Goal: Task Accomplishment & Management: Manage account settings

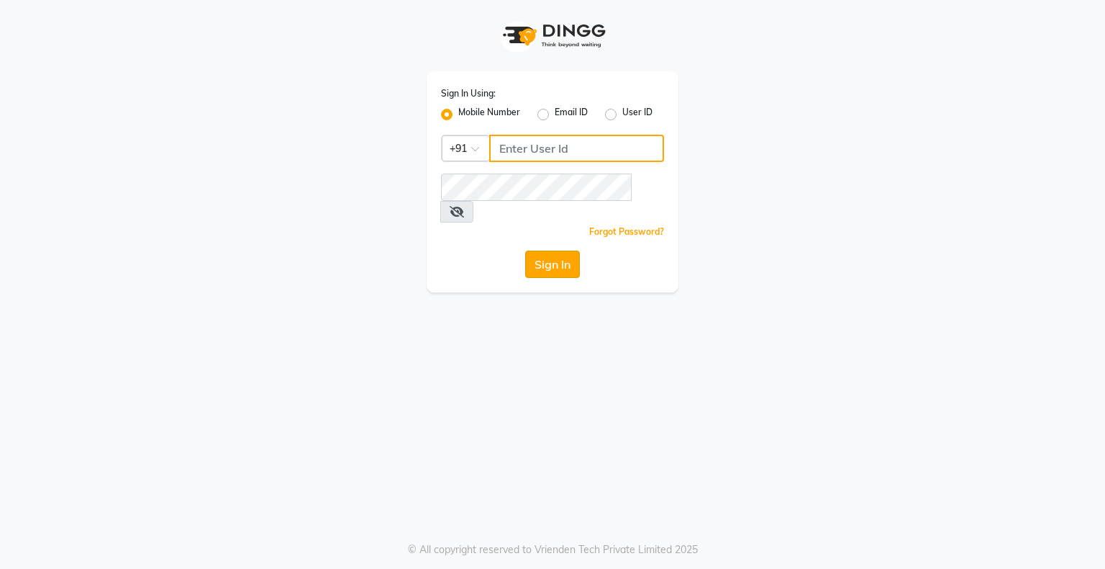
type input "9146152333"
click at [568, 254] on button "Sign In" at bounding box center [552, 263] width 55 height 27
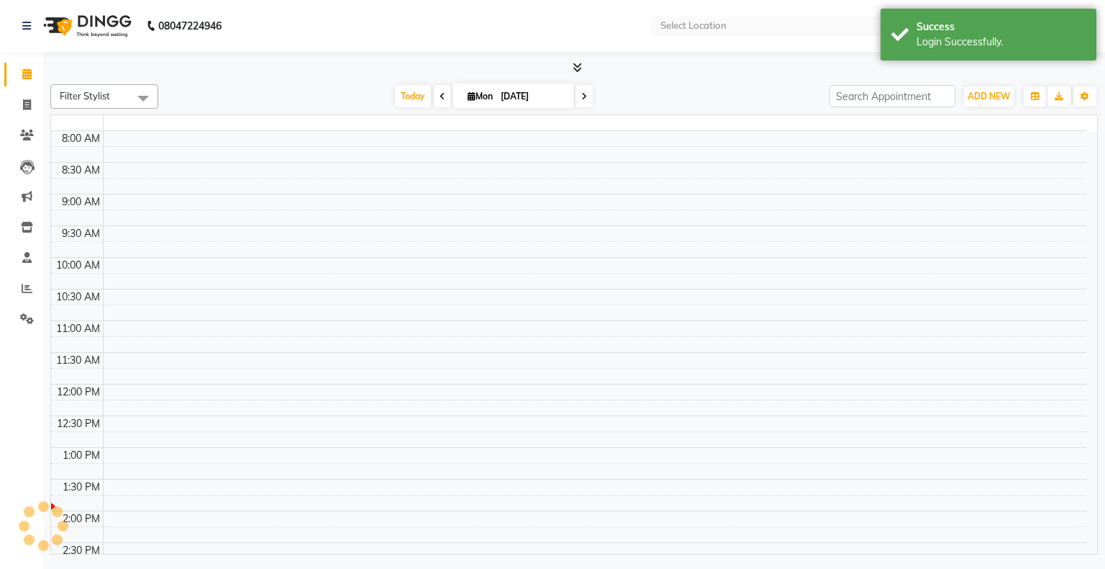
select select "en"
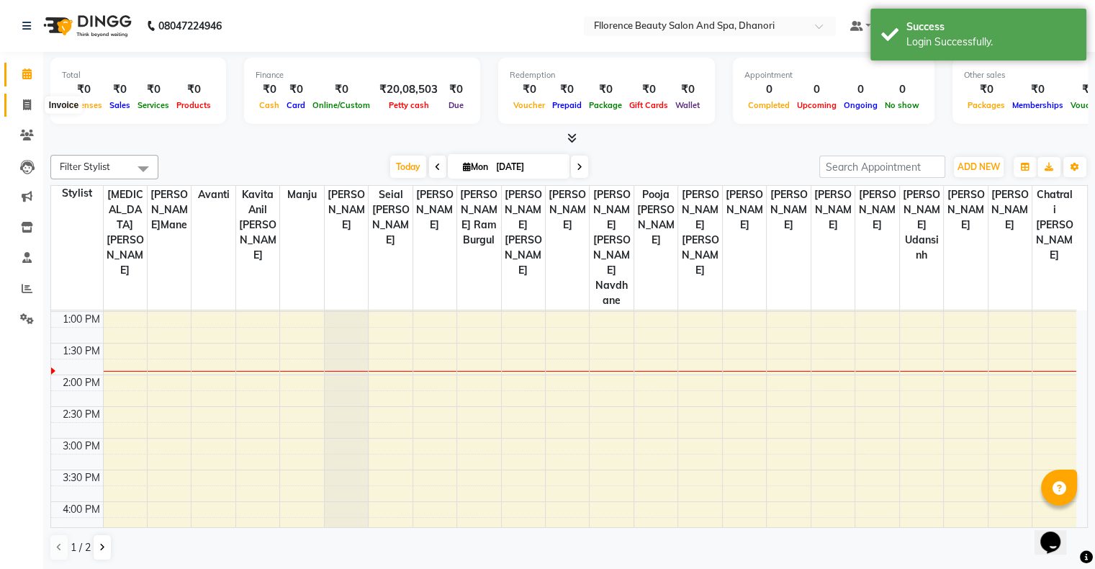
click at [26, 102] on icon at bounding box center [27, 104] width 8 height 11
select select "service"
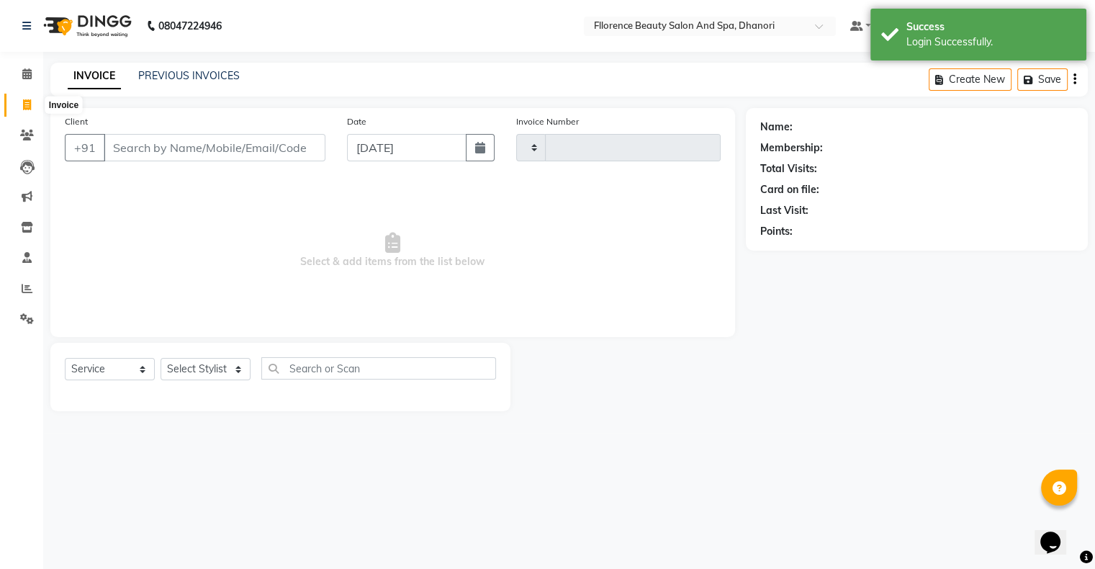
type input "2496"
select select "121"
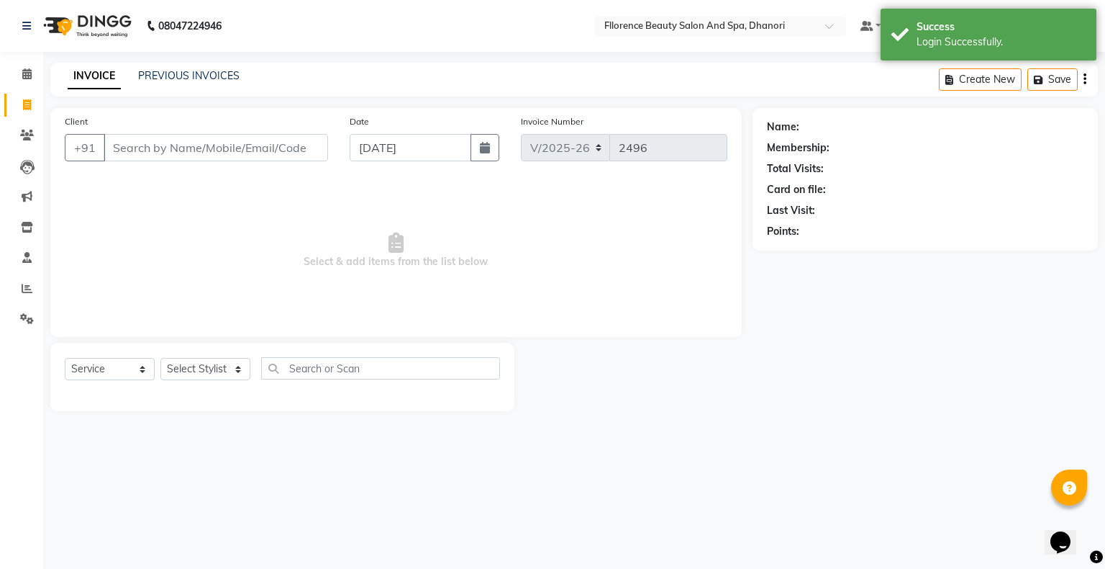
click at [486, 162] on div "Date 01-09-2025" at bounding box center [424, 143] width 171 height 59
click at [484, 144] on icon "button" at bounding box center [485, 148] width 10 height 12
select select "9"
select select "2025"
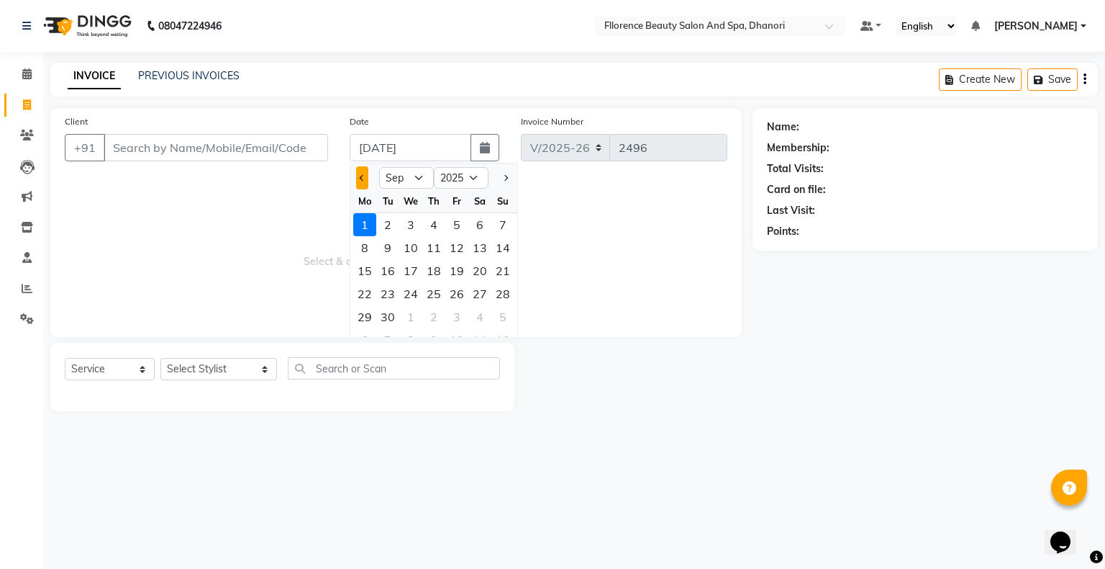
click at [363, 183] on button "Previous month" at bounding box center [362, 177] width 12 height 23
select select "8"
click at [508, 319] on div "31" at bounding box center [503, 316] width 23 height 23
type input "[DATE]"
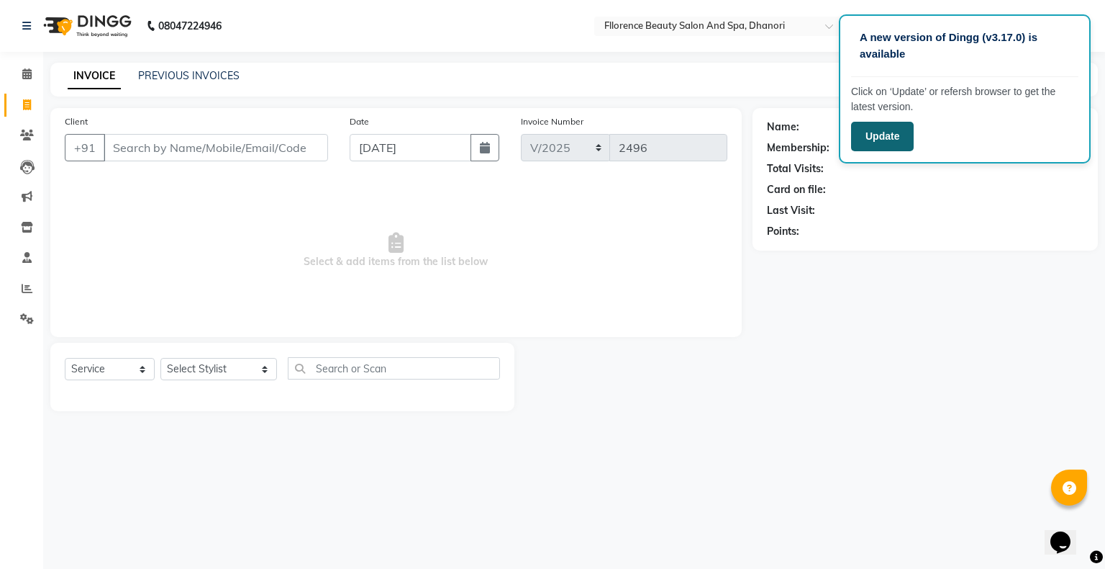
click at [892, 138] on button "Update" at bounding box center [882, 137] width 63 height 30
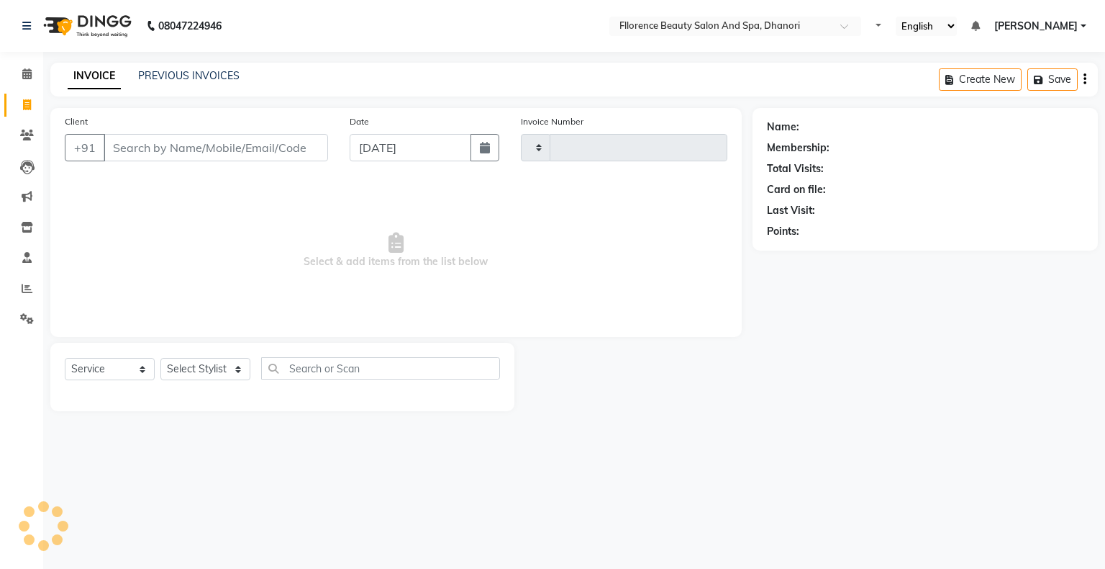
select select "service"
type input "2496"
select select "121"
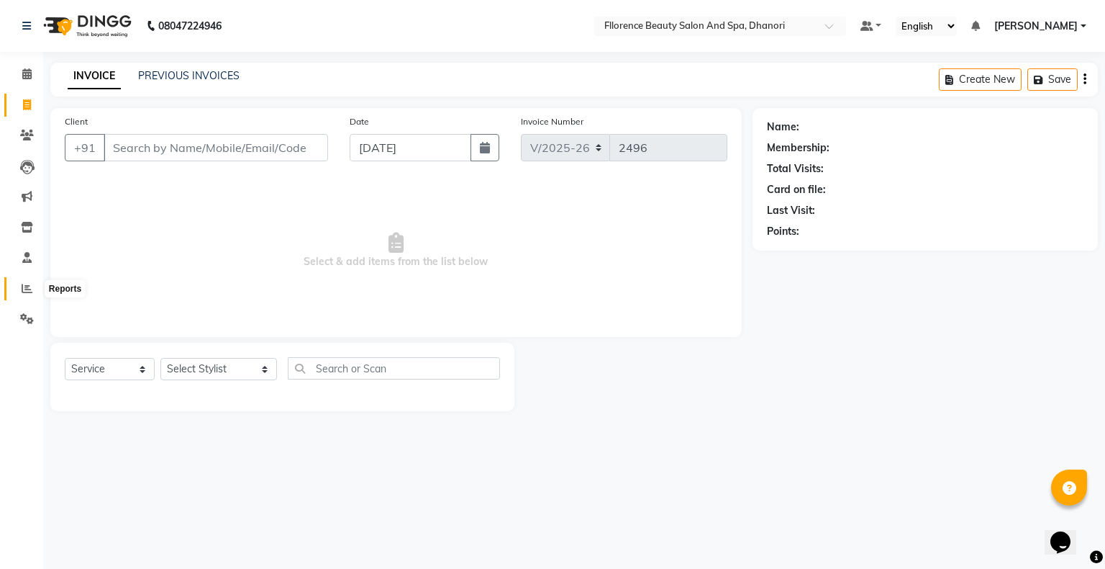
click at [20, 287] on span at bounding box center [26, 289] width 25 height 17
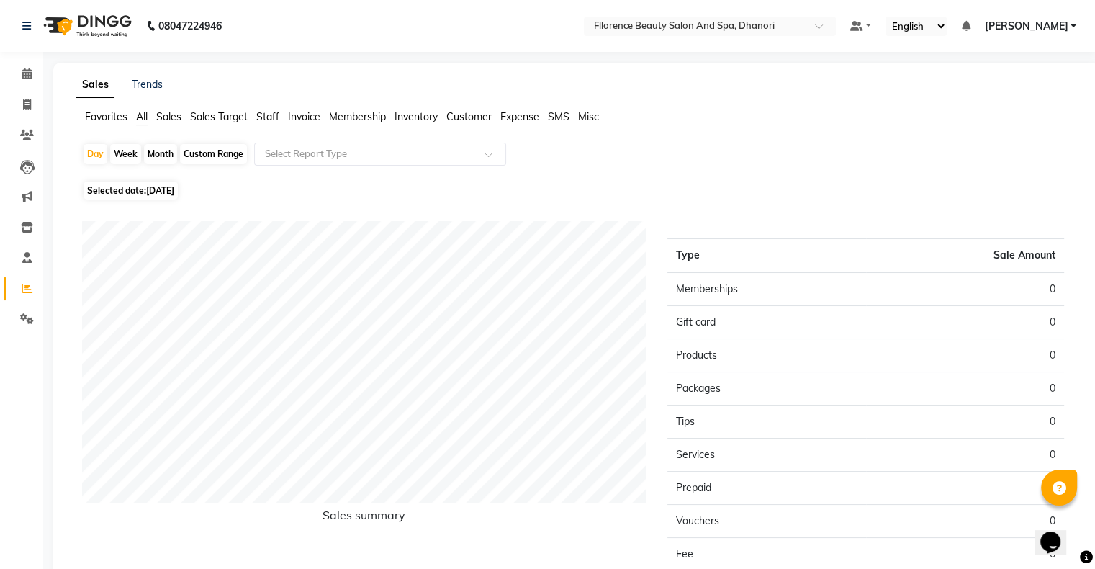
click at [155, 156] on div "Month" at bounding box center [160, 154] width 33 height 20
select select "9"
select select "2025"
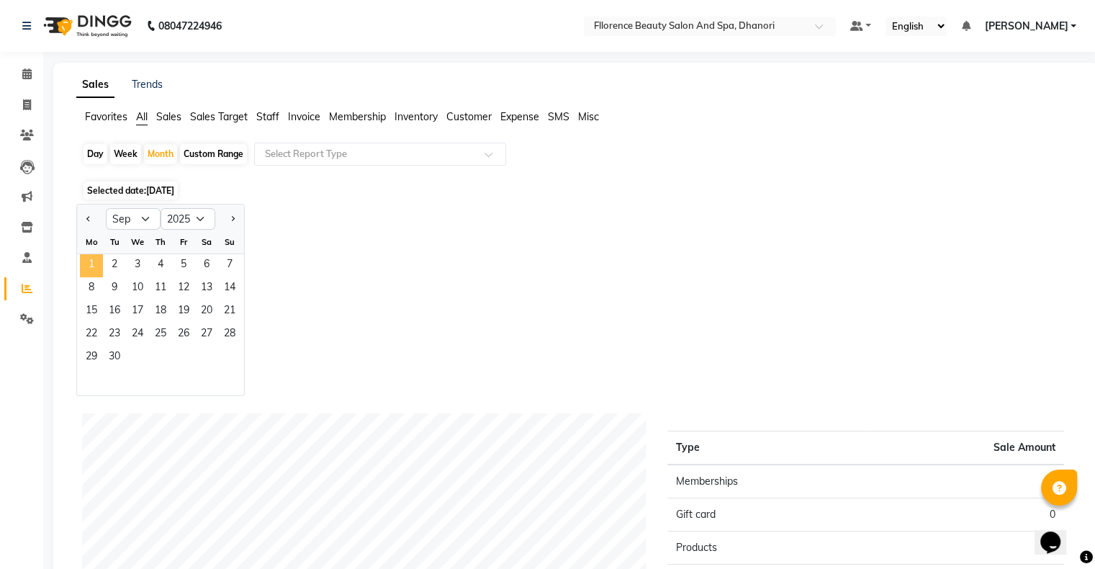
click at [91, 269] on span "1" at bounding box center [91, 265] width 23 height 23
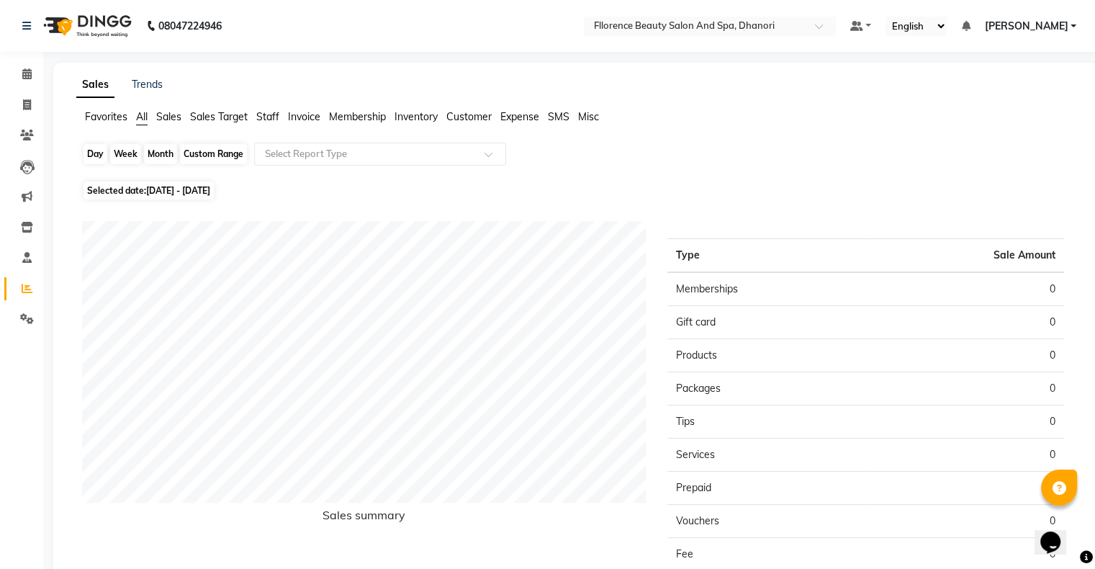
click at [152, 148] on div "Month" at bounding box center [160, 154] width 33 height 20
select select "9"
select select "2025"
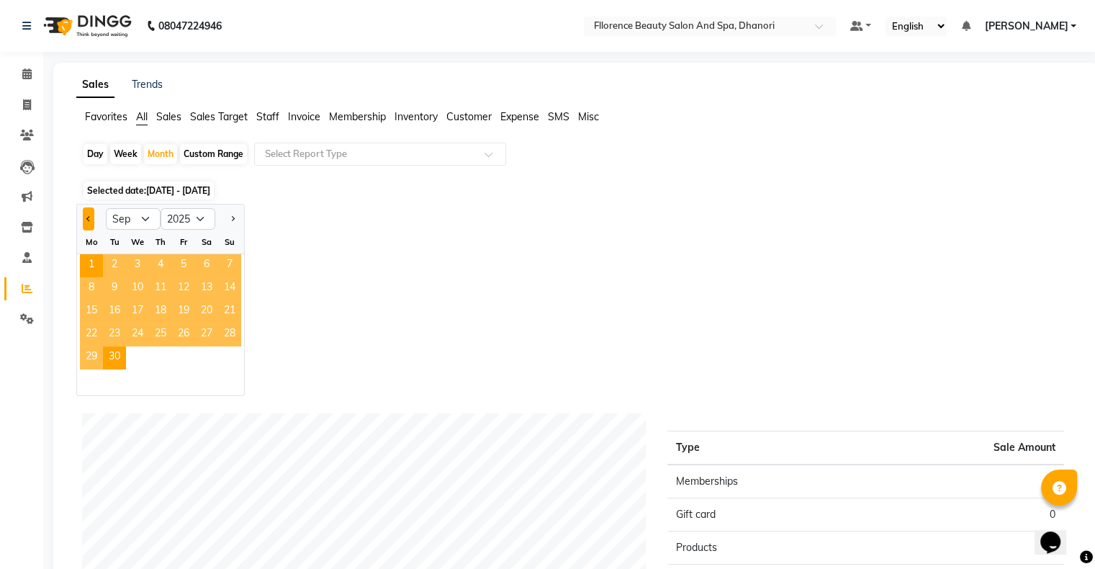
click at [89, 223] on button "Previous month" at bounding box center [89, 218] width 12 height 23
select select "8"
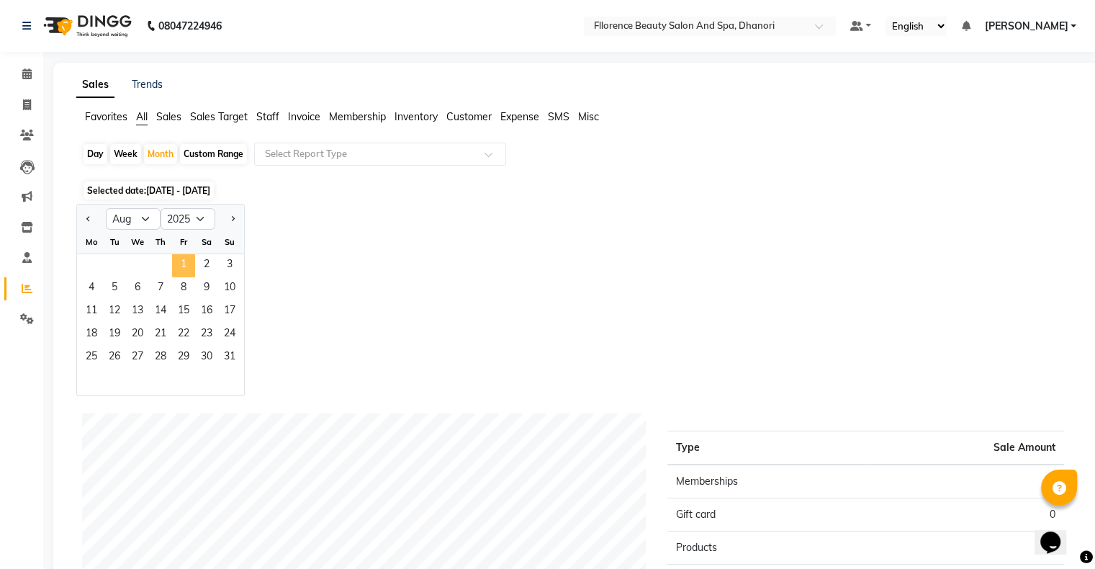
click at [181, 261] on span "1" at bounding box center [183, 265] width 23 height 23
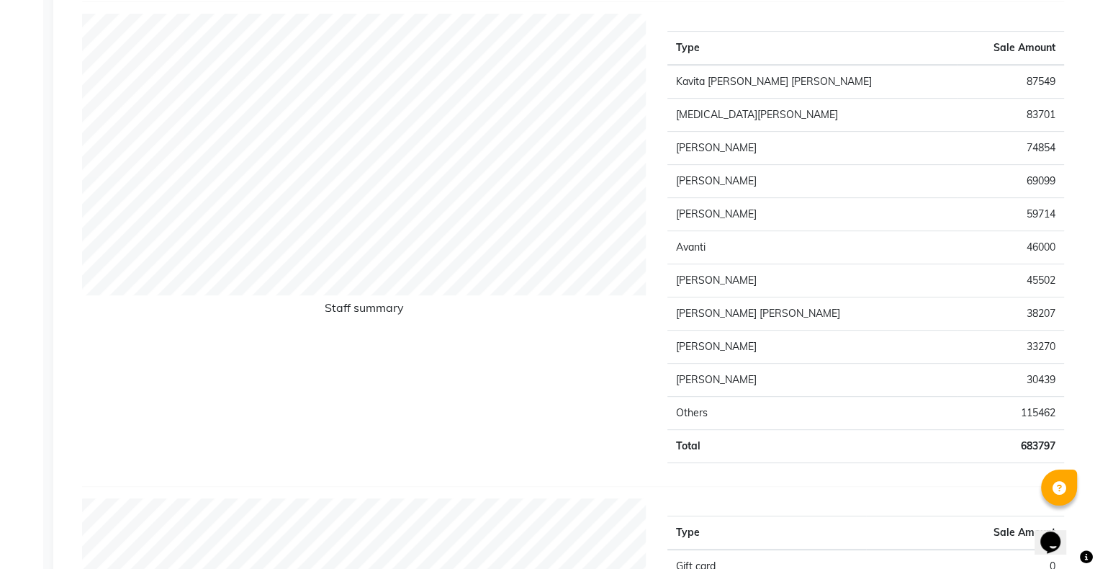
scroll to position [58, 0]
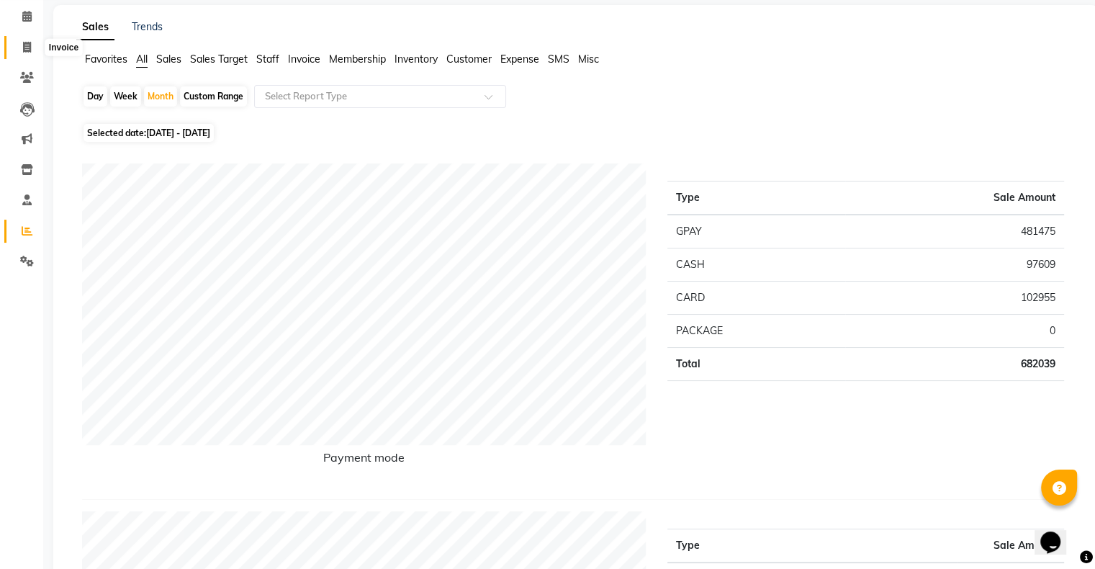
click at [29, 51] on icon at bounding box center [27, 47] width 8 height 11
select select "121"
select select "service"
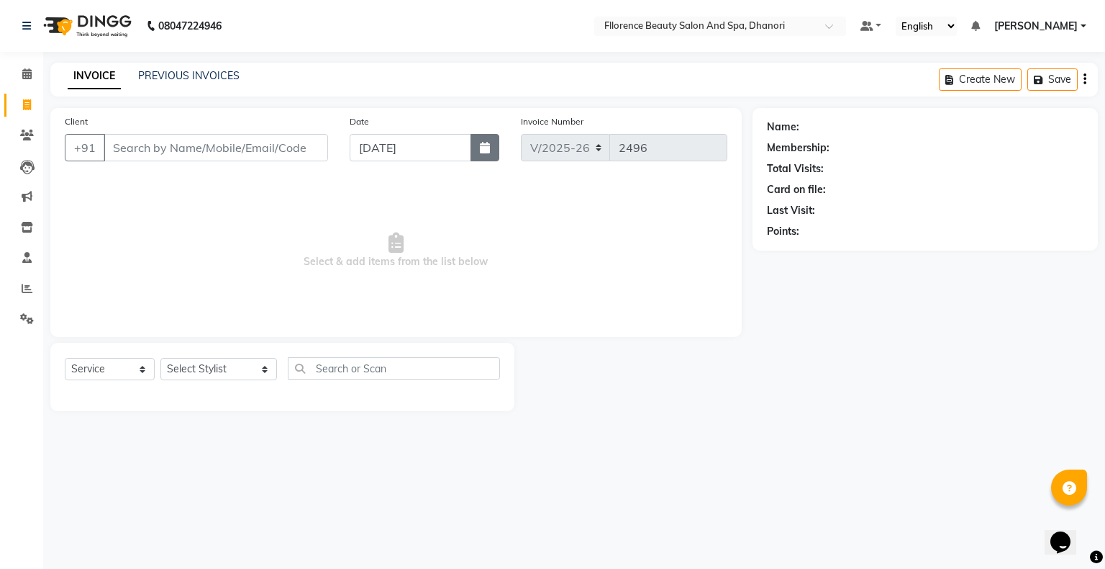
click at [482, 154] on button "button" at bounding box center [485, 147] width 29 height 27
select select "9"
select select "2025"
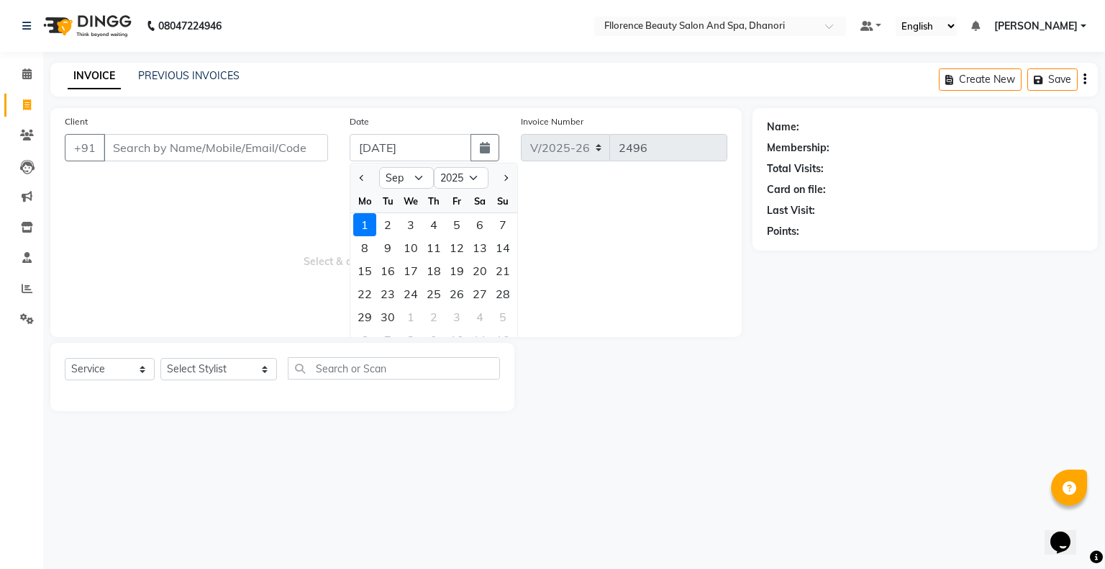
click at [355, 174] on div at bounding box center [364, 177] width 29 height 23
click at [363, 176] on button "Previous month" at bounding box center [362, 177] width 12 height 23
select select "8"
click at [504, 321] on div "31" at bounding box center [503, 316] width 23 height 23
type input "[DATE]"
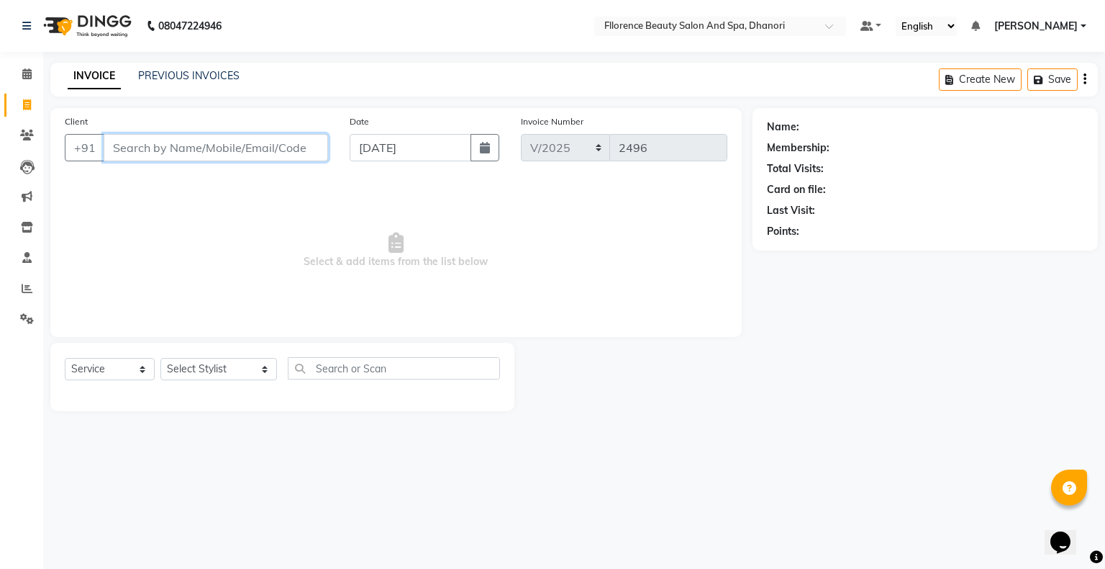
click at [225, 143] on input "Client" at bounding box center [216, 147] width 225 height 27
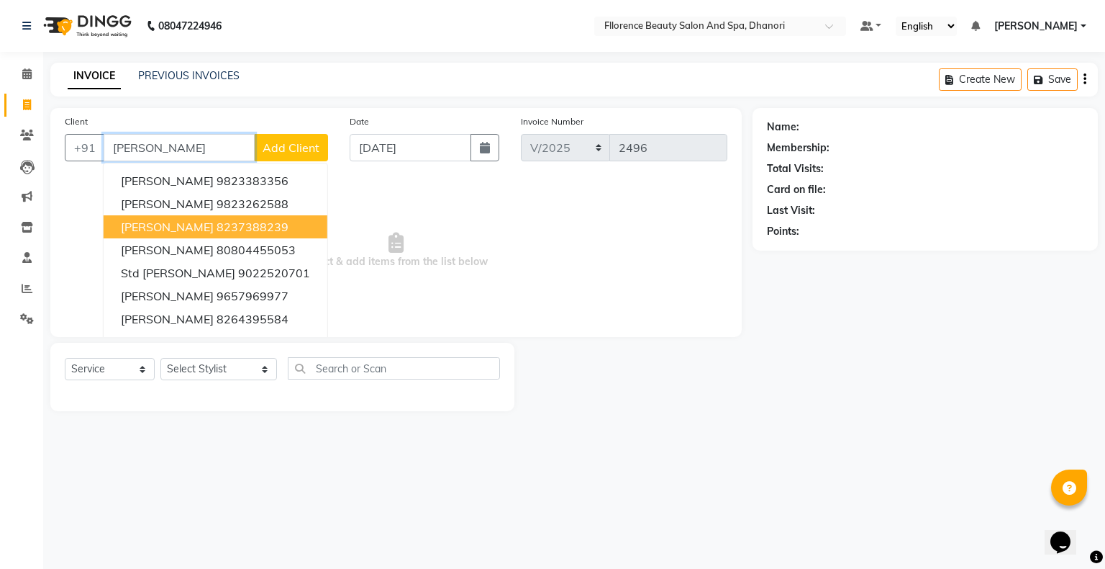
click at [228, 227] on ngb-highlight "8237388239" at bounding box center [253, 226] width 72 height 14
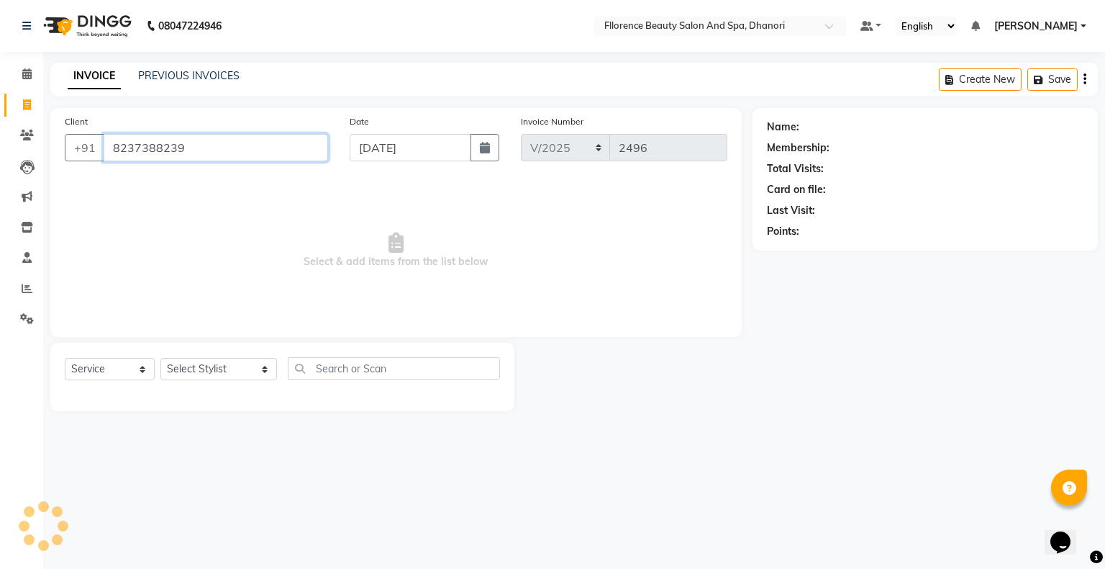
type input "8237388239"
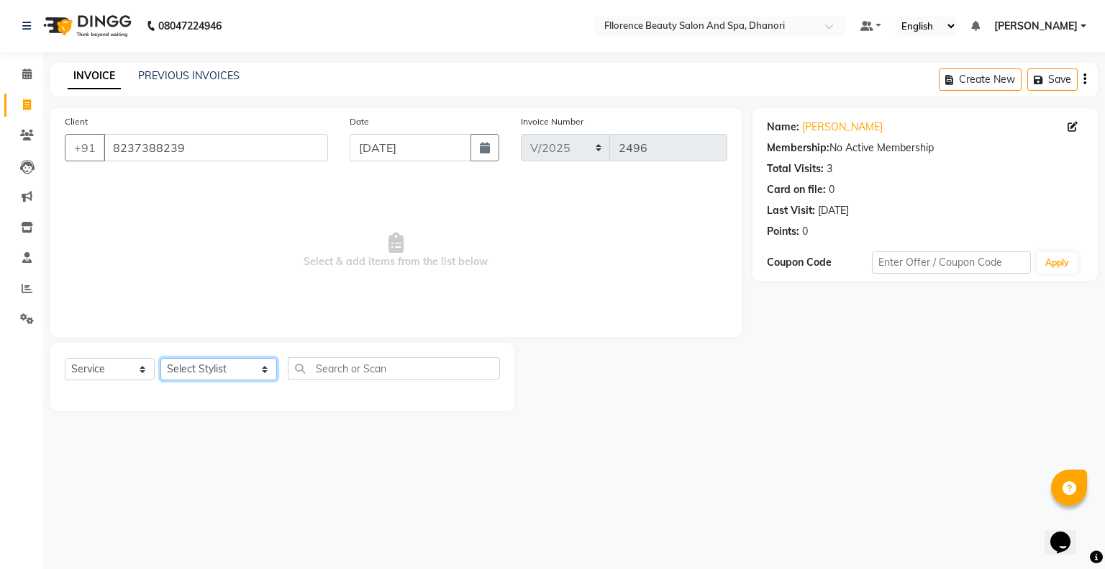
click at [214, 373] on select "Select Stylist [PERSON_NAME] [PERSON_NAME] arjun [PERSON_NAME] [PERSON_NAME] [P…" at bounding box center [218, 369] width 117 height 22
select select "3686"
click at [160, 358] on select "Select Stylist [PERSON_NAME] [PERSON_NAME] arjun [PERSON_NAME] [PERSON_NAME] [P…" at bounding box center [218, 369] width 117 height 22
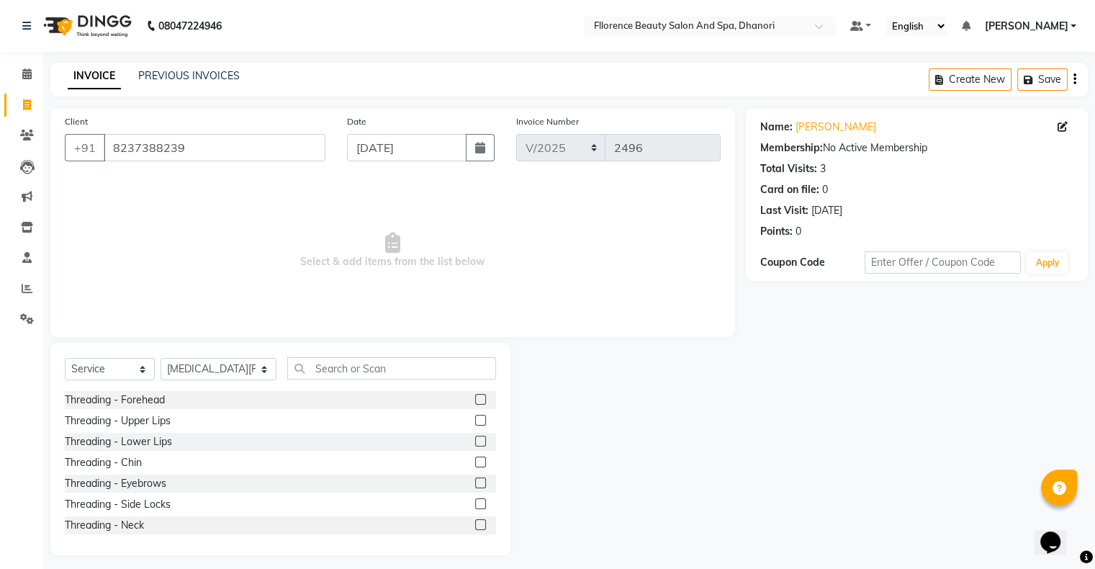
click at [475, 482] on label at bounding box center [480, 482] width 11 height 11
click at [475, 482] on input "checkbox" at bounding box center [479, 483] width 9 height 9
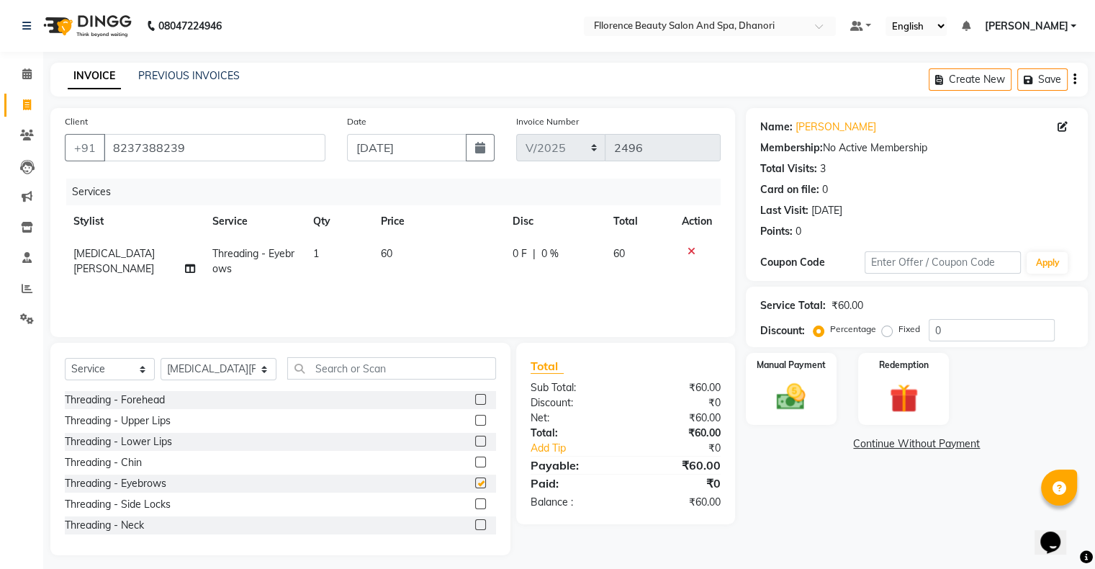
checkbox input "false"
click at [475, 420] on label at bounding box center [480, 420] width 11 height 11
click at [475, 420] on input "checkbox" at bounding box center [479, 420] width 9 height 9
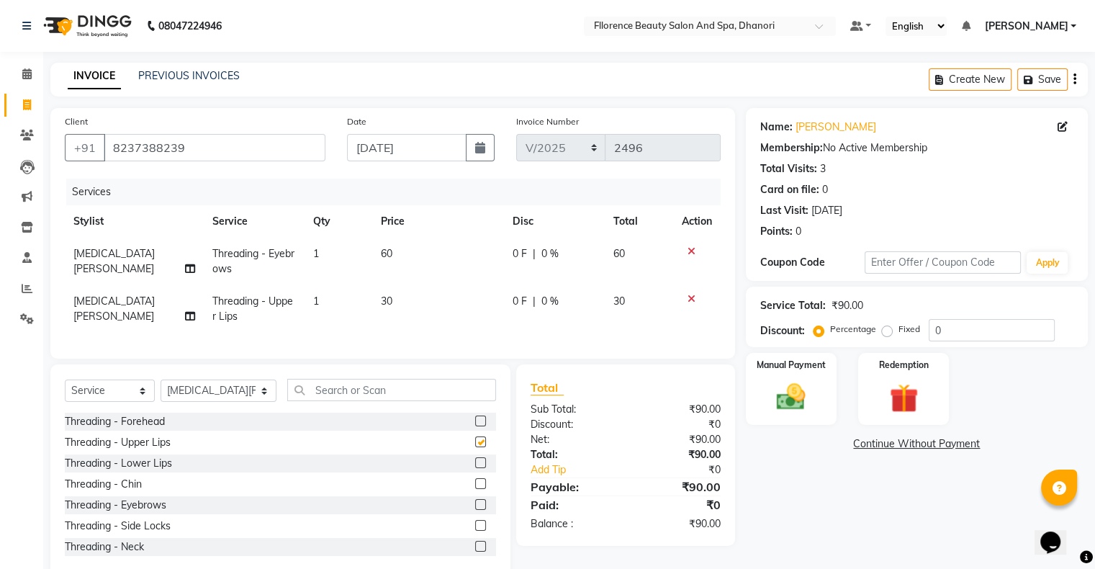
checkbox input "false"
click at [797, 396] on img at bounding box center [790, 397] width 48 height 35
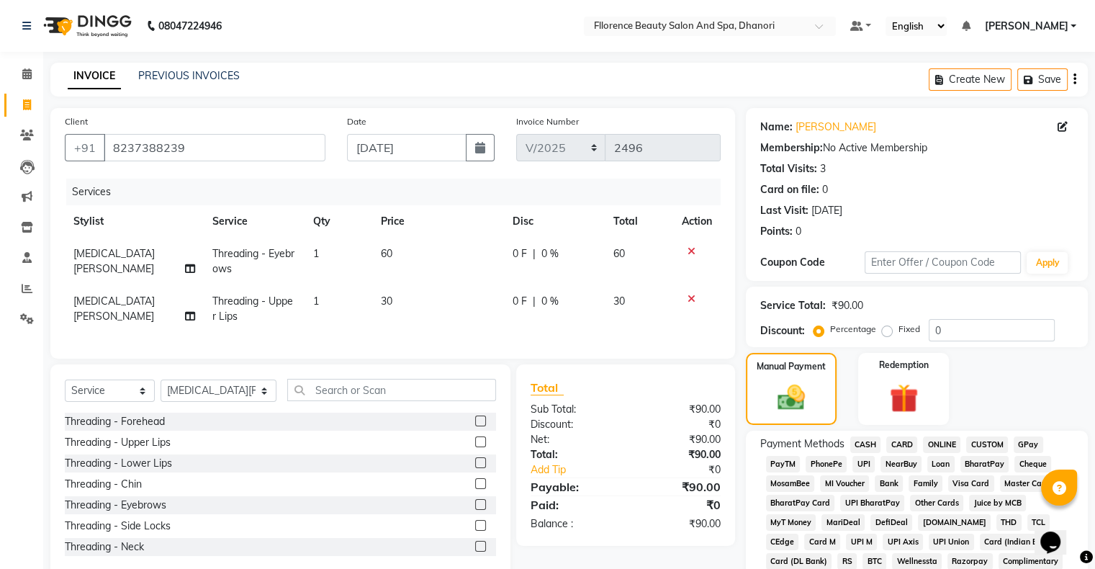
click at [1023, 447] on span "GPay" at bounding box center [1028, 444] width 30 height 17
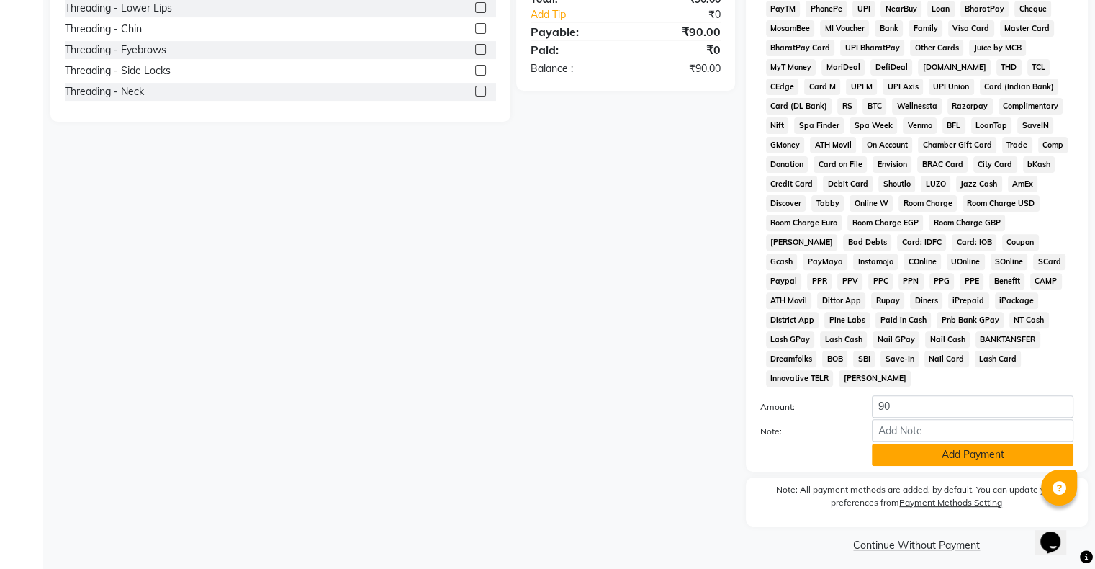
click at [961, 445] on button "Add Payment" at bounding box center [972, 454] width 202 height 22
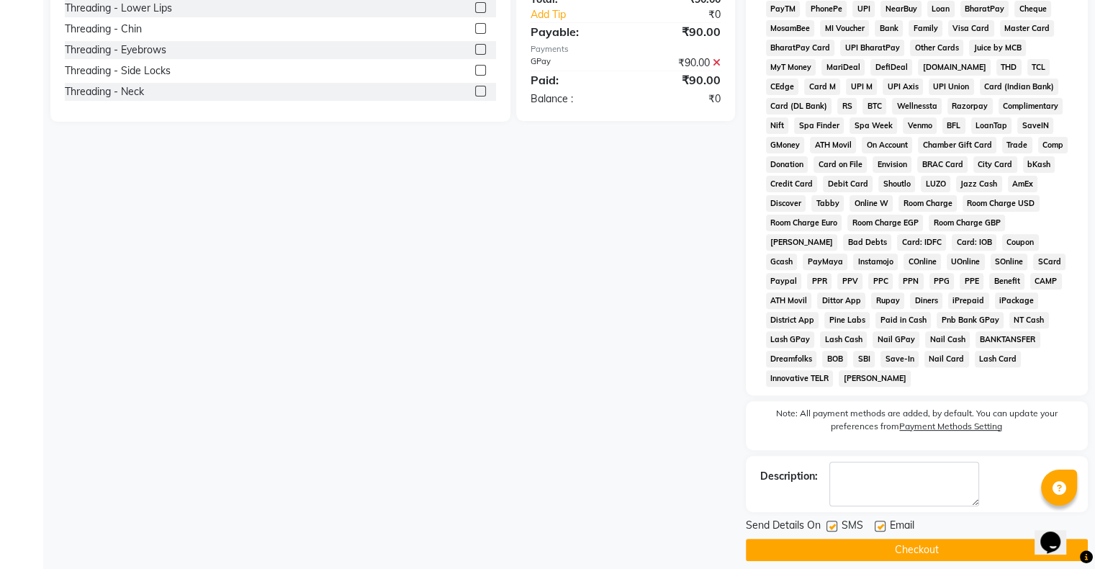
click at [892, 538] on button "Checkout" at bounding box center [917, 549] width 342 height 22
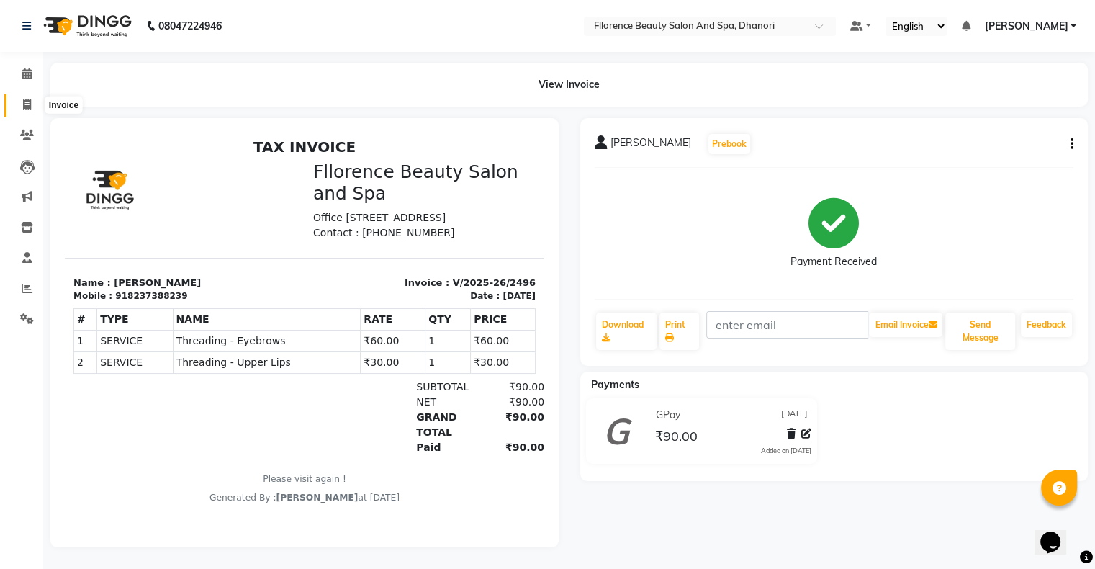
click at [20, 102] on span at bounding box center [26, 105] width 25 height 17
select select "service"
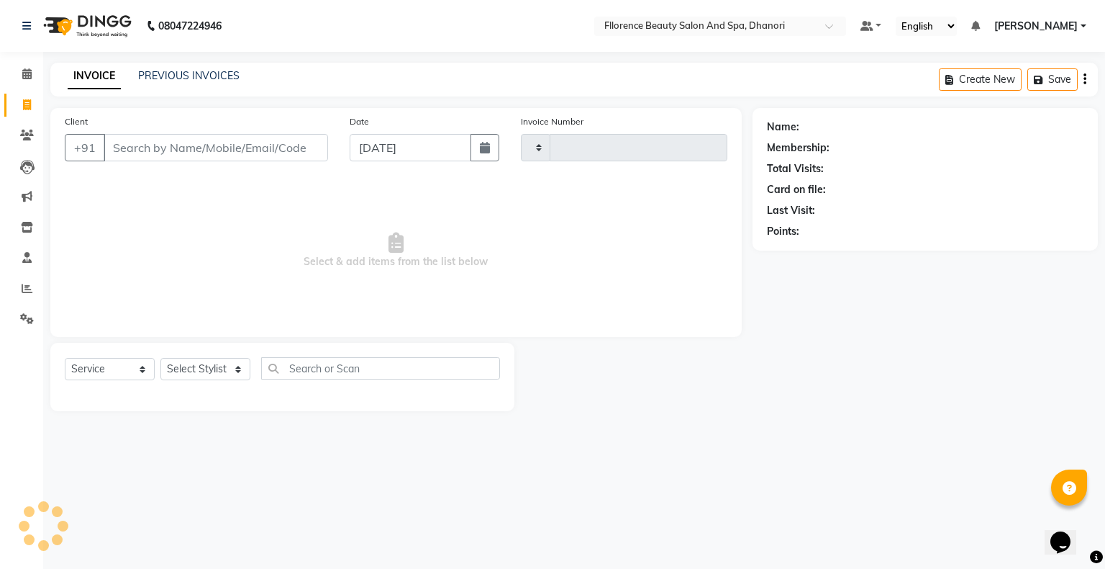
type input "2497"
select select "121"
click at [486, 155] on button "button" at bounding box center [485, 147] width 29 height 27
select select "9"
select select "2025"
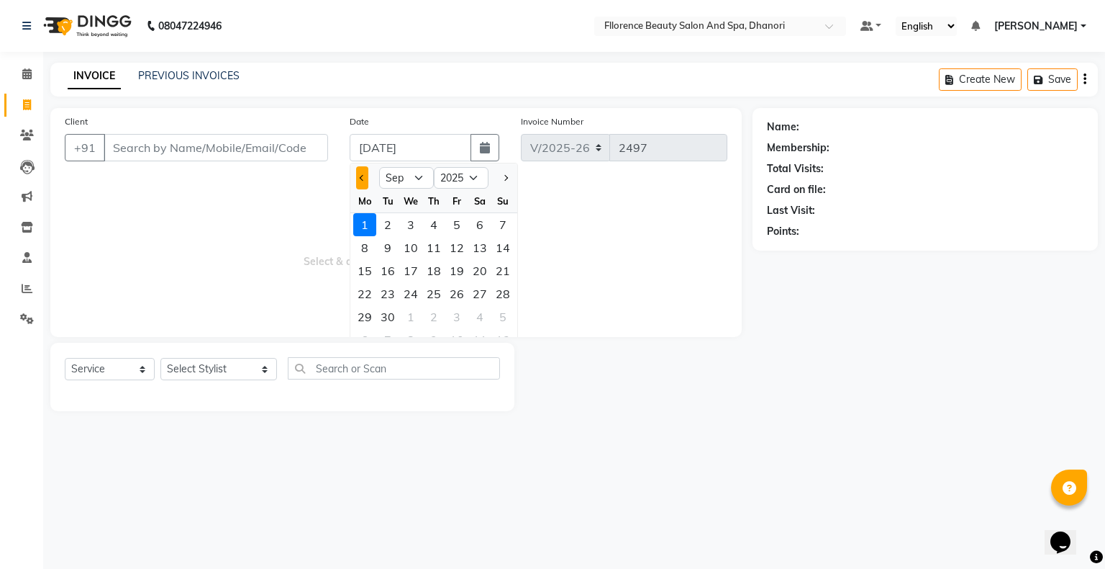
click at [363, 180] on span "Previous month" at bounding box center [363, 178] width 6 height 6
select select "8"
click at [496, 317] on div "31" at bounding box center [503, 316] width 23 height 23
type input "[DATE]"
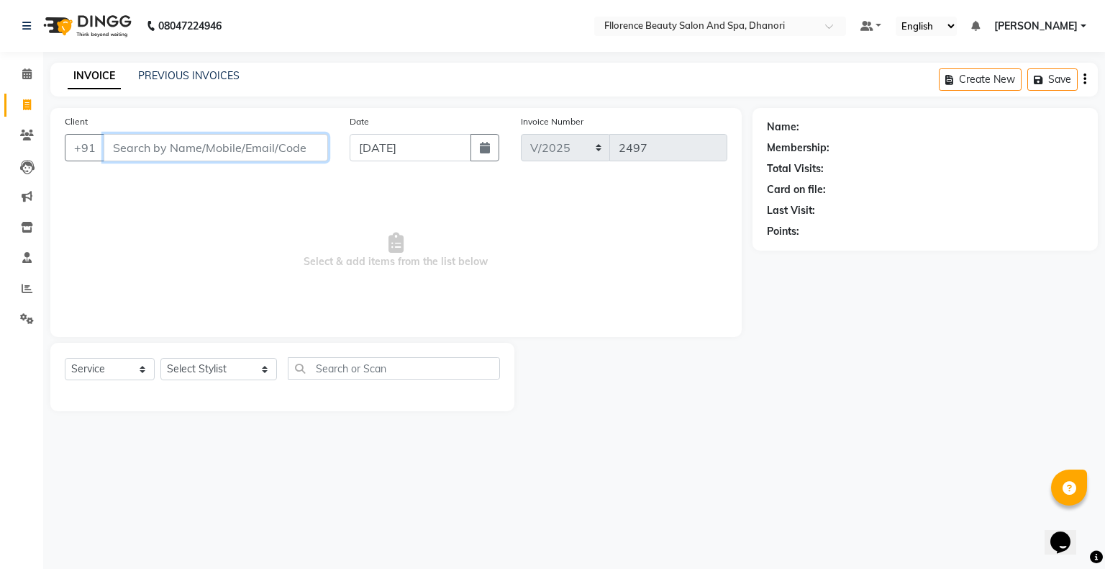
click at [252, 153] on input "Client" at bounding box center [216, 147] width 225 height 27
type input "8806938675"
click at [310, 149] on span "Add Client" at bounding box center [291, 147] width 57 height 14
select select "22"
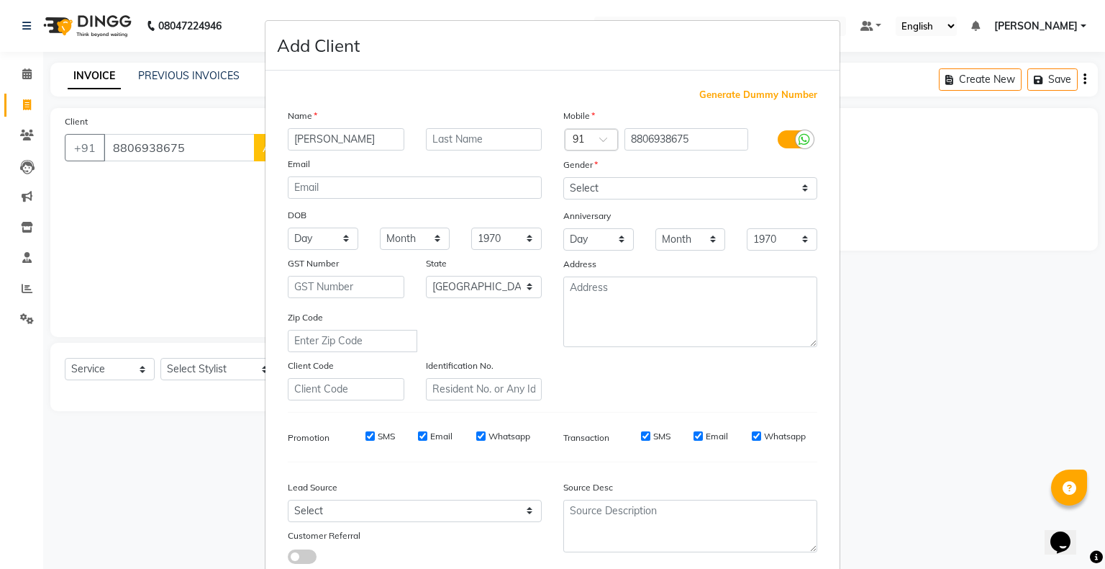
type input "[PERSON_NAME]"
click at [502, 143] on input "text" at bounding box center [484, 139] width 117 height 22
type input "lanjarwar"
click at [630, 182] on select "Select Male Female Other Prefer Not To Say" at bounding box center [690, 188] width 254 height 22
select select "[DEMOGRAPHIC_DATA]"
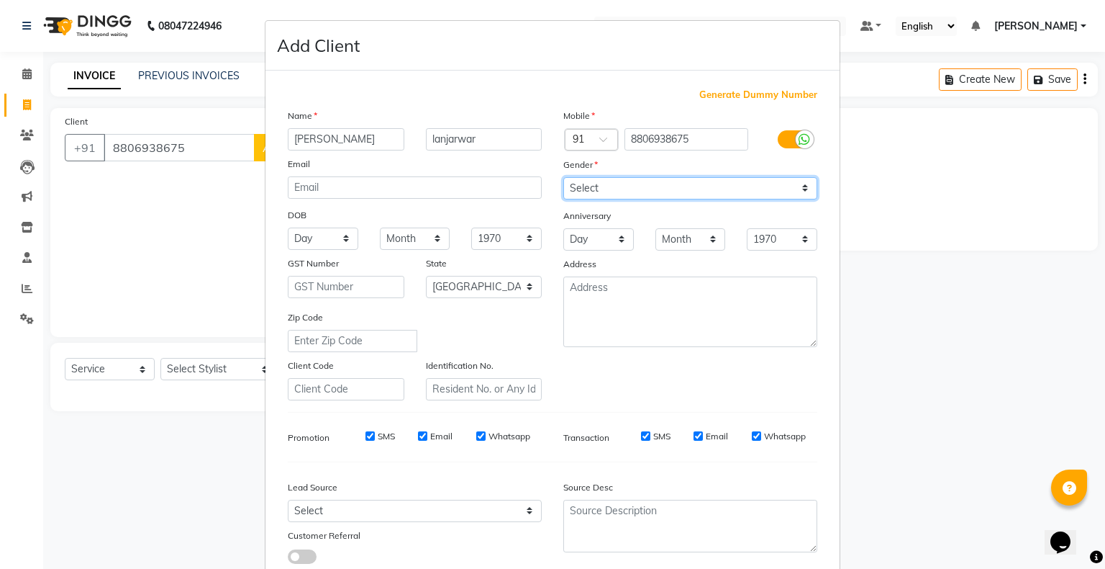
click at [563, 178] on select "Select Male Female Other Prefer Not To Say" at bounding box center [690, 188] width 254 height 22
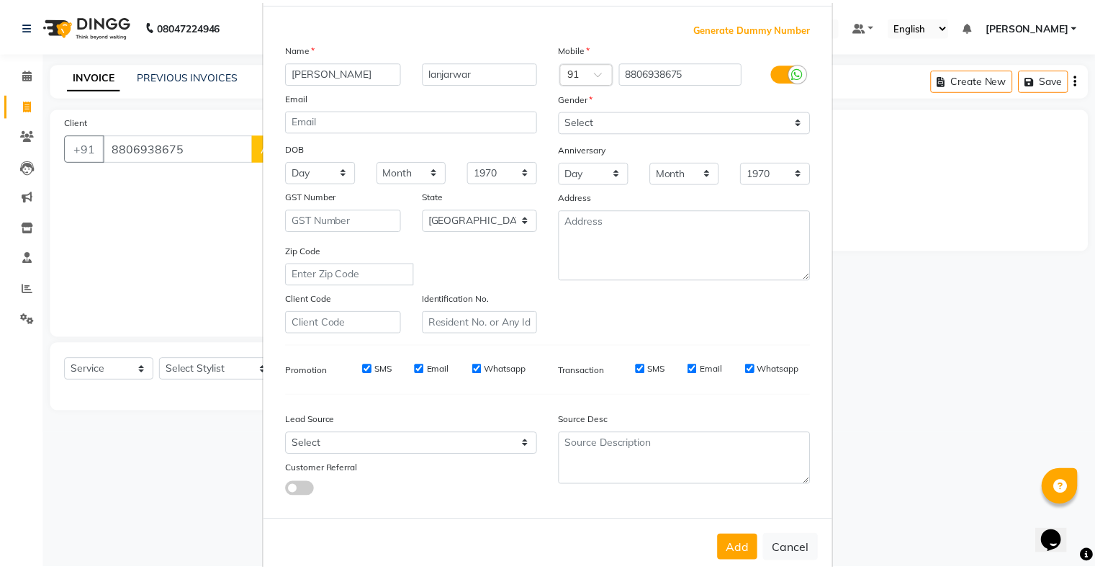
scroll to position [102, 0]
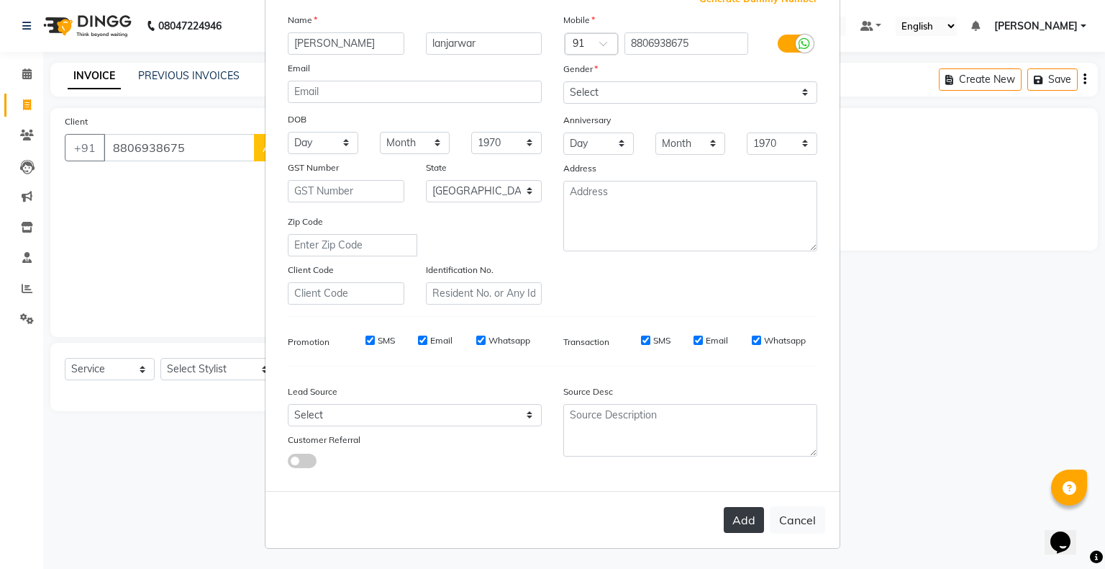
click at [737, 515] on button "Add" at bounding box center [744, 520] width 40 height 26
select select
select select "null"
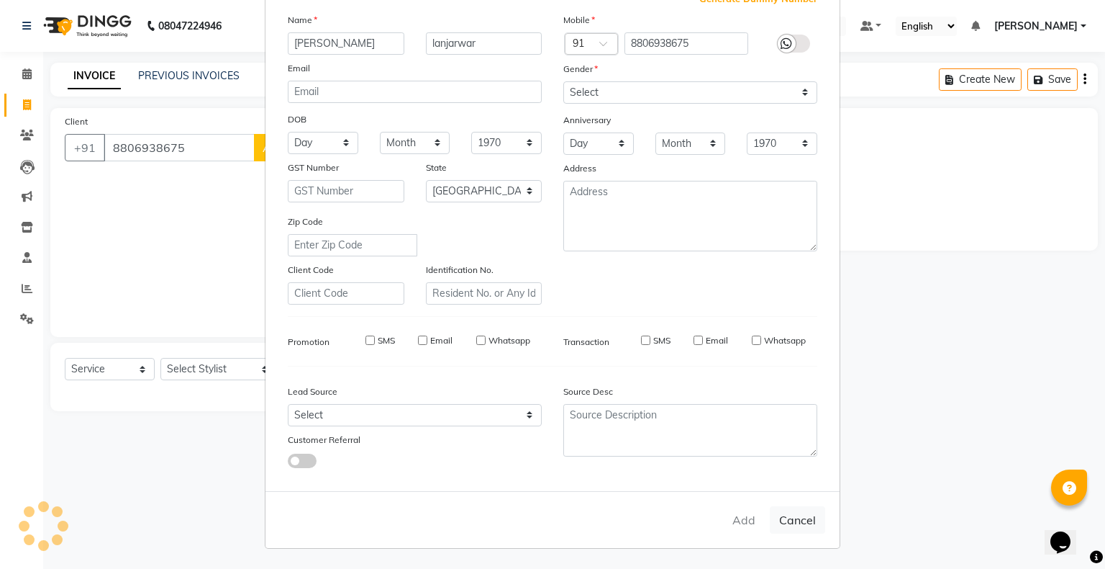
select select
checkbox input "false"
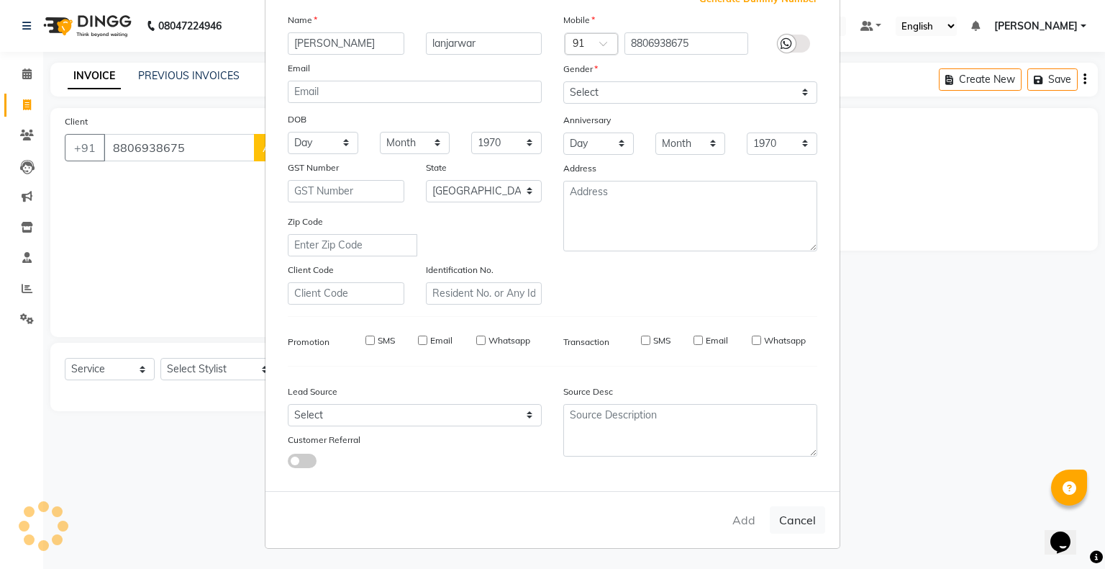
checkbox input "false"
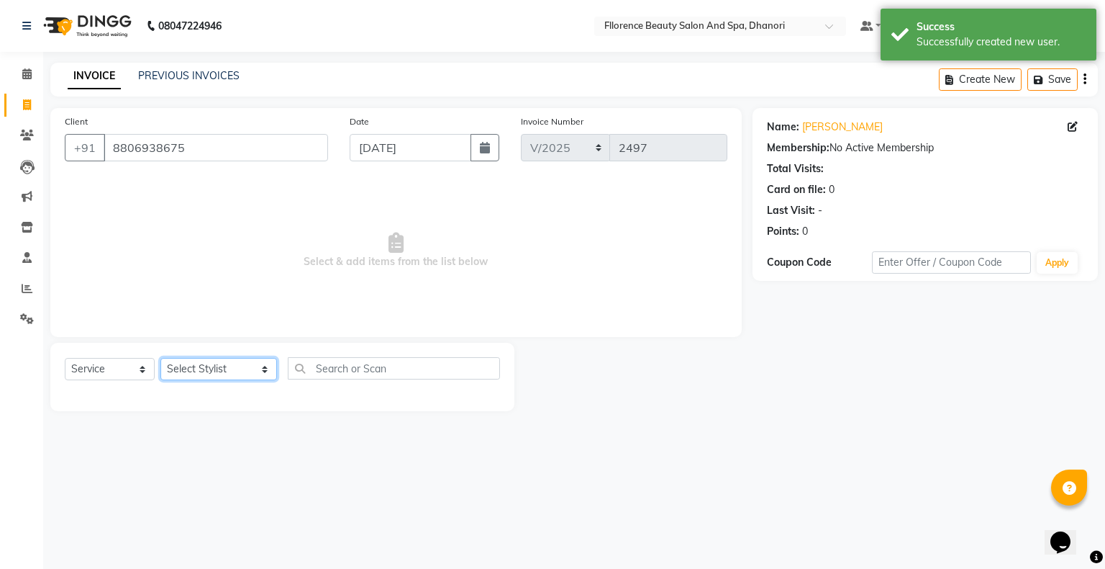
click at [214, 371] on select "Select Stylist [PERSON_NAME] [PERSON_NAME] arjun [PERSON_NAME] [PERSON_NAME] [P…" at bounding box center [218, 369] width 117 height 22
select select "62738"
click at [160, 358] on select "Select Stylist [PERSON_NAME] [PERSON_NAME] arjun [PERSON_NAME] [PERSON_NAME] [P…" at bounding box center [218, 369] width 117 height 22
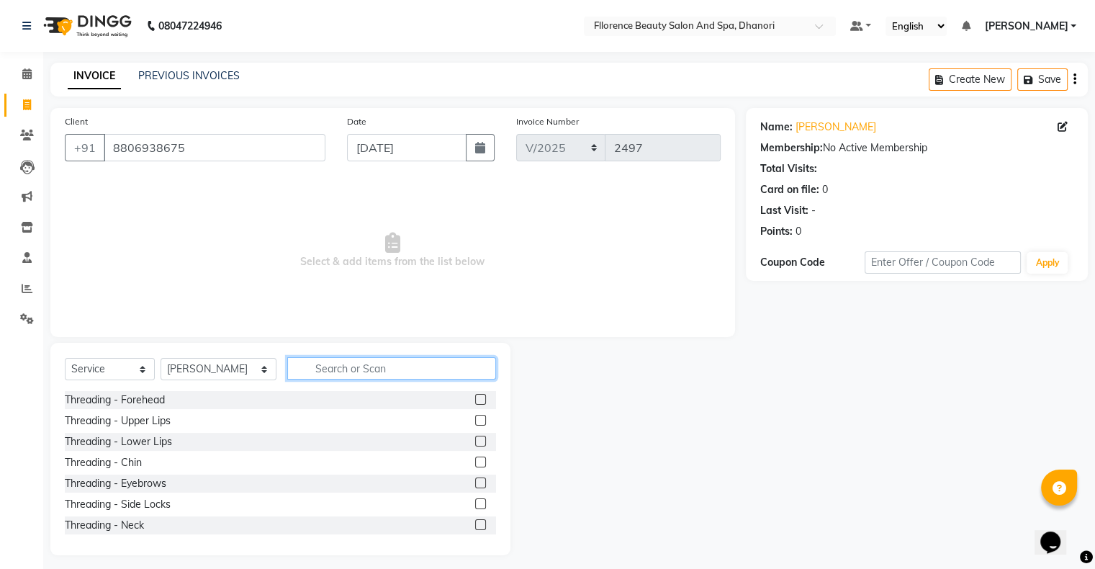
click at [358, 367] on input "text" at bounding box center [391, 368] width 209 height 22
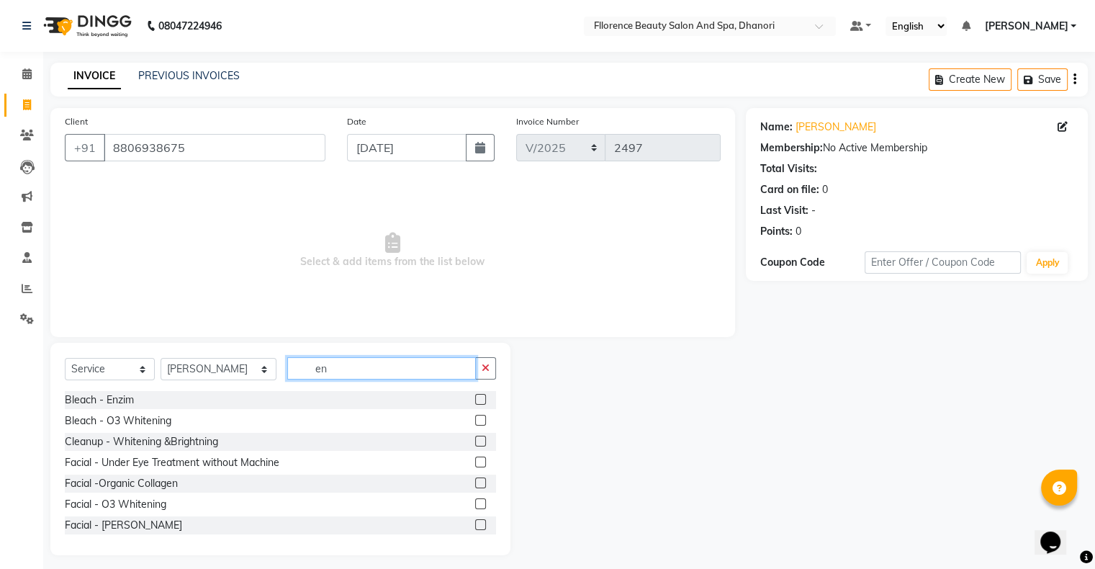
type input "en"
click at [475, 401] on label at bounding box center [480, 399] width 11 height 11
click at [475, 401] on input "checkbox" at bounding box center [479, 399] width 9 height 9
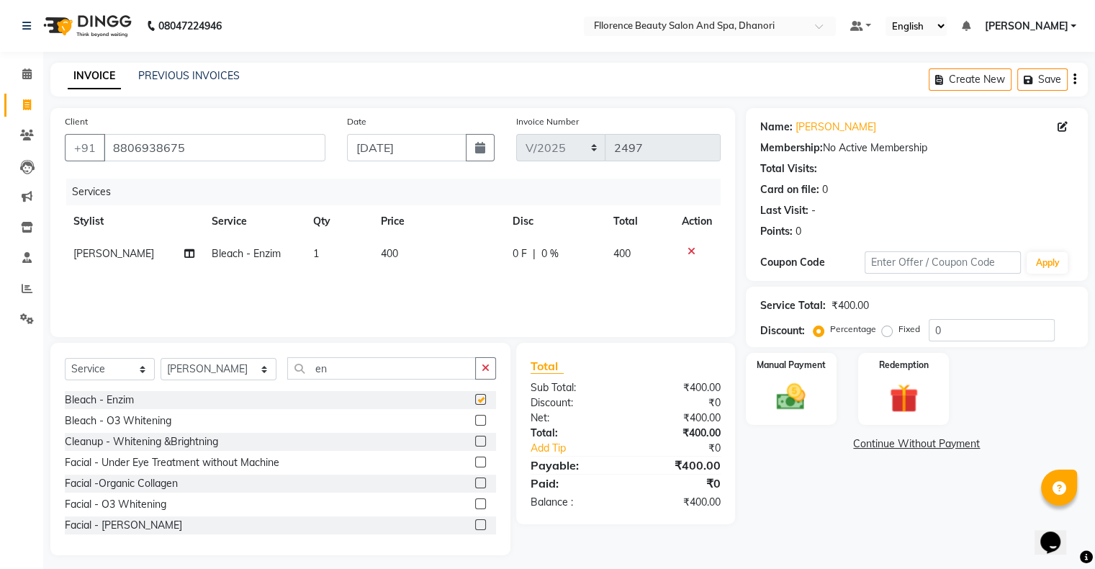
checkbox input "false"
click at [326, 366] on input "en" at bounding box center [381, 368] width 189 height 22
type input "e"
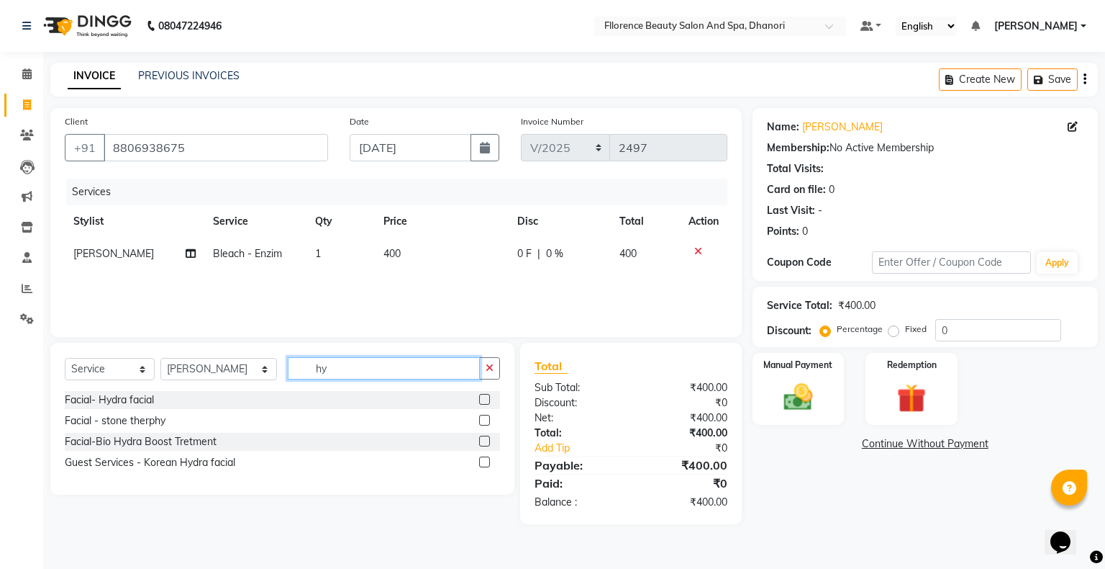
type input "hy"
click at [486, 399] on label at bounding box center [484, 399] width 11 height 11
click at [486, 399] on input "checkbox" at bounding box center [483, 399] width 9 height 9
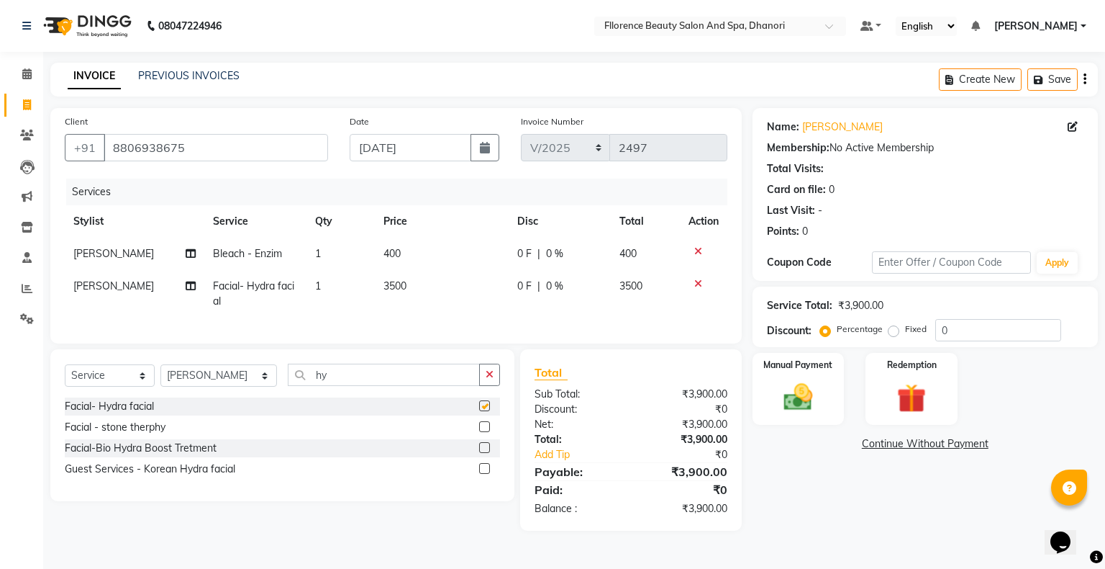
checkbox input "false"
click at [328, 386] on input "hy" at bounding box center [384, 374] width 192 height 22
type input "h"
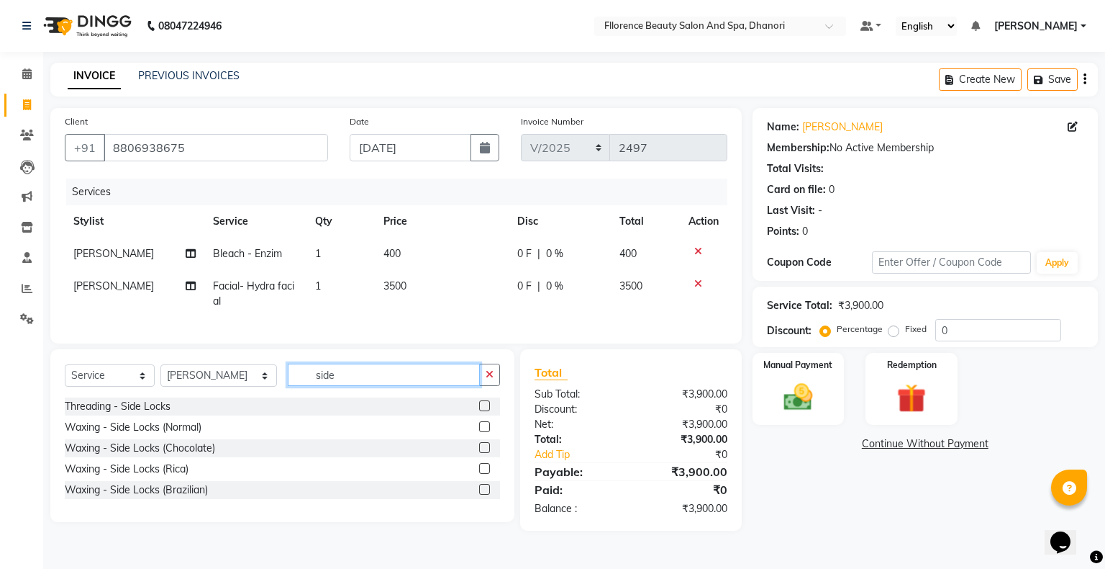
type input "side"
click at [484, 494] on label at bounding box center [484, 489] width 11 height 11
click at [484, 494] on input "checkbox" at bounding box center [483, 489] width 9 height 9
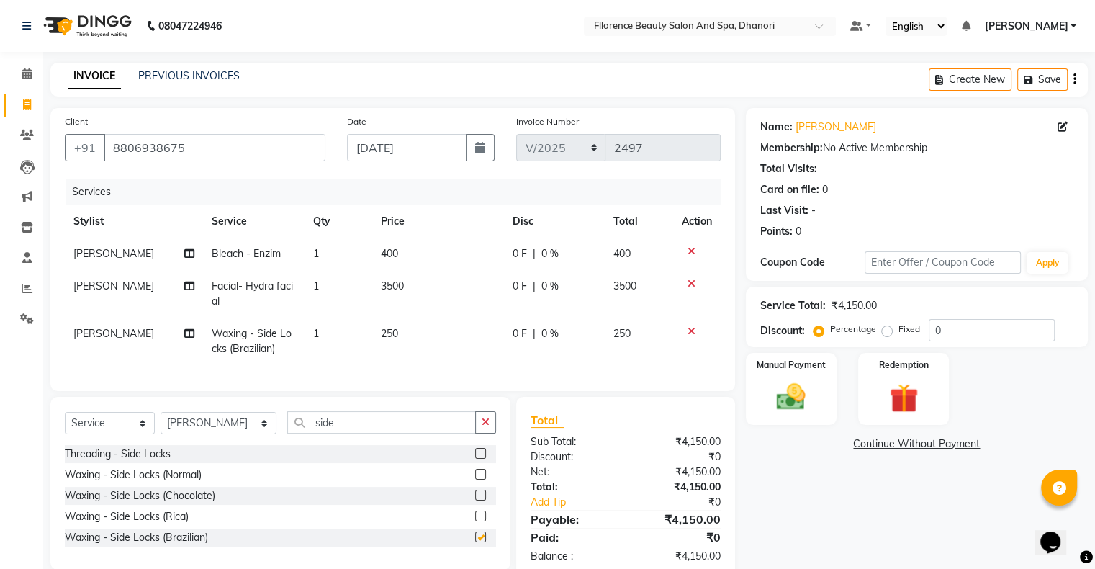
checkbox input "false"
click at [898, 330] on label "Fixed" at bounding box center [909, 328] width 22 height 13
click at [884, 330] on input "Fixed" at bounding box center [889, 329] width 10 height 10
radio input "true"
drag, startPoint x: 930, startPoint y: 328, endPoint x: 893, endPoint y: 375, distance: 59.5
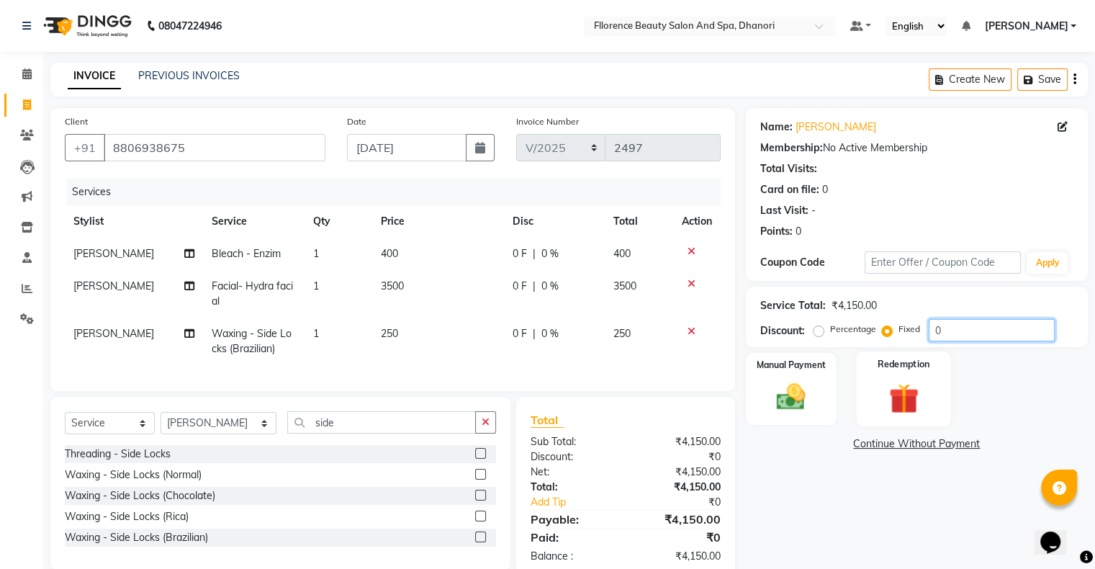
click at [928, 330] on input "0" at bounding box center [991, 330] width 126 height 22
type input "150"
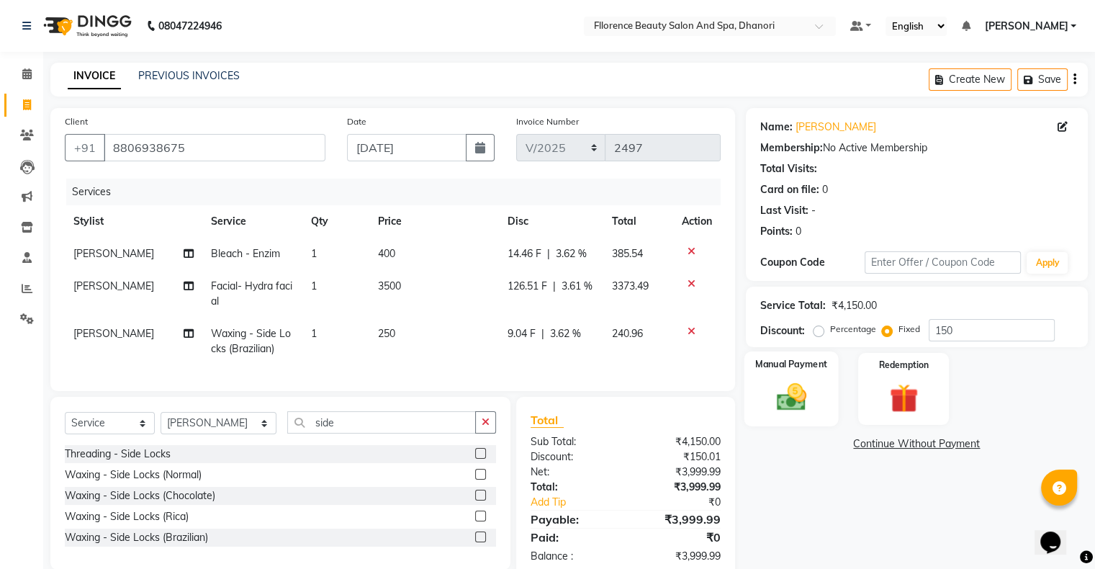
click at [793, 407] on img at bounding box center [790, 397] width 48 height 35
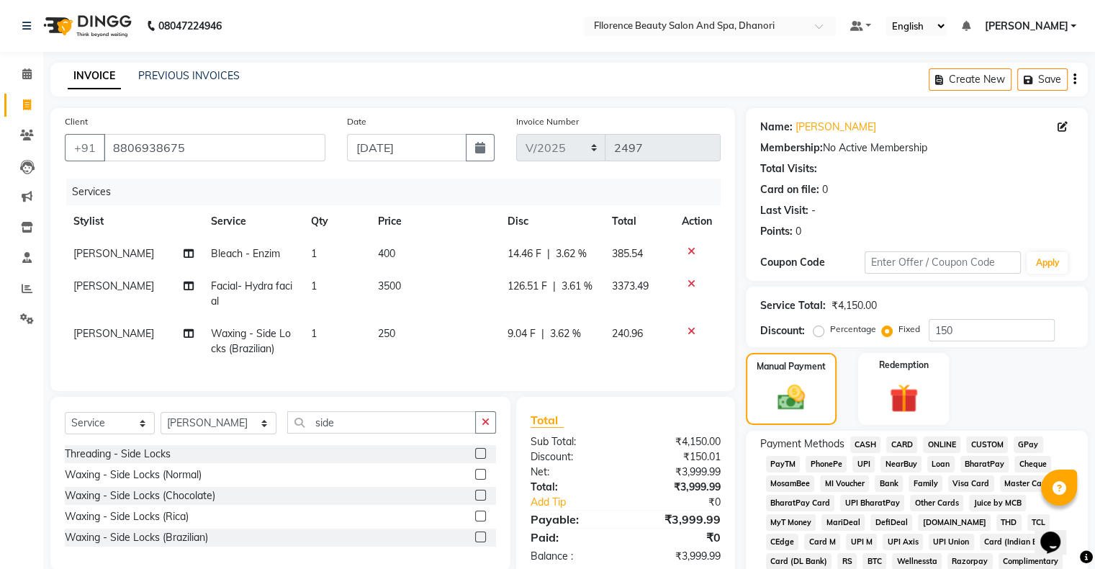
click at [1036, 443] on span "GPay" at bounding box center [1028, 444] width 30 height 17
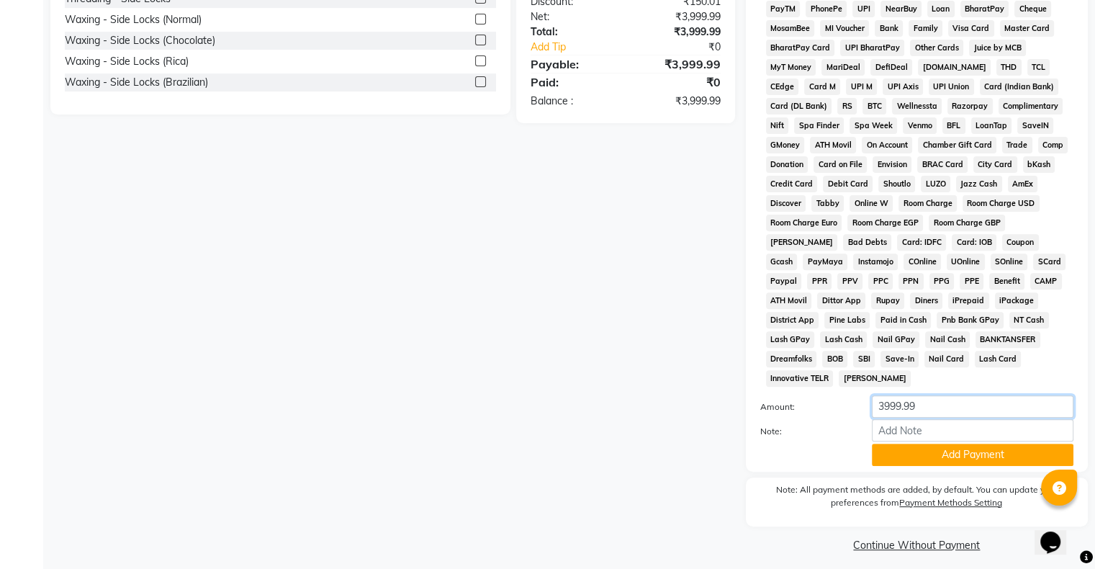
click at [969, 396] on input "3999.99" at bounding box center [972, 406] width 202 height 22
type input "3"
type input "0"
click at [964, 443] on button "Add Payment" at bounding box center [972, 454] width 202 height 22
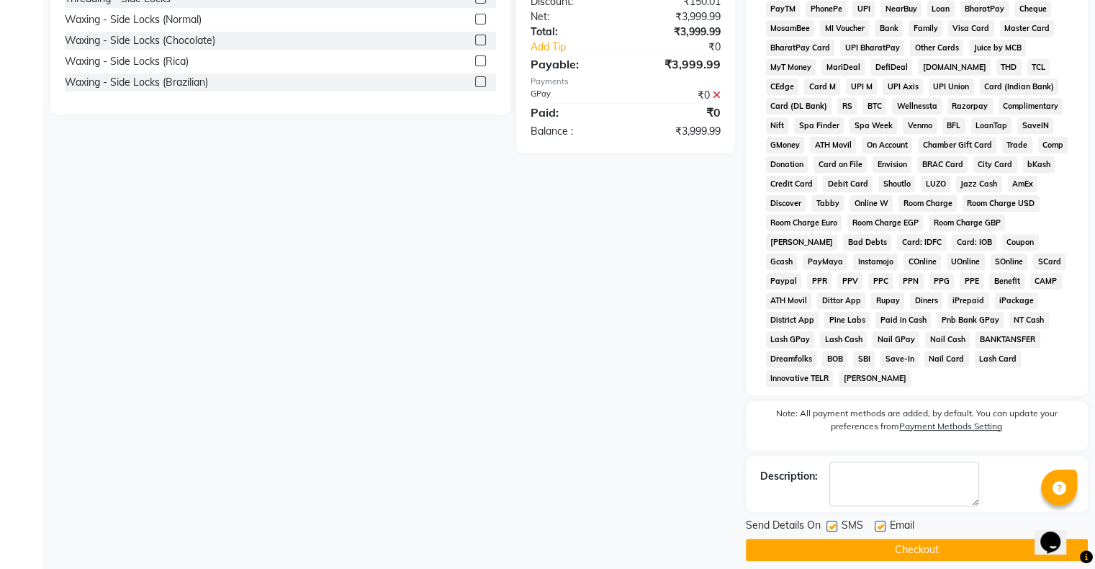
click at [889, 540] on button "Checkout" at bounding box center [917, 549] width 342 height 22
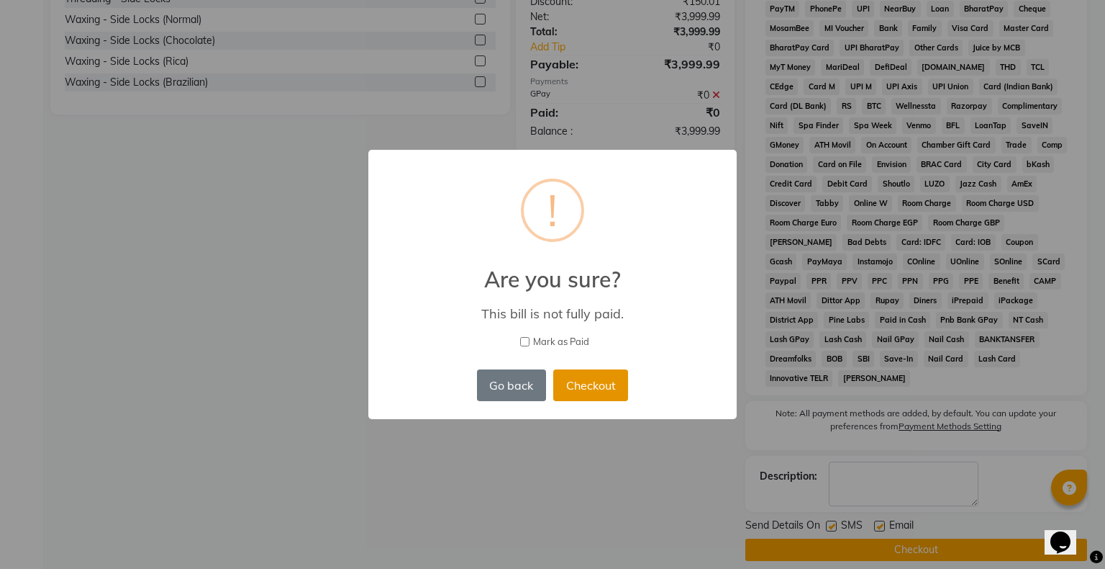
click at [599, 394] on button "Checkout" at bounding box center [590, 385] width 75 height 32
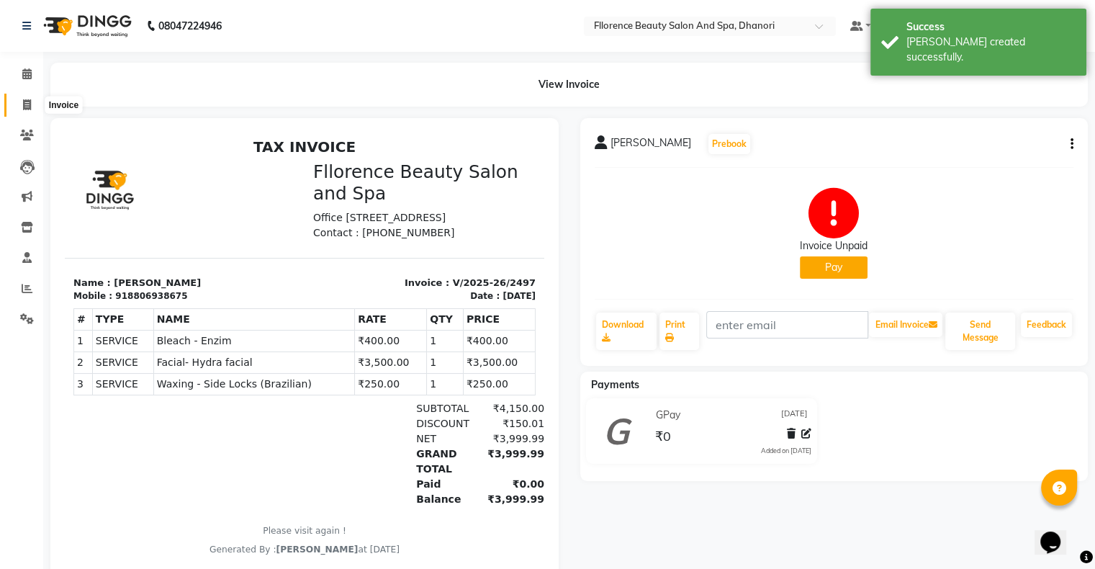
click at [26, 103] on icon at bounding box center [27, 104] width 8 height 11
select select "service"
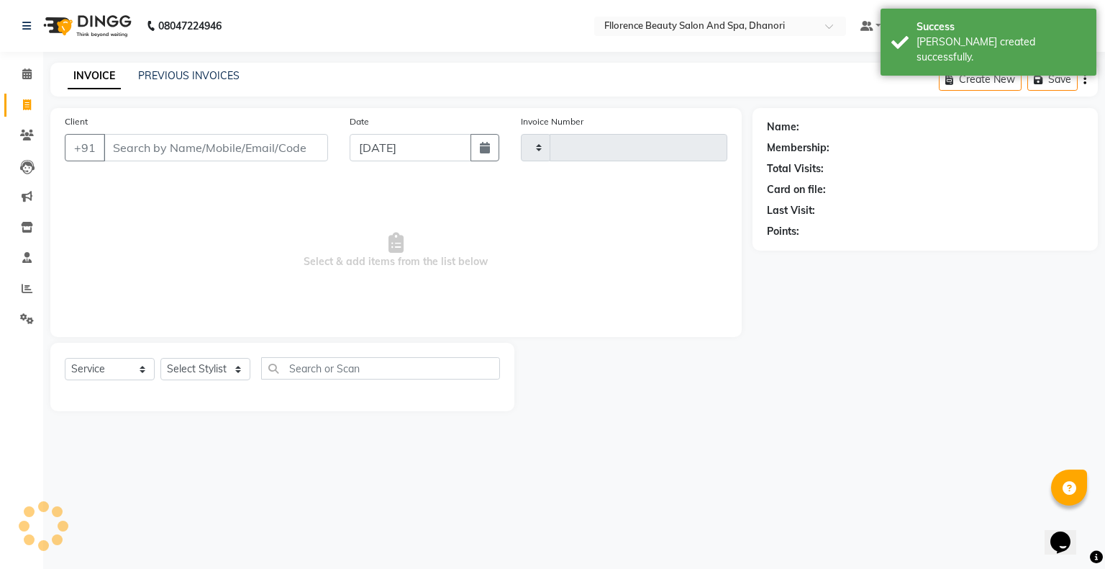
type input "2498"
select select "121"
click at [34, 135] on span at bounding box center [26, 135] width 25 height 17
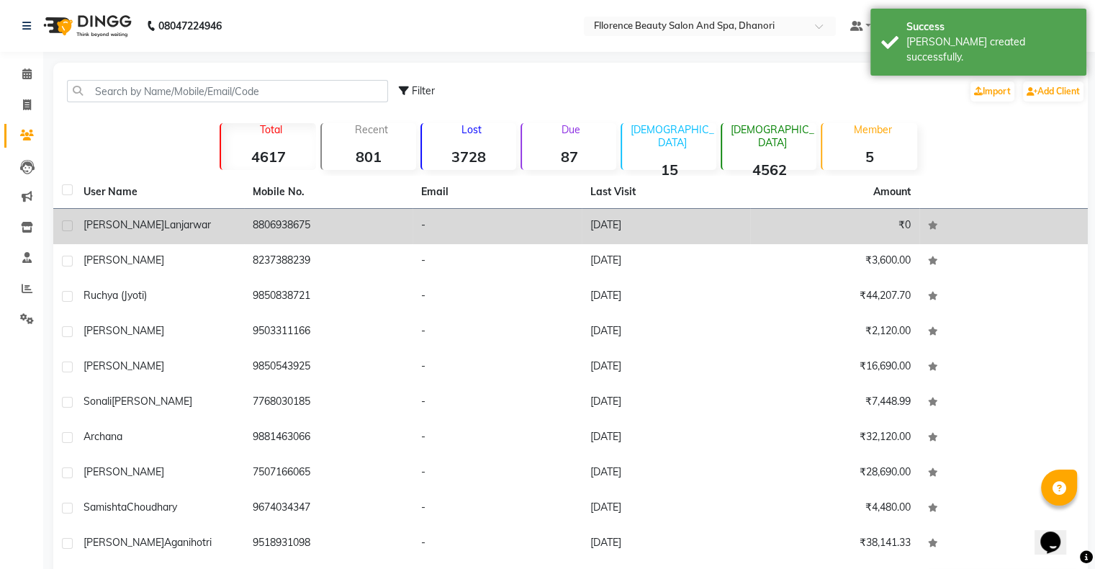
click at [194, 229] on div "namrata lanjarwar" at bounding box center [159, 224] width 152 height 15
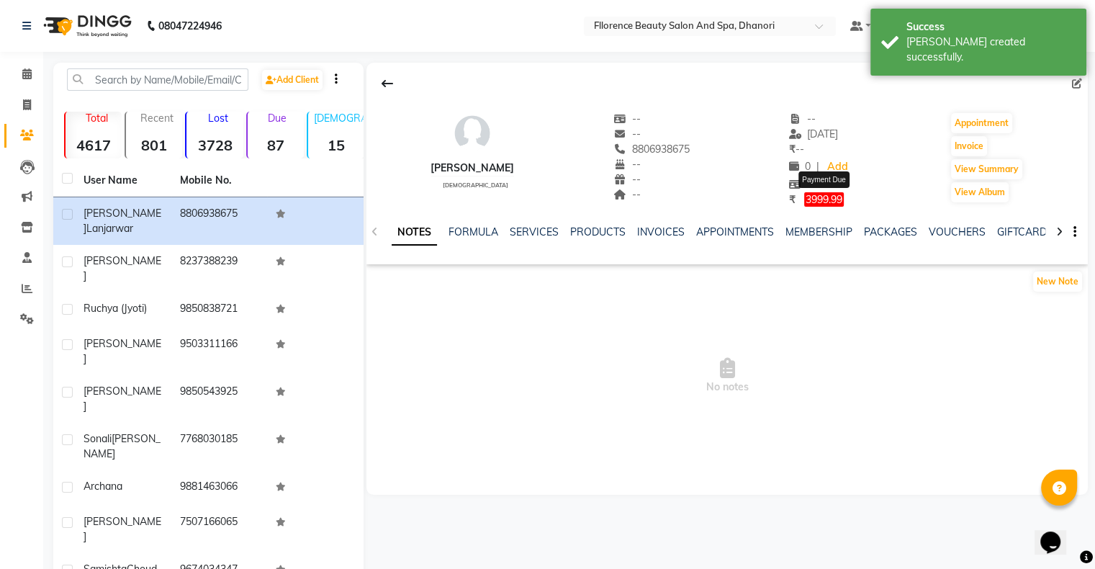
click at [835, 200] on span "3999.99" at bounding box center [824, 199] width 40 height 14
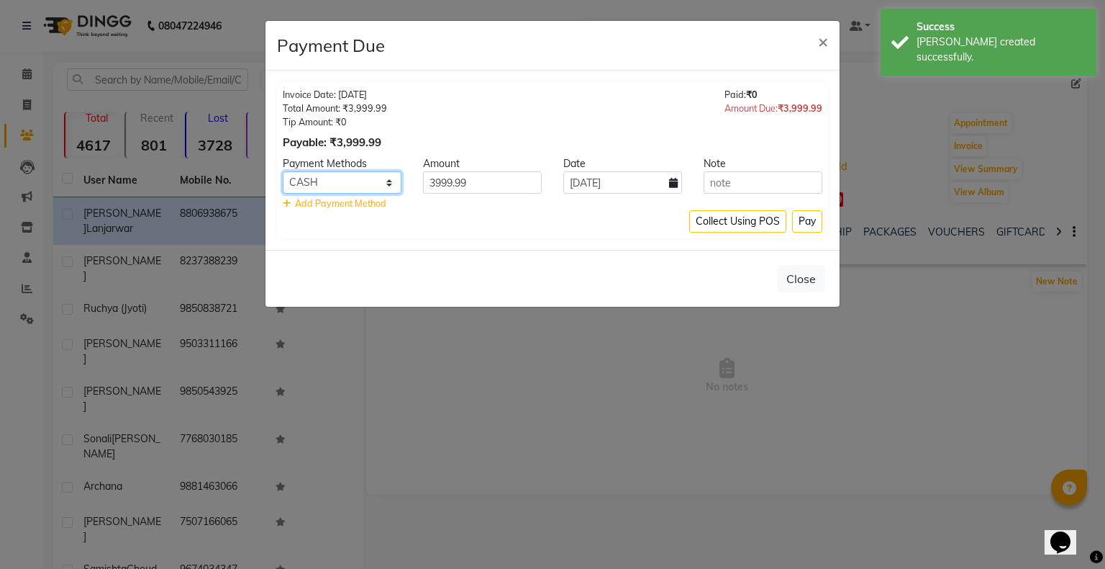
click at [345, 187] on select "CASH CARD ONLINE CUSTOM GPay PayTM PhonePe UPI NearBuy Loan BharatPay Cheque Mo…" at bounding box center [342, 182] width 119 height 22
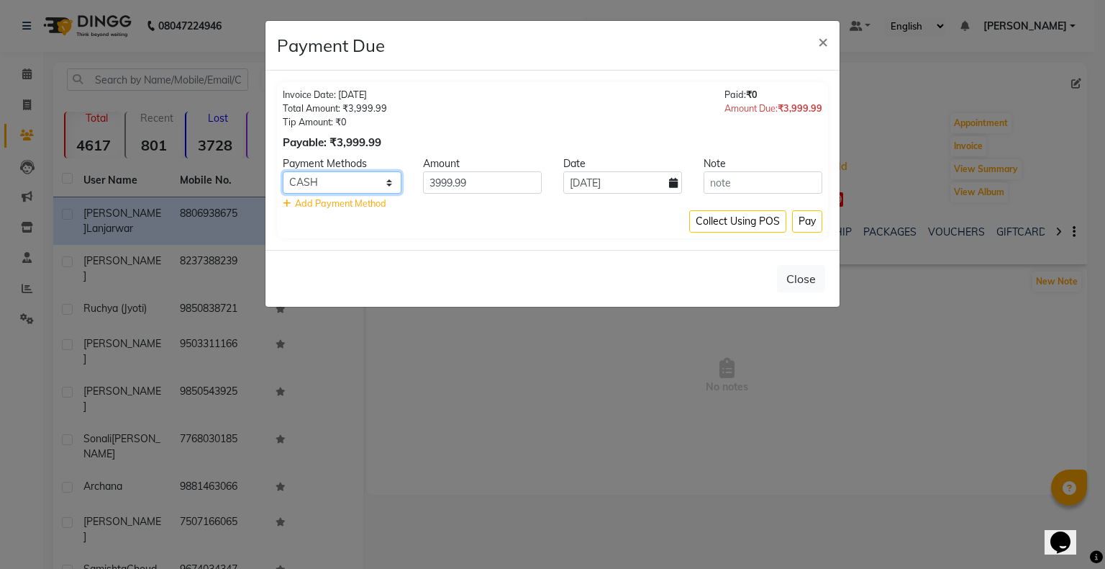
select select "5"
click at [283, 171] on select "CASH CARD ONLINE CUSTOM GPay PayTM PhonePe UPI NearBuy Loan BharatPay Cheque Mo…" at bounding box center [342, 182] width 119 height 22
click at [815, 217] on button "Pay" at bounding box center [807, 221] width 30 height 22
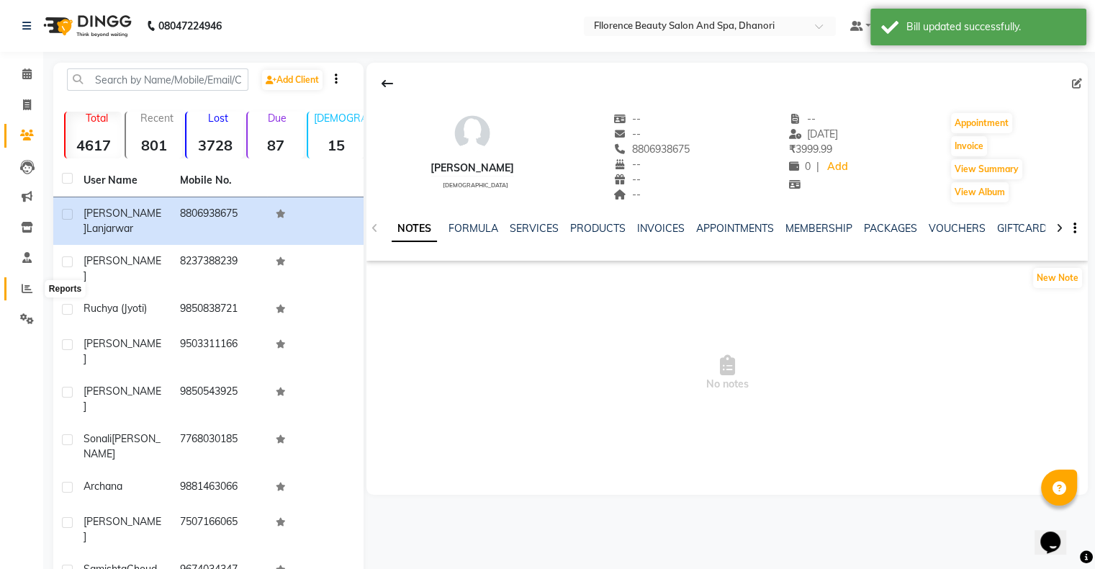
click at [26, 289] on icon at bounding box center [27, 288] width 11 height 11
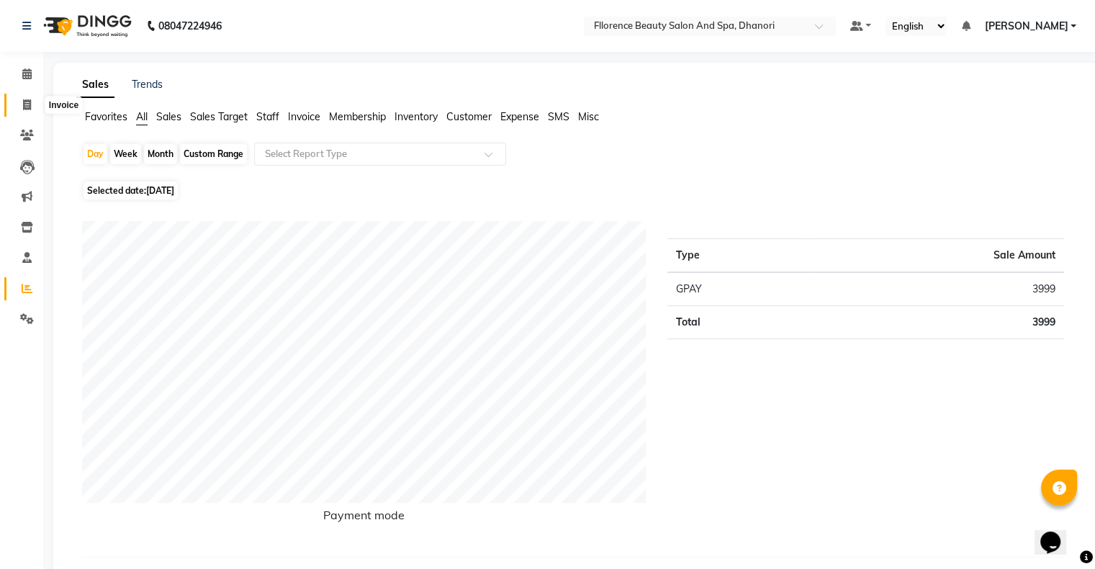
click at [23, 103] on icon at bounding box center [27, 104] width 8 height 11
select select "service"
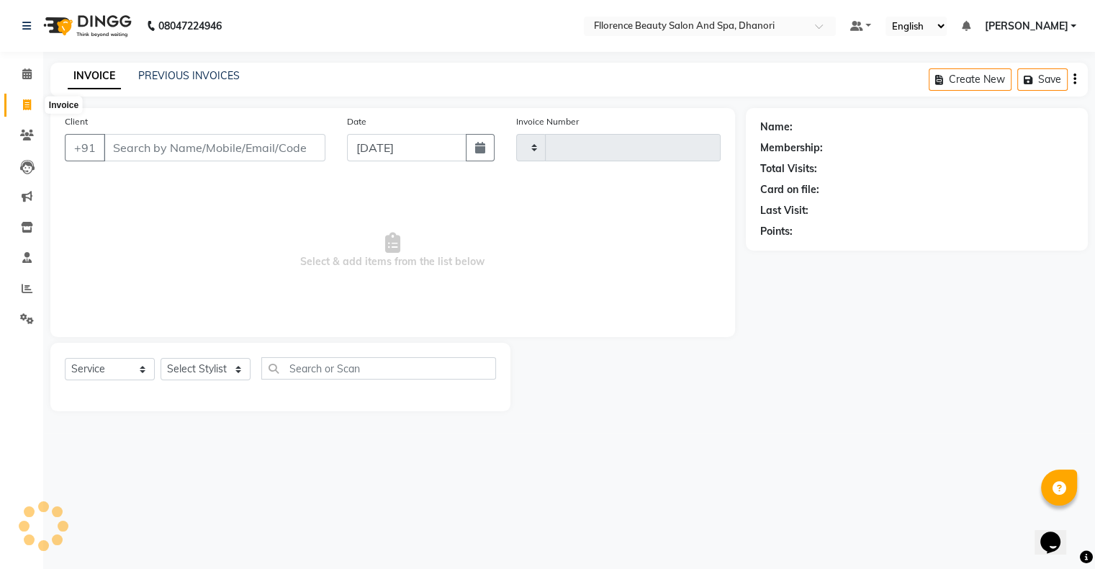
type input "2498"
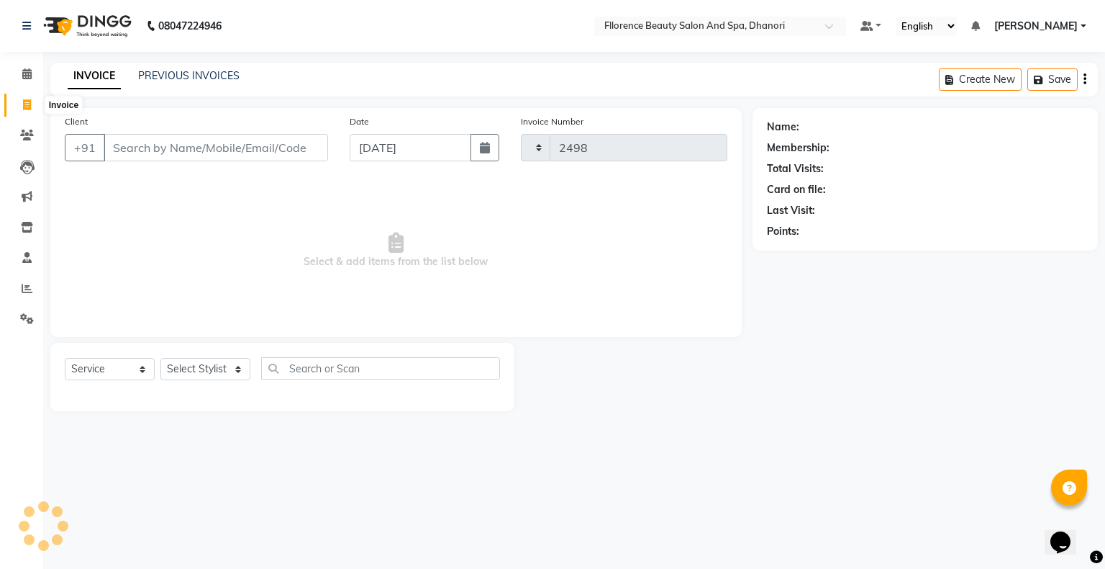
select select "121"
click at [22, 107] on span at bounding box center [26, 105] width 25 height 17
select select "service"
type input "2498"
select select "121"
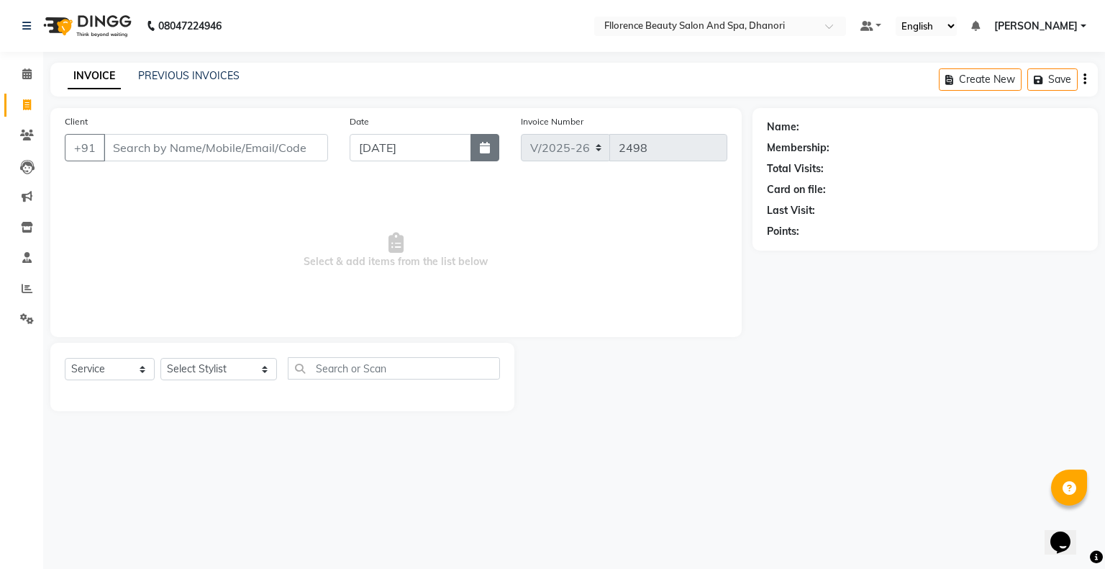
click at [484, 153] on icon "button" at bounding box center [485, 148] width 10 height 12
select select "9"
select select "2025"
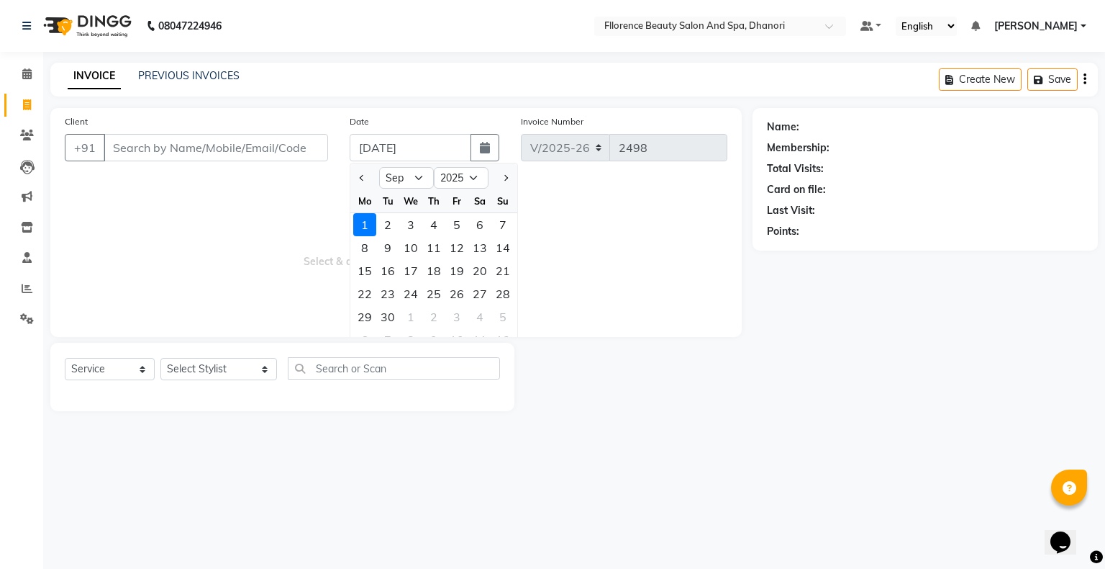
click at [354, 170] on div at bounding box center [364, 177] width 29 height 23
click at [361, 178] on span "Previous month" at bounding box center [363, 178] width 6 height 6
select select "8"
click at [498, 314] on div "31" at bounding box center [503, 316] width 23 height 23
type input "[DATE]"
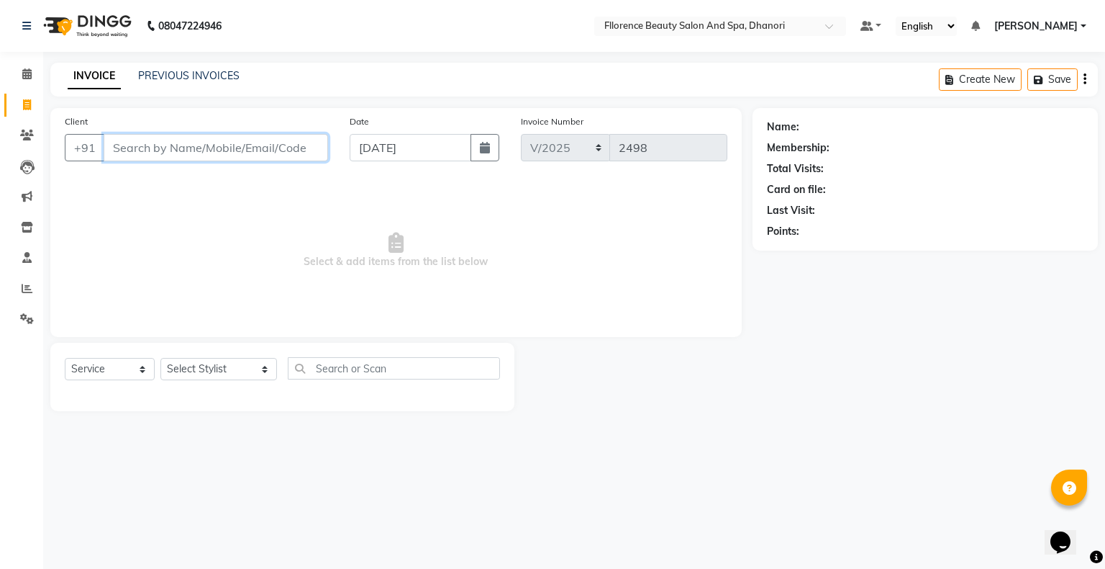
click at [308, 150] on input "Client" at bounding box center [216, 147] width 225 height 27
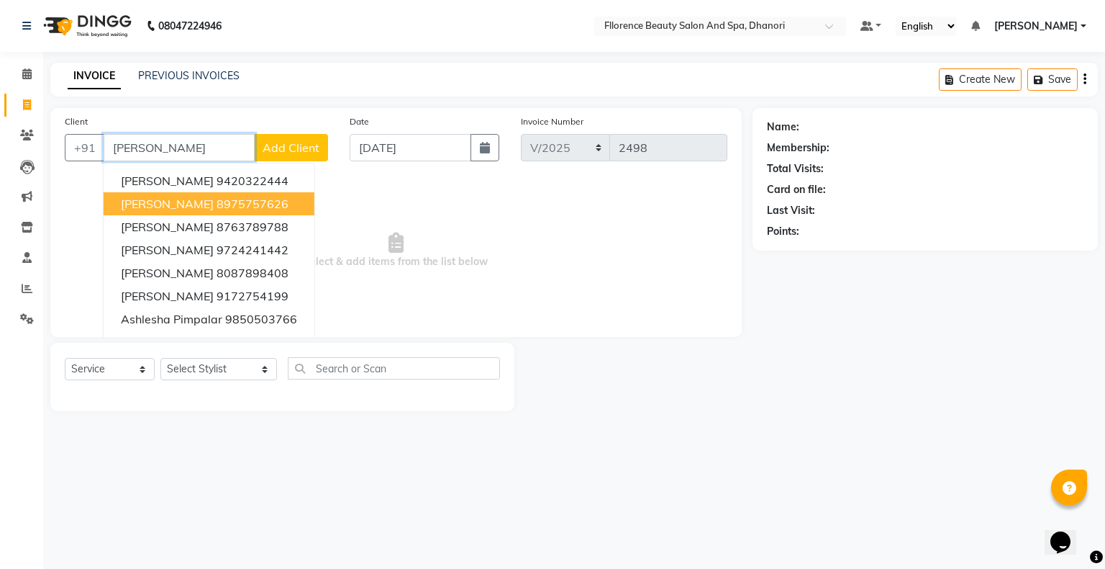
click at [273, 198] on button "[PERSON_NAME] 8975757626" at bounding box center [209, 203] width 211 height 23
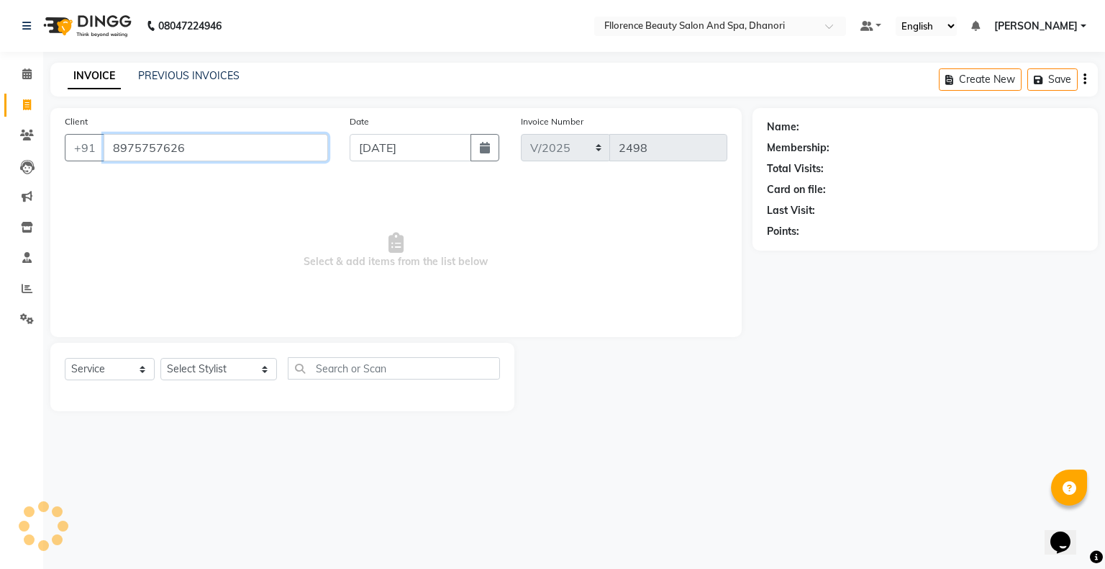
type input "8975757626"
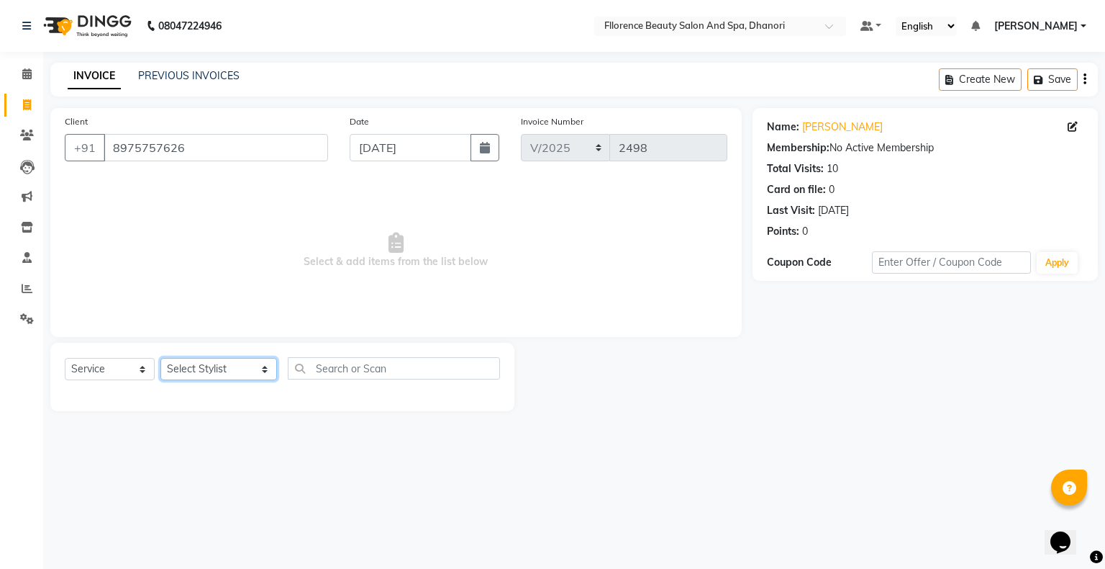
click at [184, 373] on select "Select Stylist [PERSON_NAME] [PERSON_NAME] arjun [PERSON_NAME] [PERSON_NAME] [P…" at bounding box center [218, 369] width 117 height 22
select select "3686"
click at [160, 358] on select "Select Stylist [PERSON_NAME] [PERSON_NAME] arjun [PERSON_NAME] [PERSON_NAME] [P…" at bounding box center [218, 369] width 117 height 22
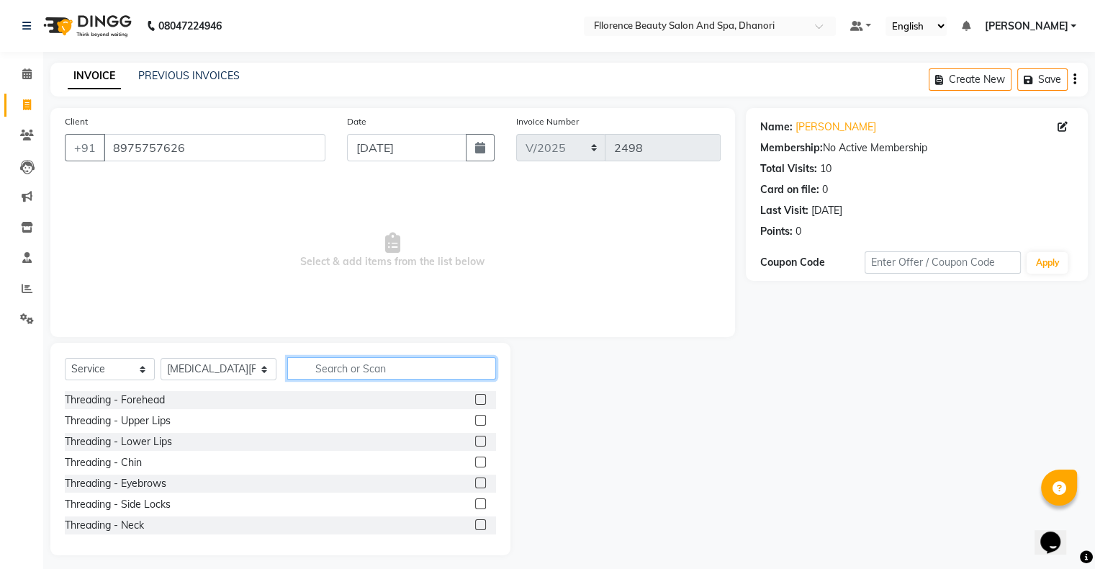
click at [343, 368] on input "text" at bounding box center [391, 368] width 209 height 22
type input "hair cut"
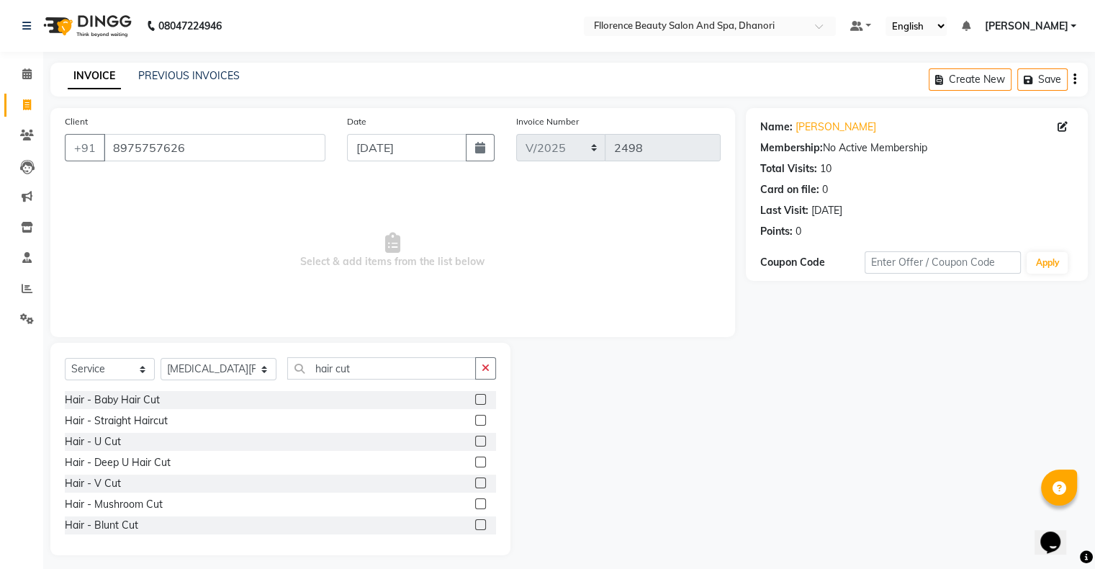
click at [475, 402] on label at bounding box center [480, 399] width 11 height 11
click at [475, 402] on input "checkbox" at bounding box center [479, 399] width 9 height 9
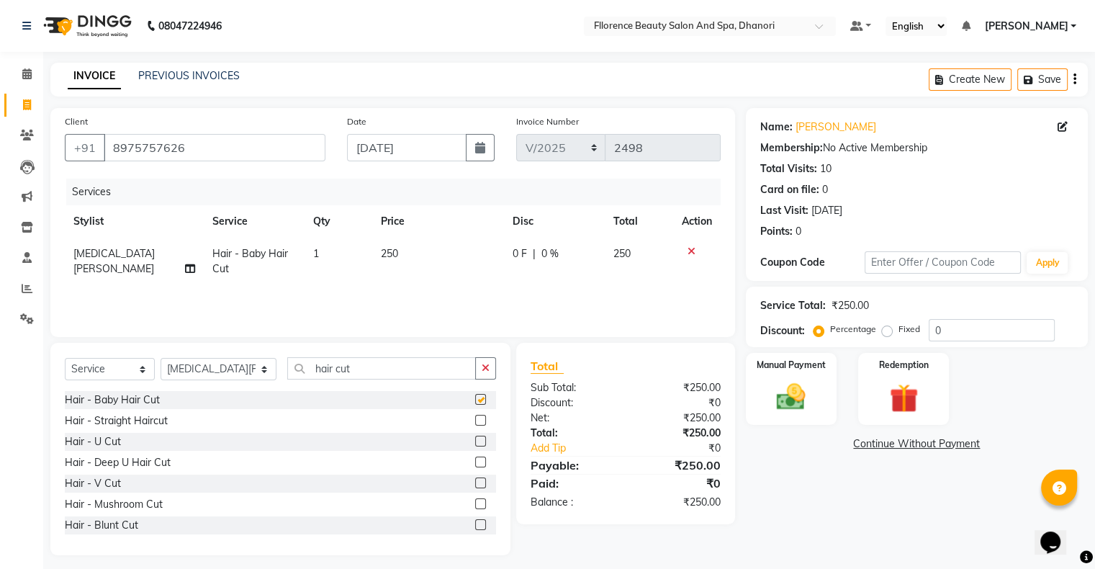
checkbox input "false"
click at [796, 399] on img at bounding box center [790, 397] width 48 height 35
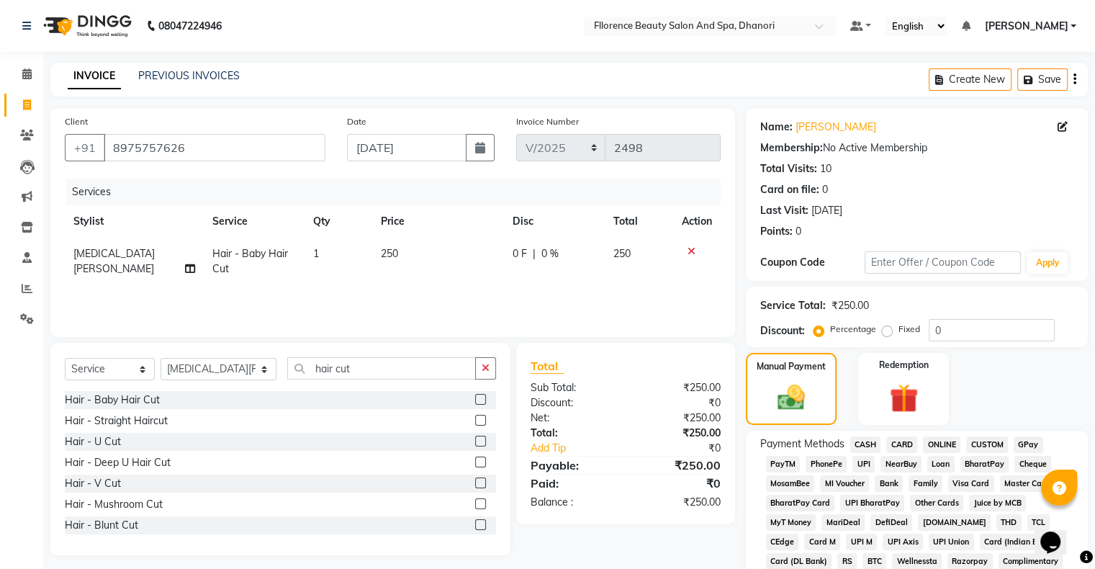
click at [872, 442] on span "CASH" at bounding box center [865, 444] width 31 height 17
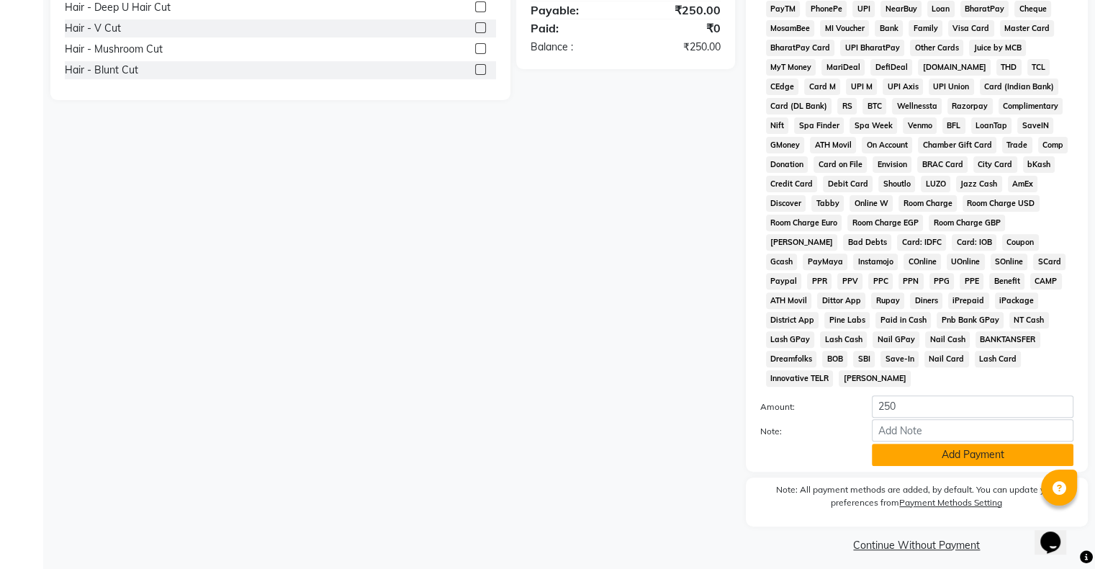
click at [907, 445] on button "Add Payment" at bounding box center [972, 454] width 202 height 22
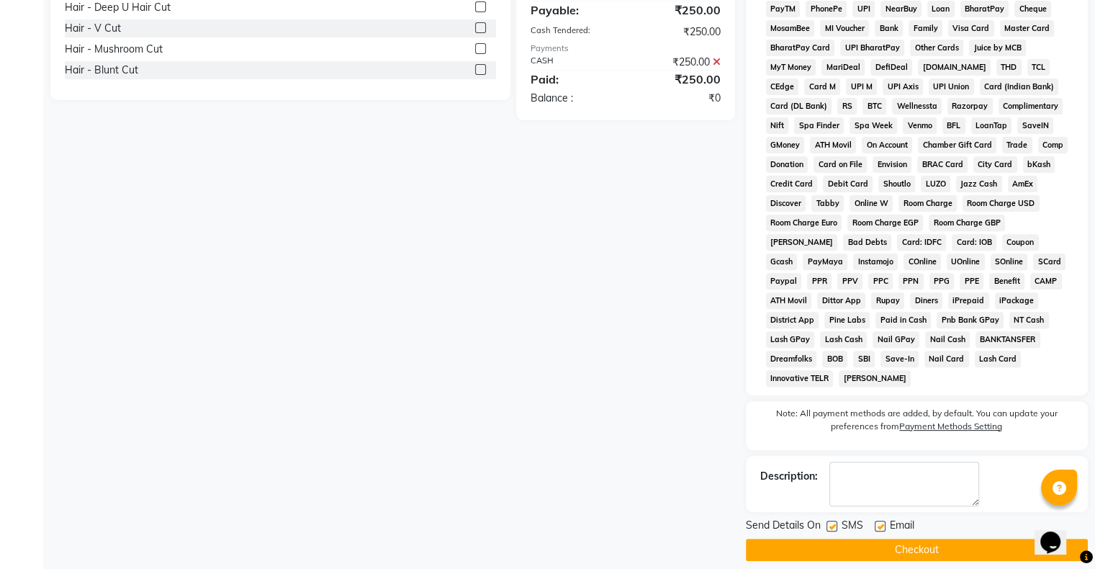
click at [883, 538] on button "Checkout" at bounding box center [917, 549] width 342 height 22
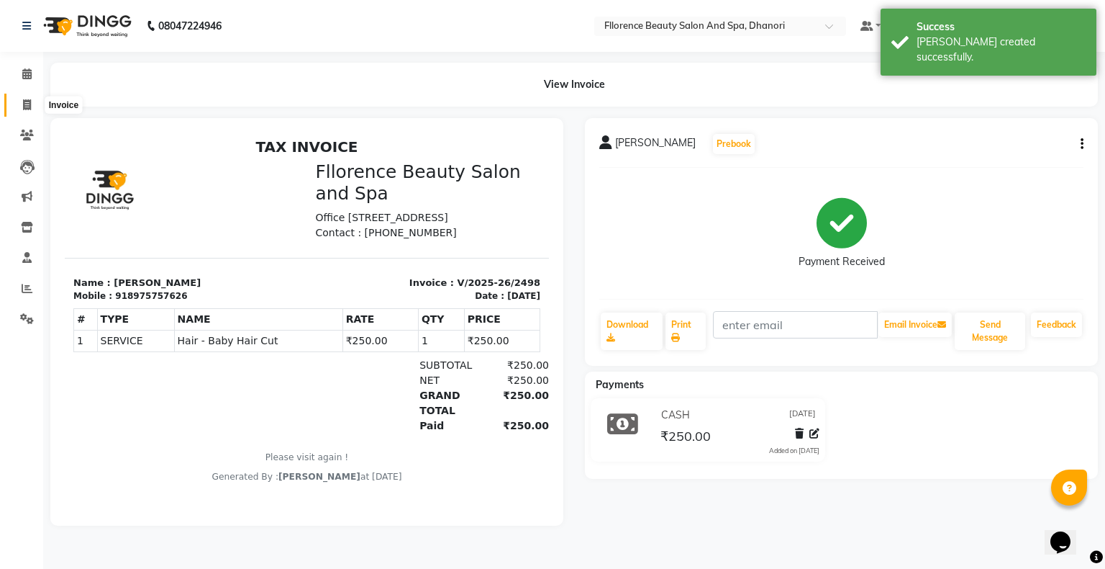
click at [28, 109] on icon at bounding box center [27, 104] width 8 height 11
select select "service"
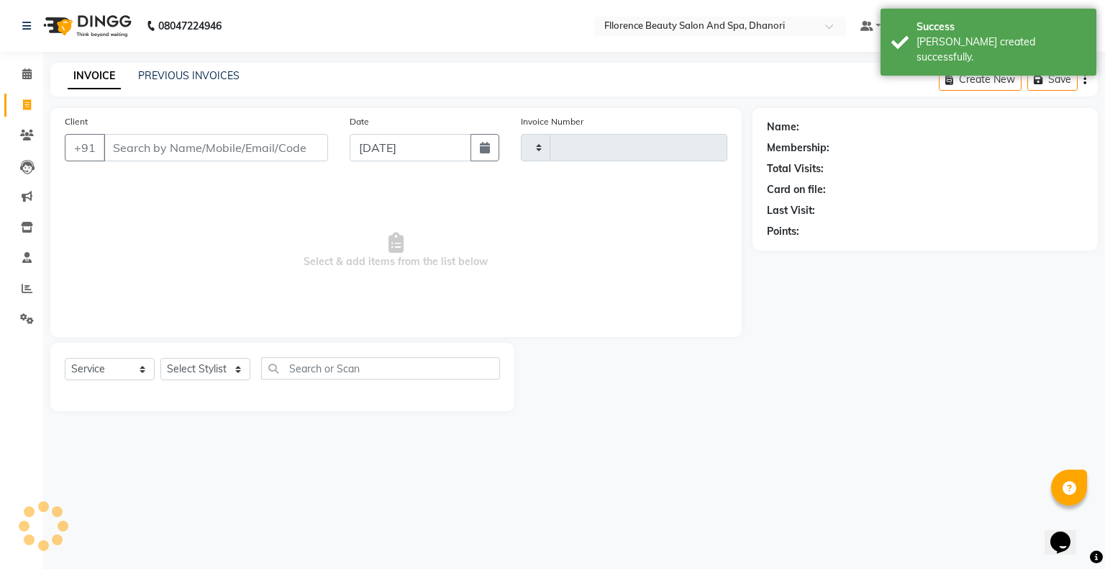
type input "2499"
select select "121"
click at [489, 145] on icon "button" at bounding box center [485, 148] width 10 height 12
select select "9"
select select "2025"
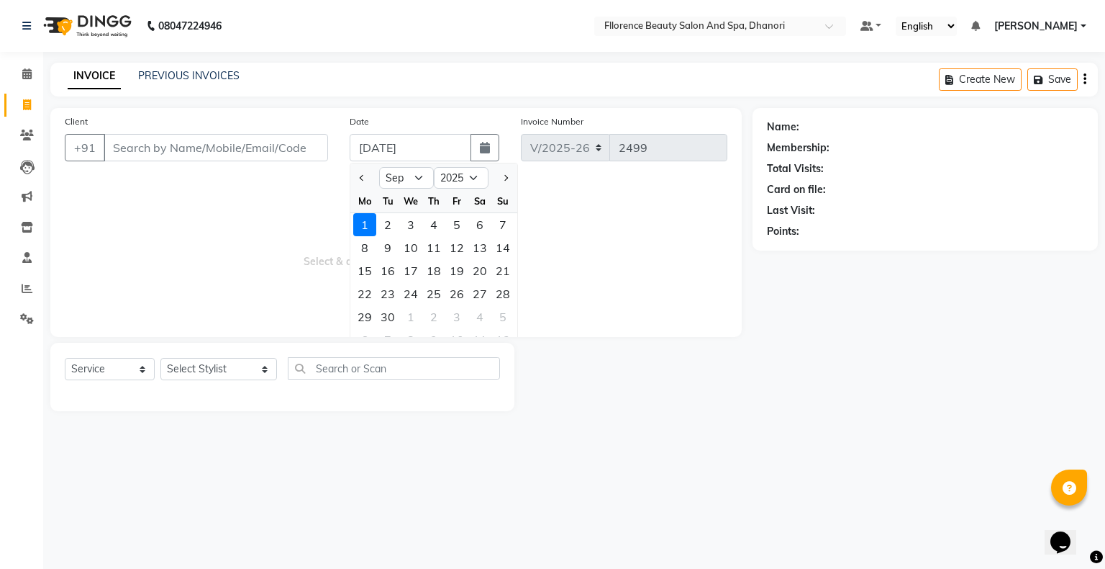
drag, startPoint x: 367, startPoint y: 181, endPoint x: 359, endPoint y: 201, distance: 21.0
click at [366, 181] on button "Previous month" at bounding box center [362, 177] width 12 height 23
select select "8"
click at [504, 321] on div "31" at bounding box center [503, 316] width 23 height 23
type input "[DATE]"
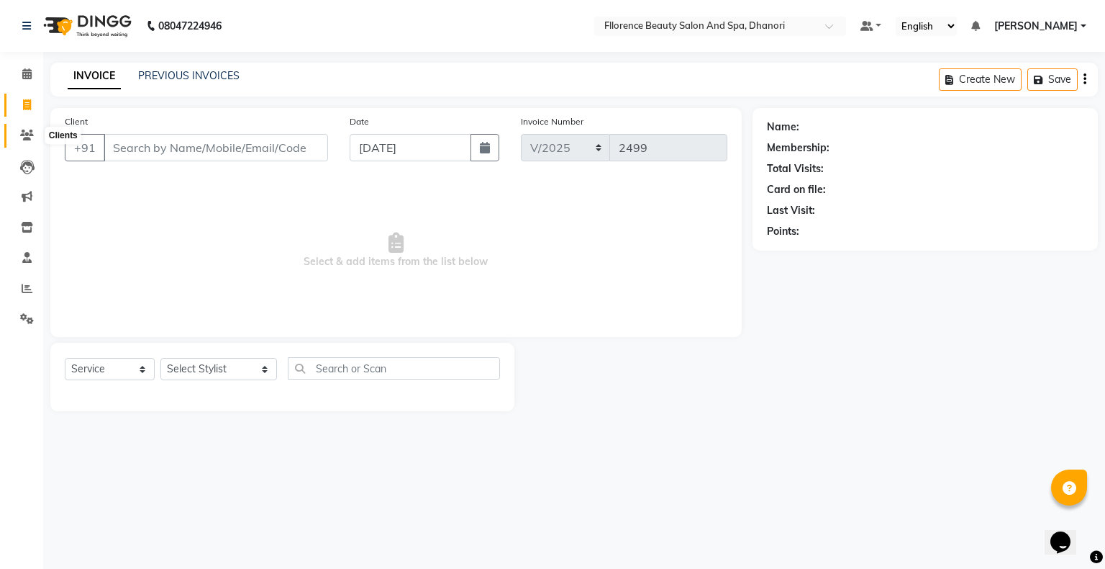
click at [33, 133] on span at bounding box center [26, 135] width 25 height 17
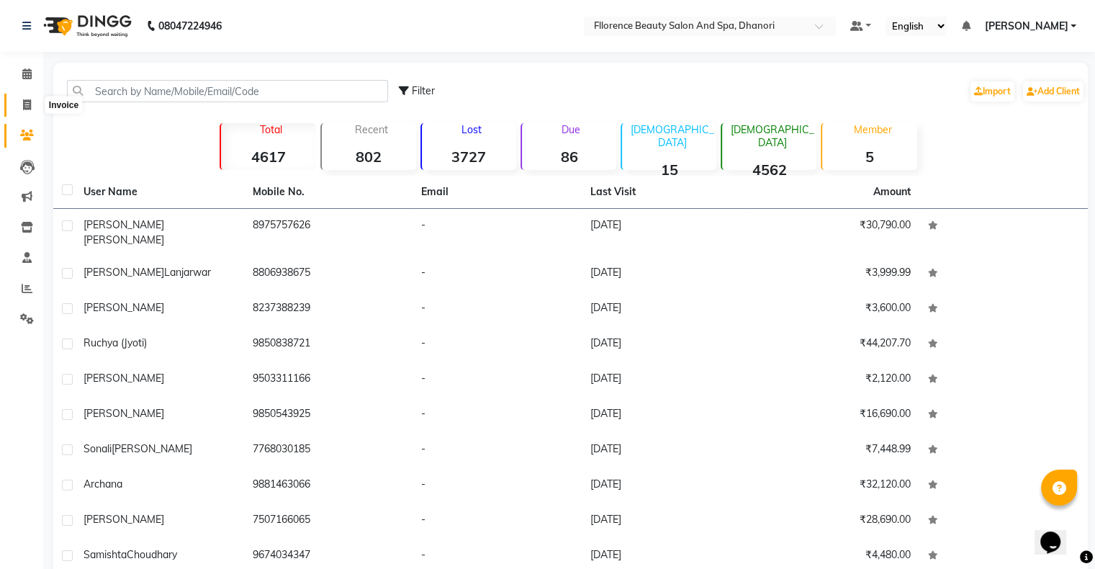
click at [24, 104] on icon at bounding box center [27, 104] width 8 height 11
select select "121"
select select "service"
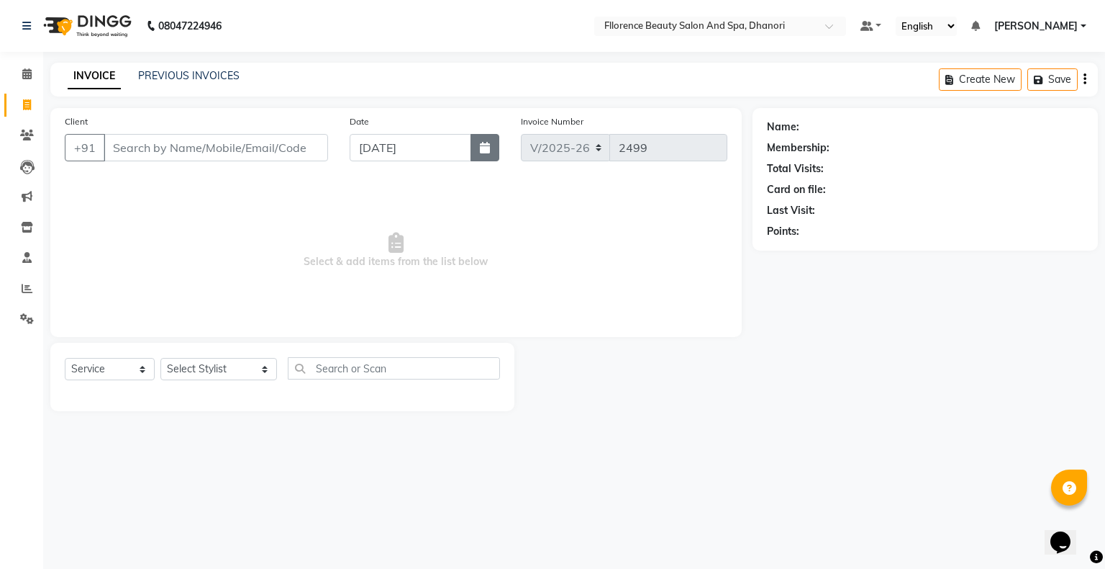
click at [481, 148] on icon "button" at bounding box center [485, 148] width 10 height 12
select select "9"
select select "2025"
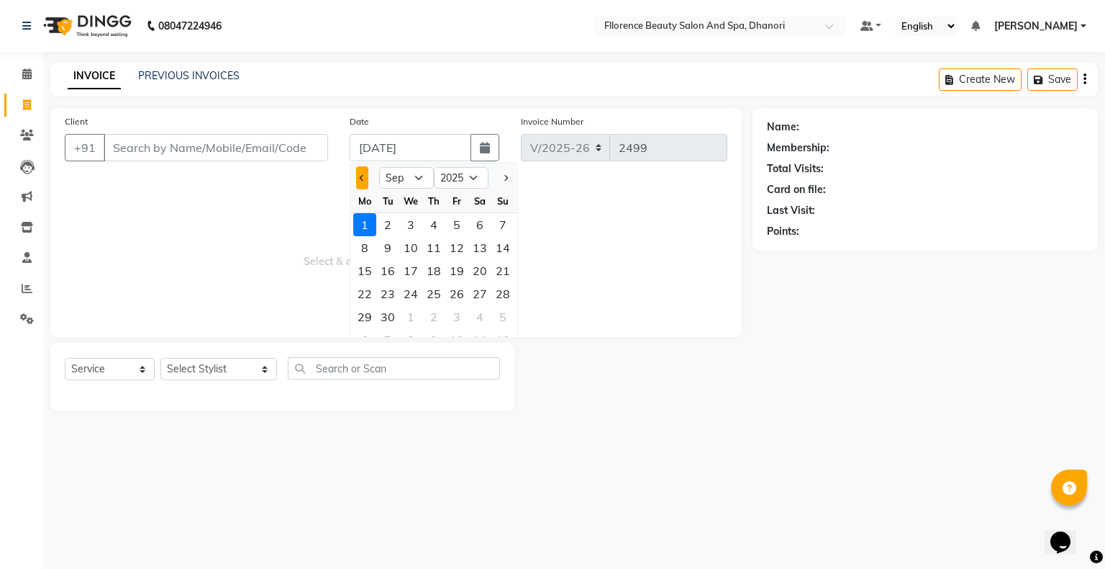
click at [358, 176] on button "Previous month" at bounding box center [362, 177] width 12 height 23
select select "8"
click at [499, 312] on div "31" at bounding box center [503, 316] width 23 height 23
type input "[DATE]"
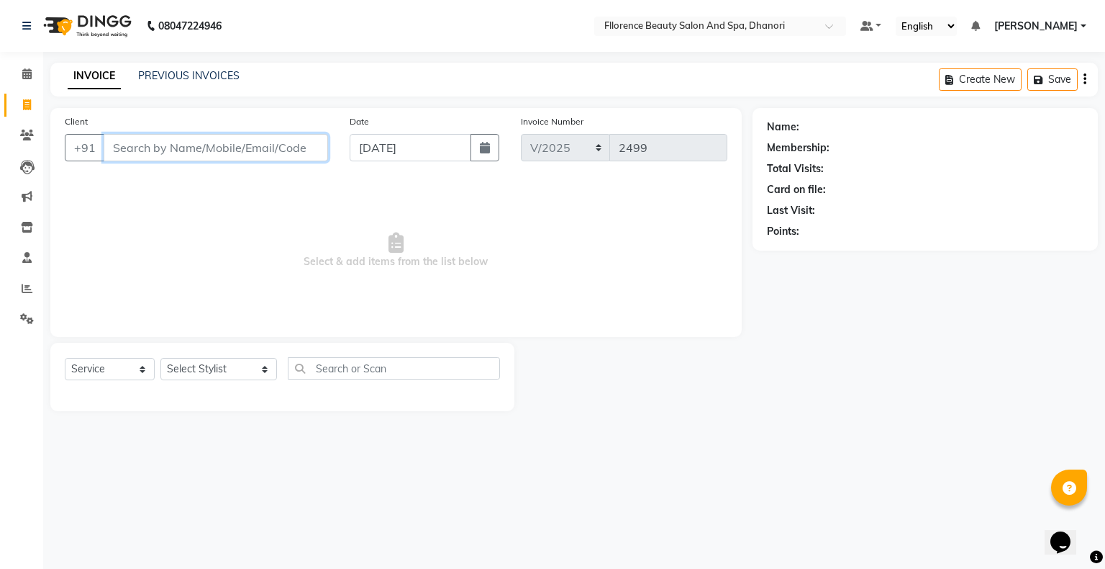
click at [263, 146] on input "Client" at bounding box center [216, 147] width 225 height 27
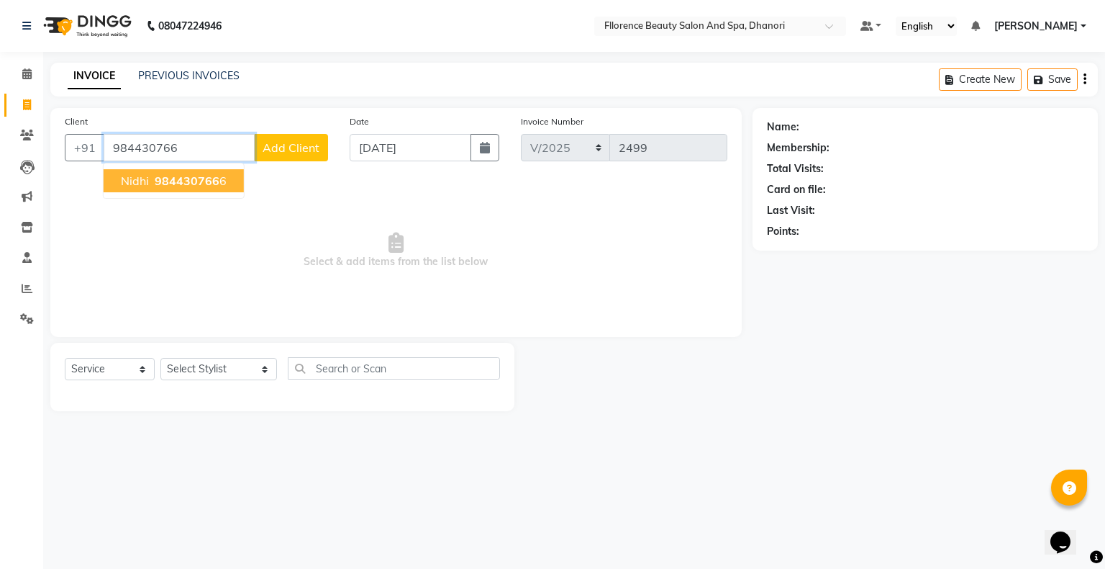
click at [209, 184] on span "984430766" at bounding box center [187, 180] width 65 height 14
type input "9844307666"
select select "1: Object"
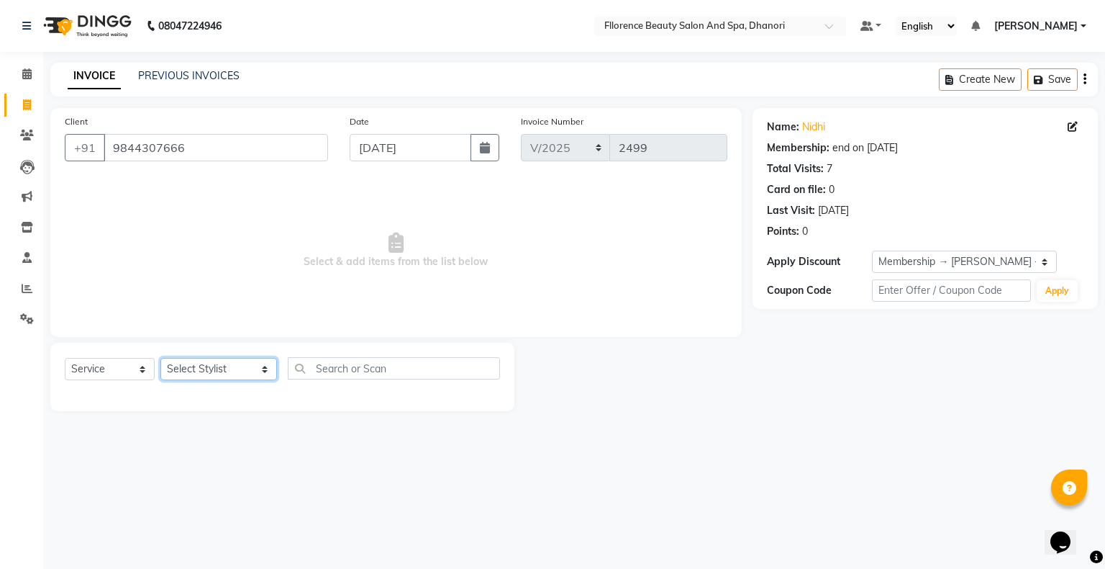
click at [199, 370] on select "Select Stylist [PERSON_NAME] [PERSON_NAME] arjun [PERSON_NAME] [PERSON_NAME] [P…" at bounding box center [218, 369] width 117 height 22
select select "23068"
click at [160, 358] on select "Select Stylist [PERSON_NAME] [PERSON_NAME] arjun [PERSON_NAME] [PERSON_NAME] [P…" at bounding box center [218, 369] width 117 height 22
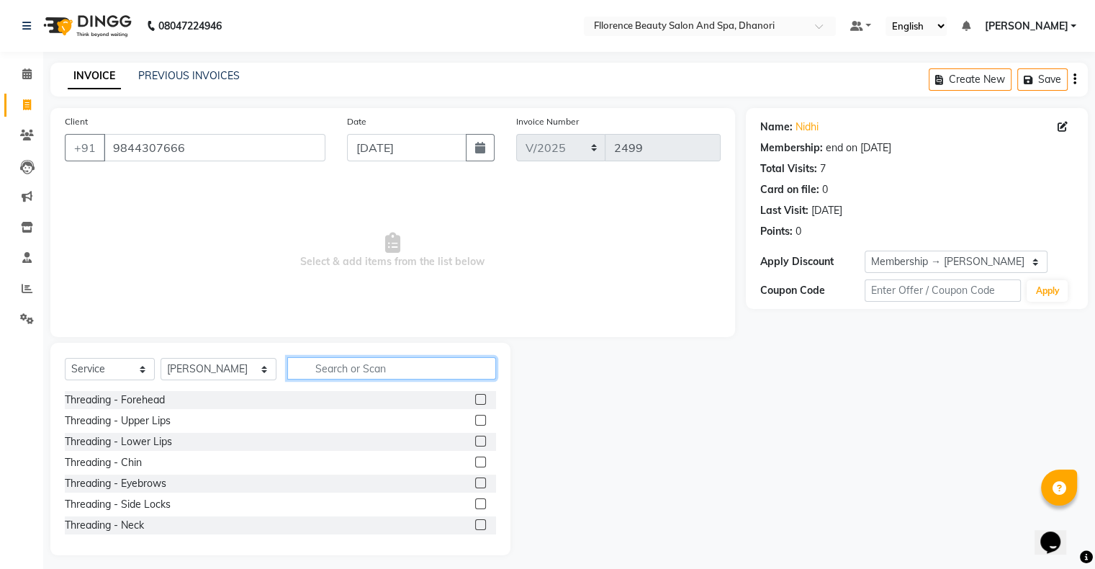
click at [354, 373] on input "text" at bounding box center [391, 368] width 209 height 22
type input "hair cut"
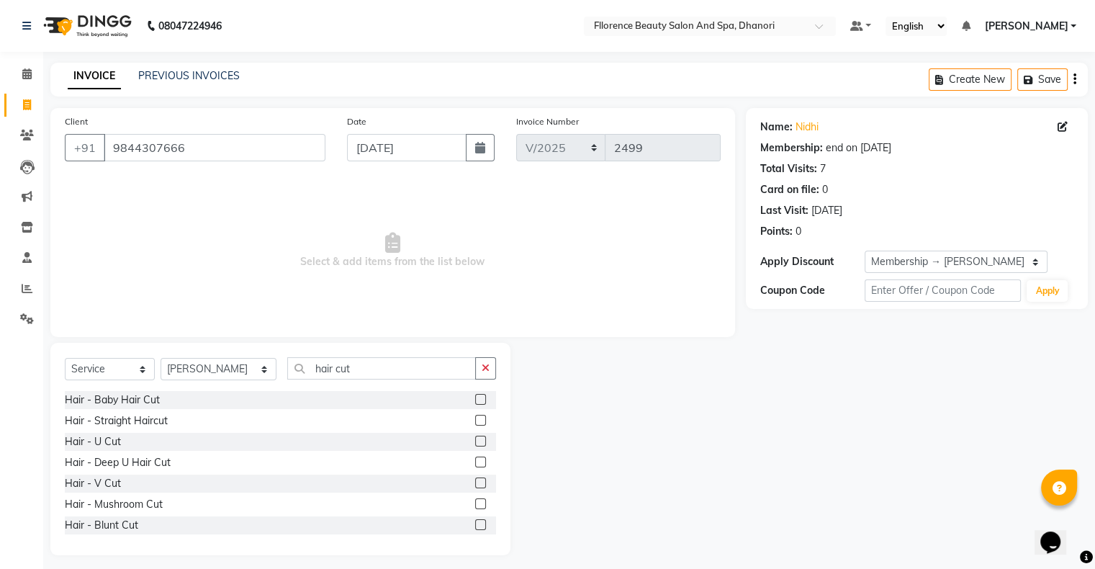
click at [475, 418] on label at bounding box center [480, 420] width 11 height 11
click at [475, 418] on input "checkbox" at bounding box center [479, 420] width 9 height 9
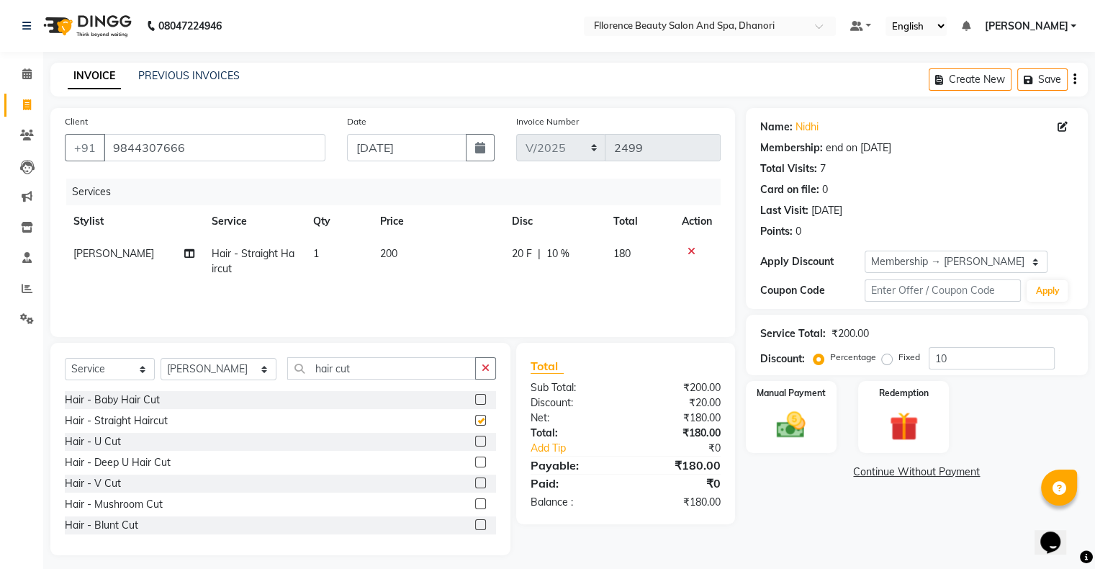
checkbox input "false"
click at [792, 430] on img at bounding box center [790, 425] width 48 height 35
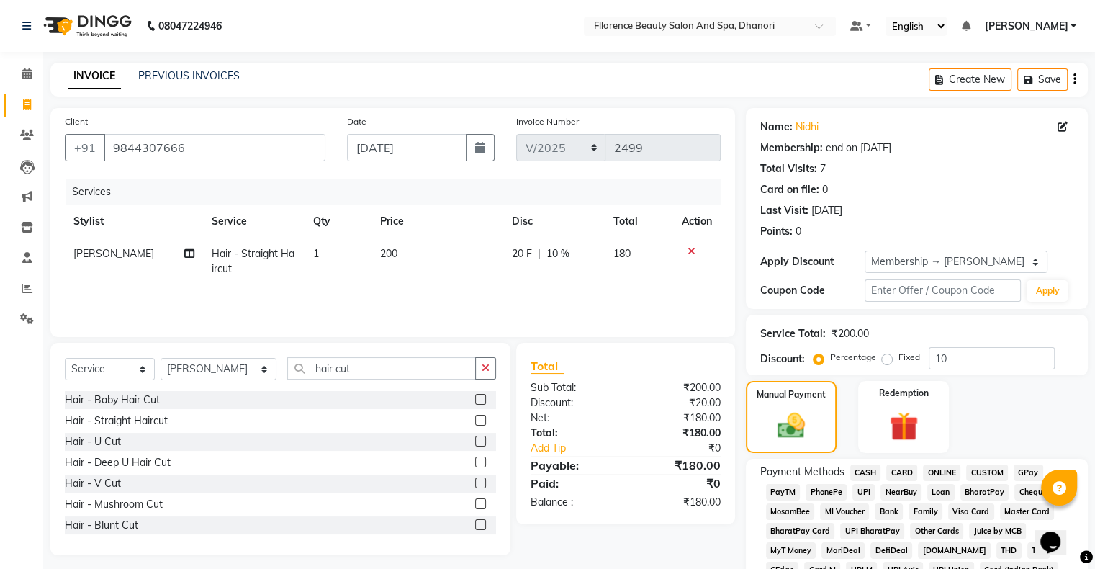
click at [1022, 473] on span "GPay" at bounding box center [1028, 472] width 30 height 17
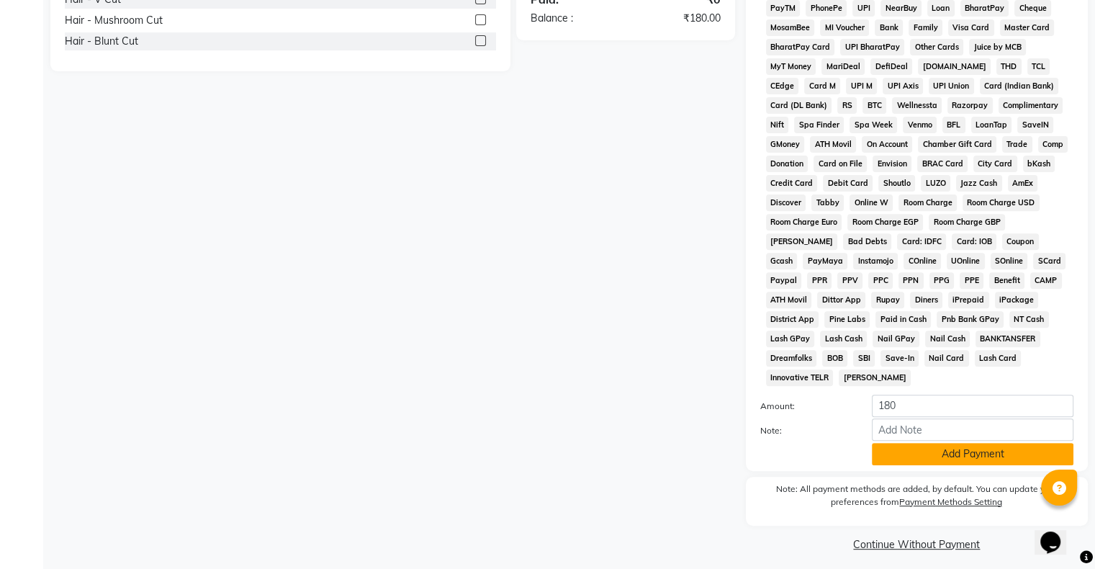
click at [989, 443] on button "Add Payment" at bounding box center [972, 454] width 202 height 22
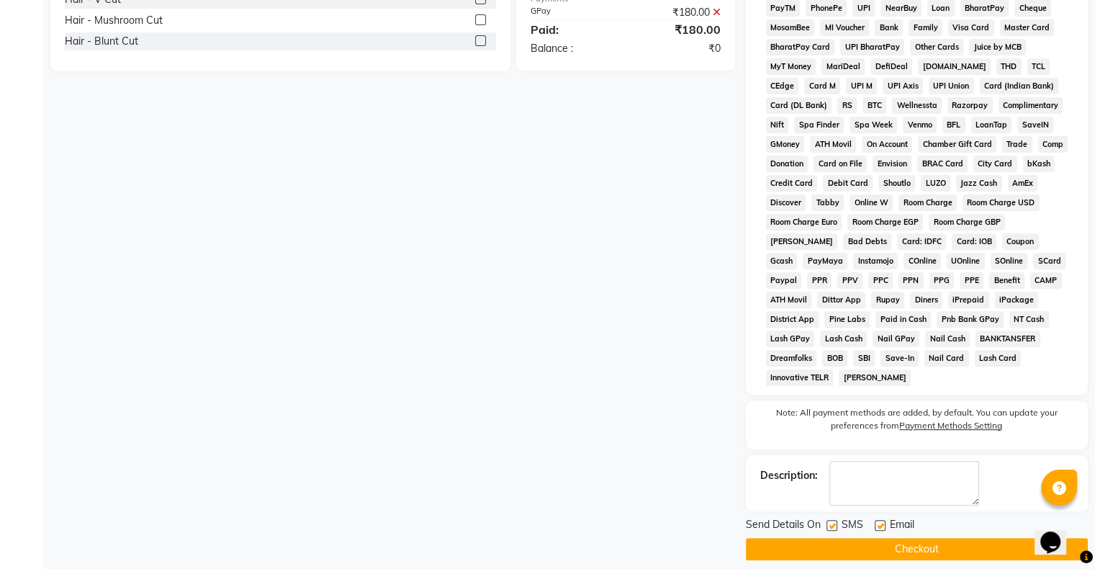
click at [883, 538] on button "Checkout" at bounding box center [917, 549] width 342 height 22
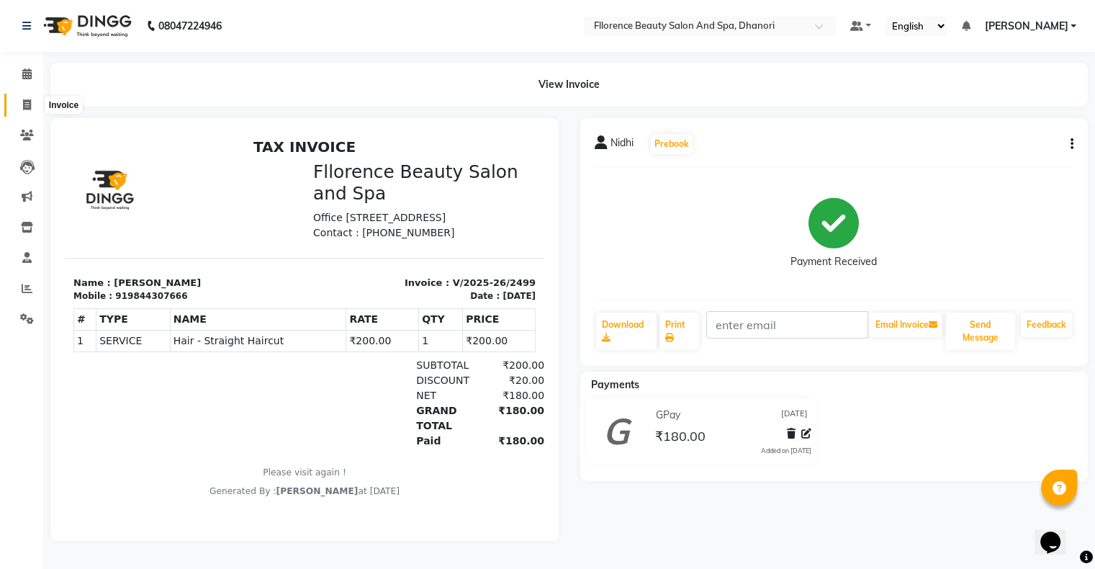
click at [23, 100] on icon at bounding box center [27, 104] width 8 height 11
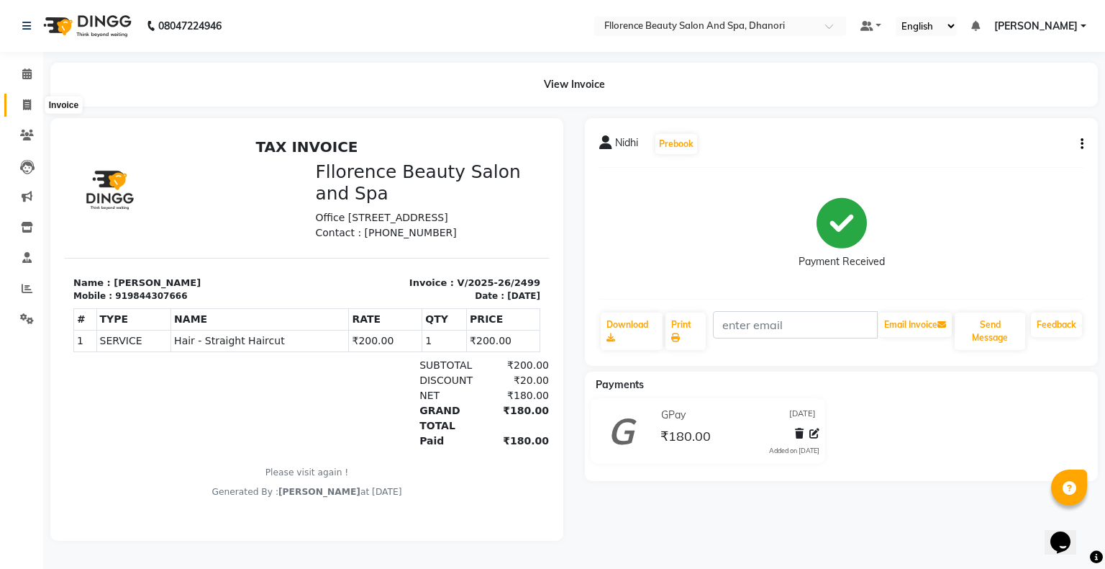
select select "121"
select select "service"
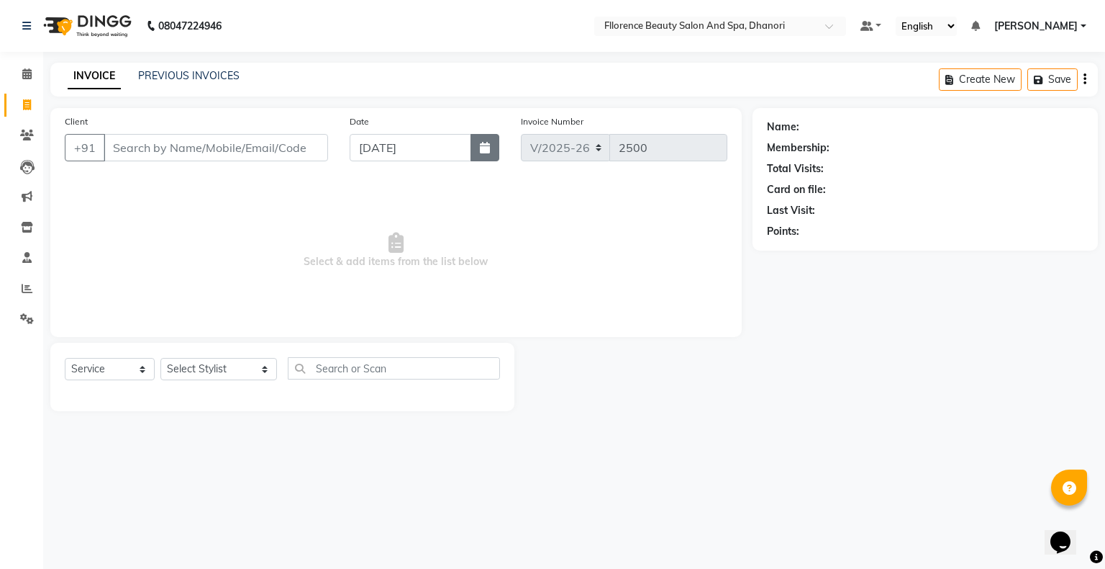
click at [489, 140] on button "button" at bounding box center [485, 147] width 29 height 27
select select "9"
select select "2025"
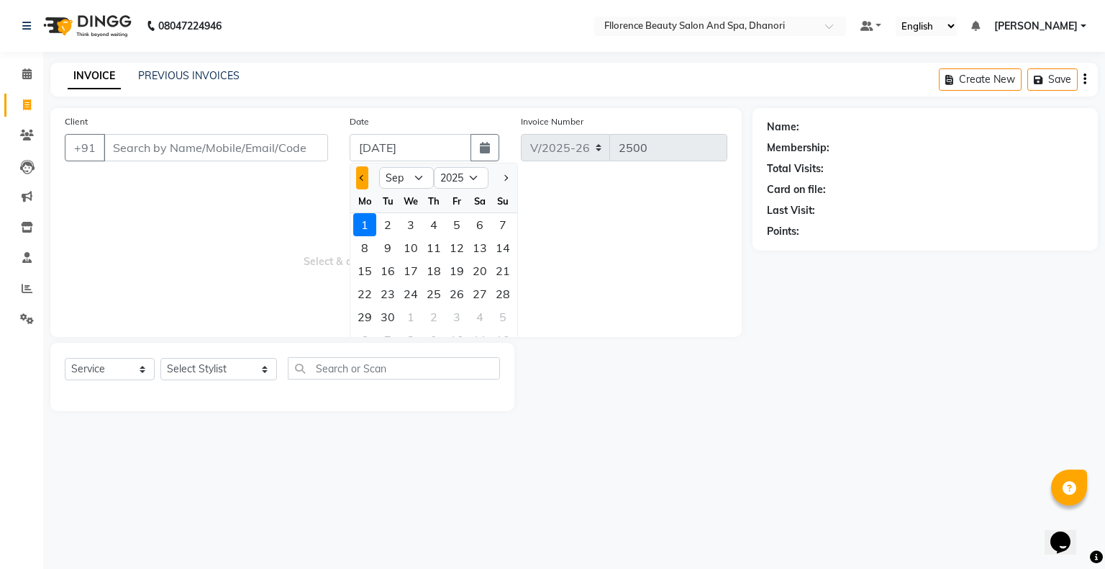
click at [366, 177] on button "Previous month" at bounding box center [362, 177] width 12 height 23
select select "8"
click at [505, 321] on div "31" at bounding box center [503, 316] width 23 height 23
type input "[DATE]"
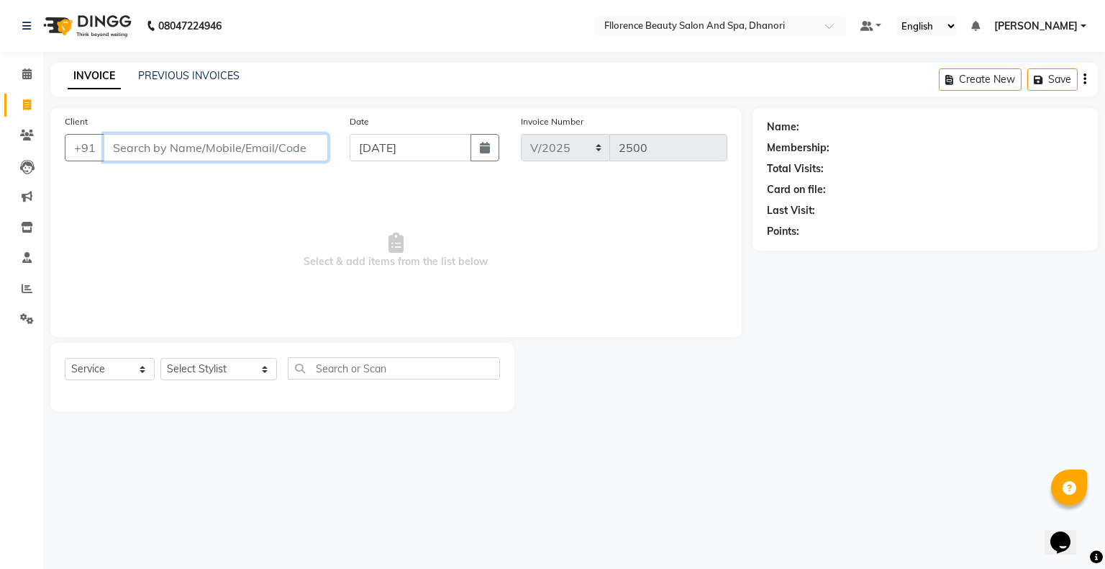
click at [193, 155] on input "Client" at bounding box center [216, 147] width 225 height 27
click at [28, 131] on icon at bounding box center [27, 135] width 14 height 11
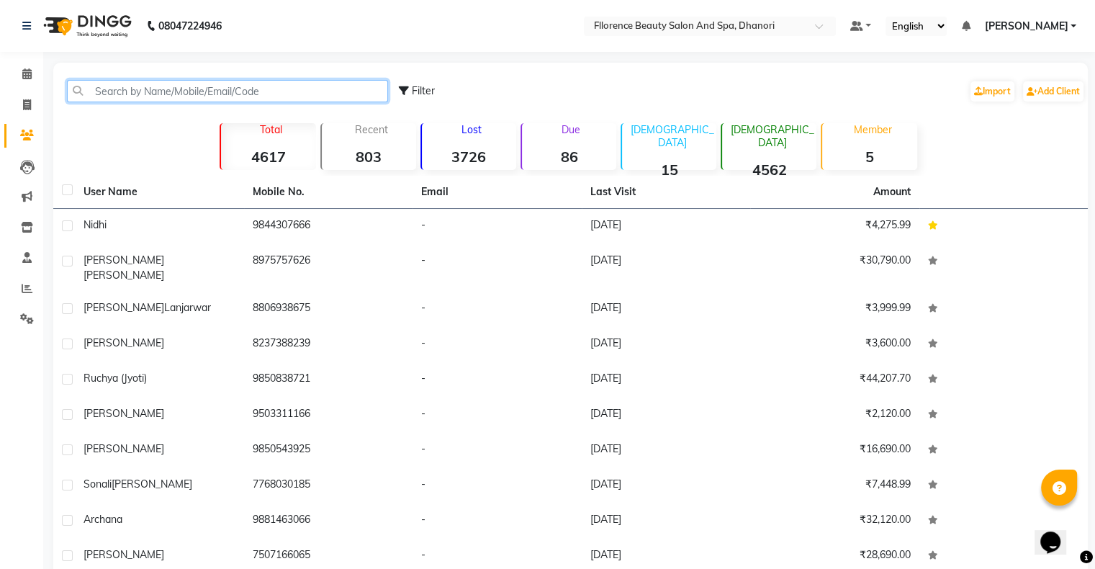
click at [284, 99] on input "text" at bounding box center [227, 91] width 321 height 22
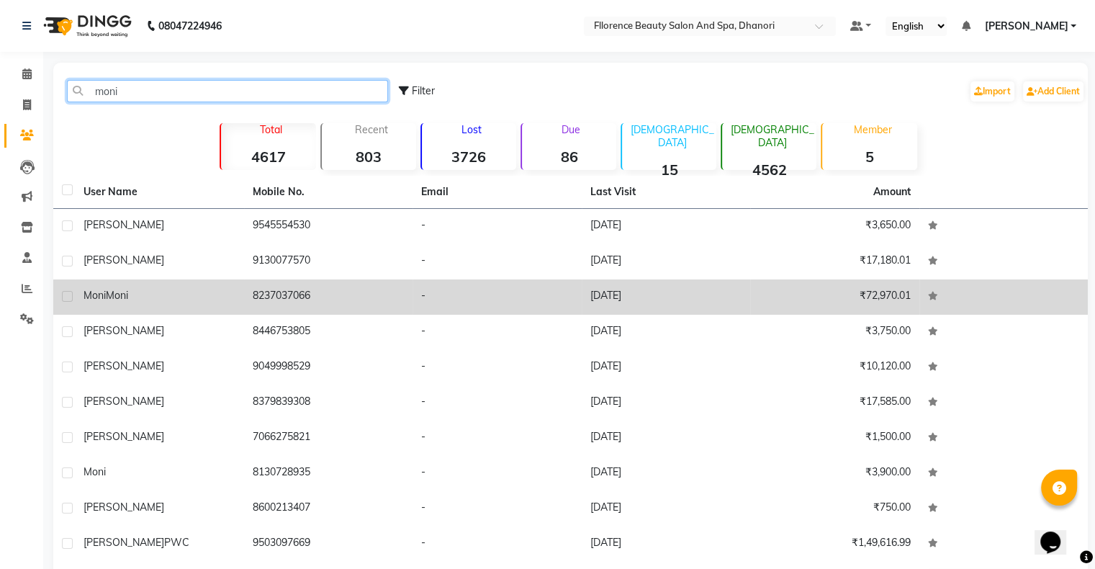
type input "moni"
click at [286, 296] on td "8237037066" at bounding box center [328, 296] width 169 height 35
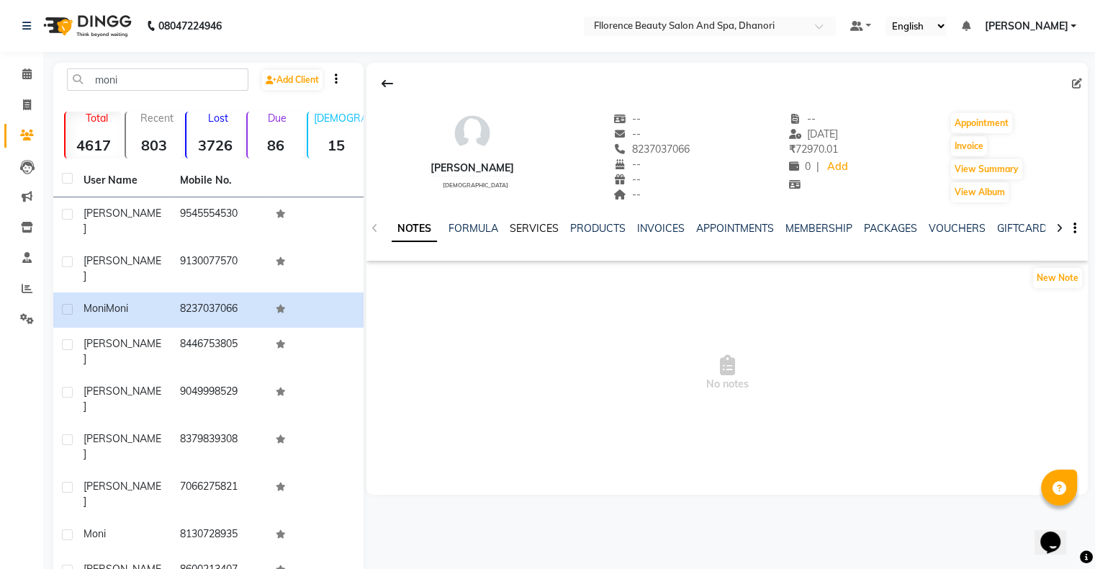
click at [534, 223] on link "SERVICES" at bounding box center [534, 228] width 49 height 13
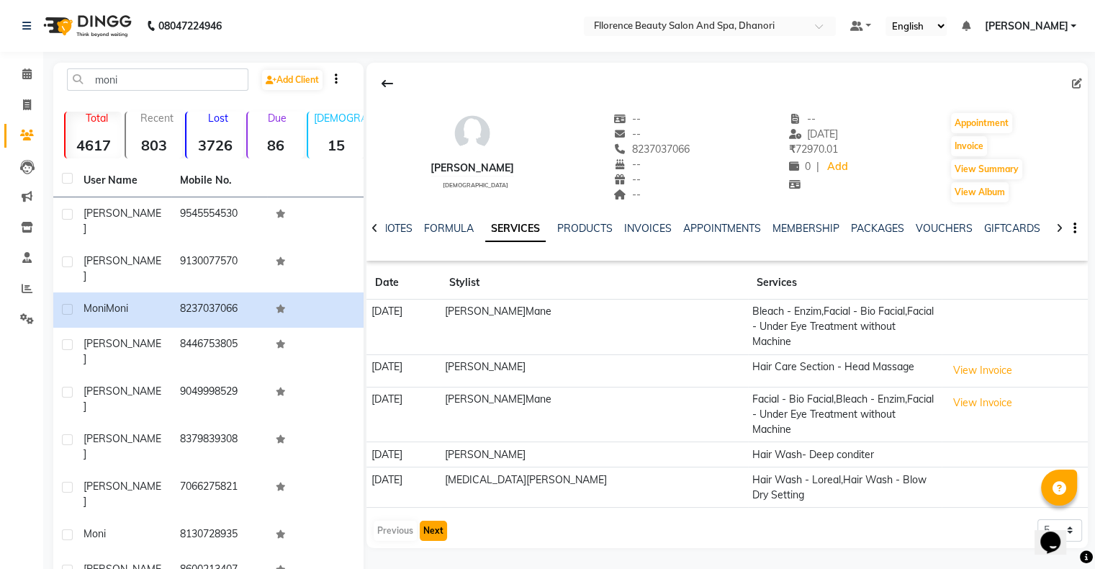
click at [432, 520] on button "Next" at bounding box center [433, 530] width 27 height 20
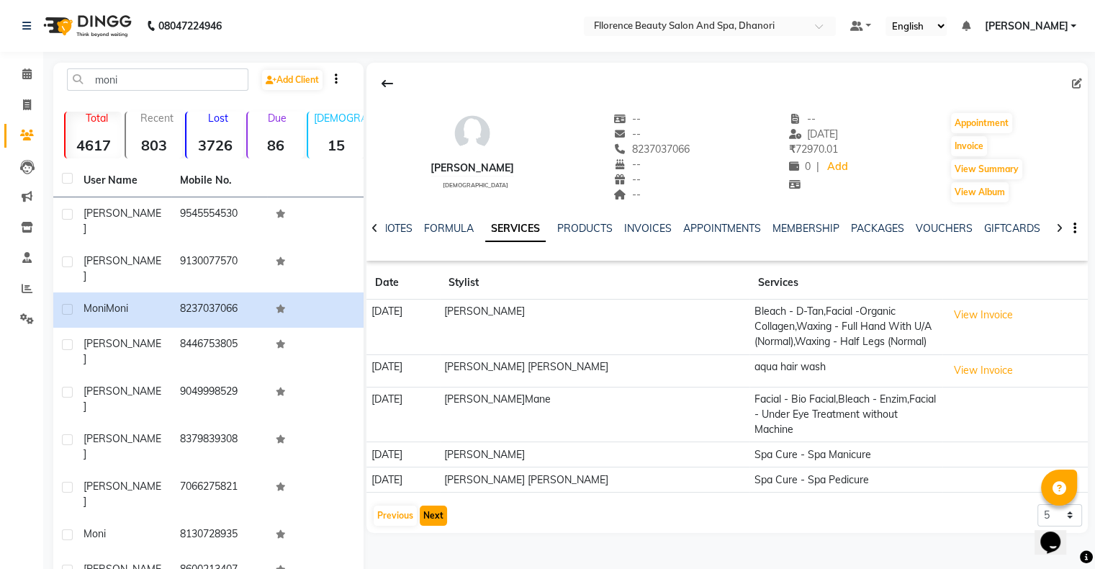
click at [438, 518] on button "Next" at bounding box center [433, 515] width 27 height 20
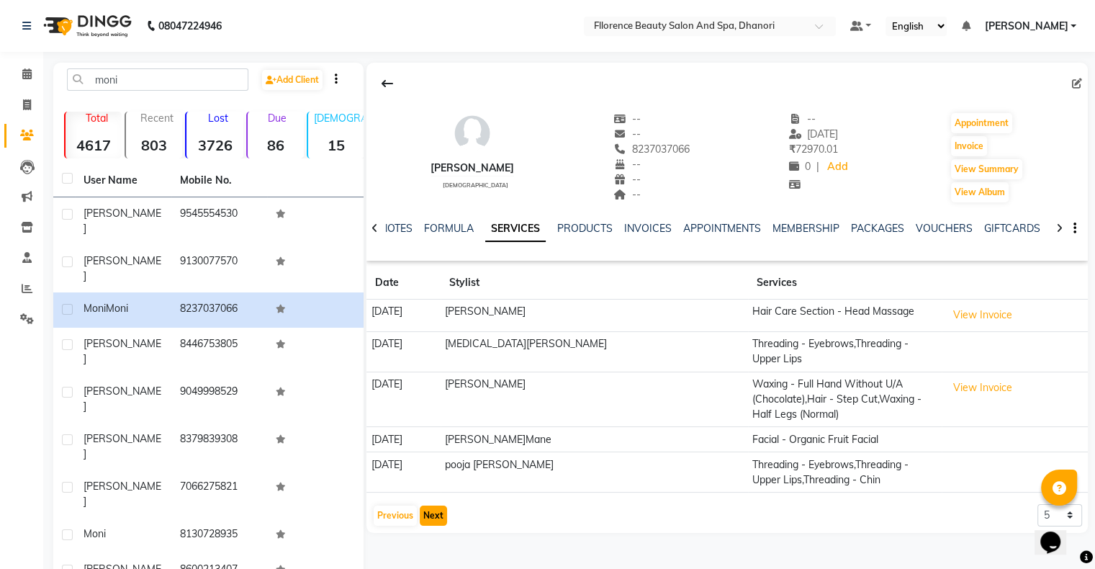
click at [438, 518] on button "Next" at bounding box center [433, 515] width 27 height 20
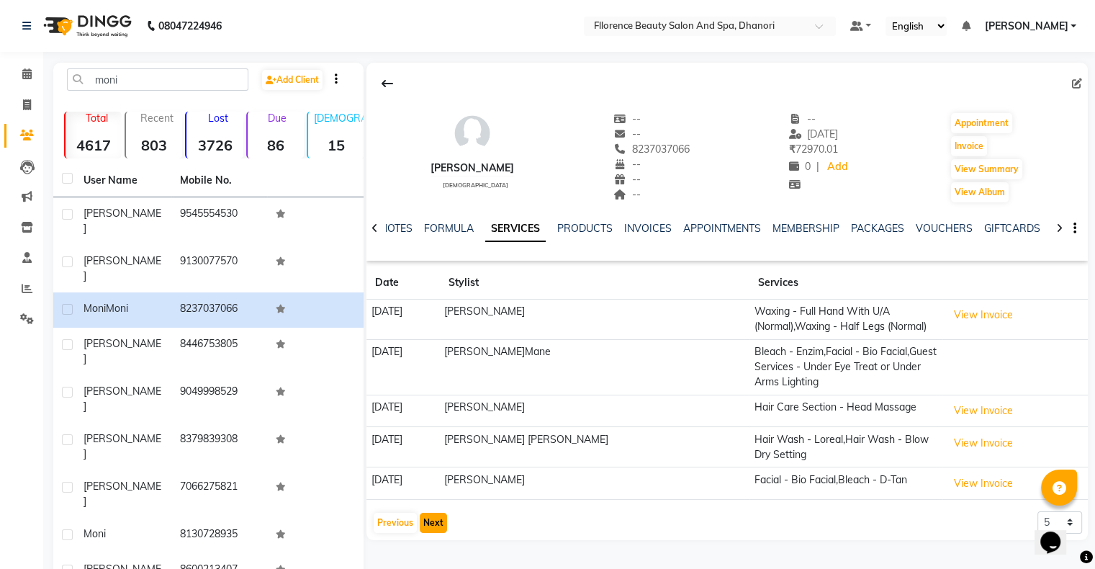
click at [438, 518] on button "Next" at bounding box center [433, 522] width 27 height 20
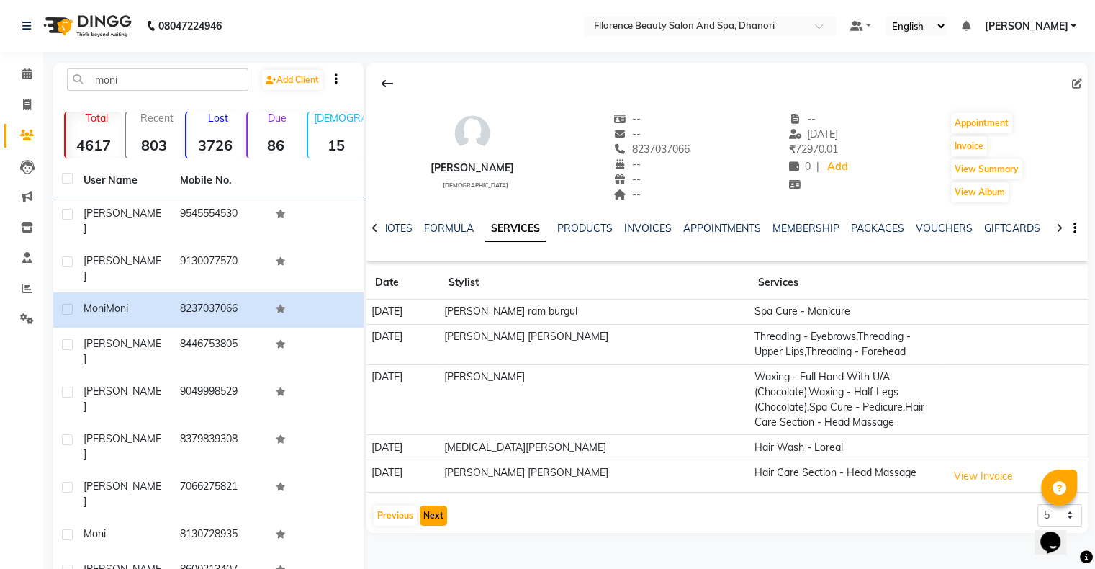
click at [438, 518] on button "Next" at bounding box center [433, 515] width 27 height 20
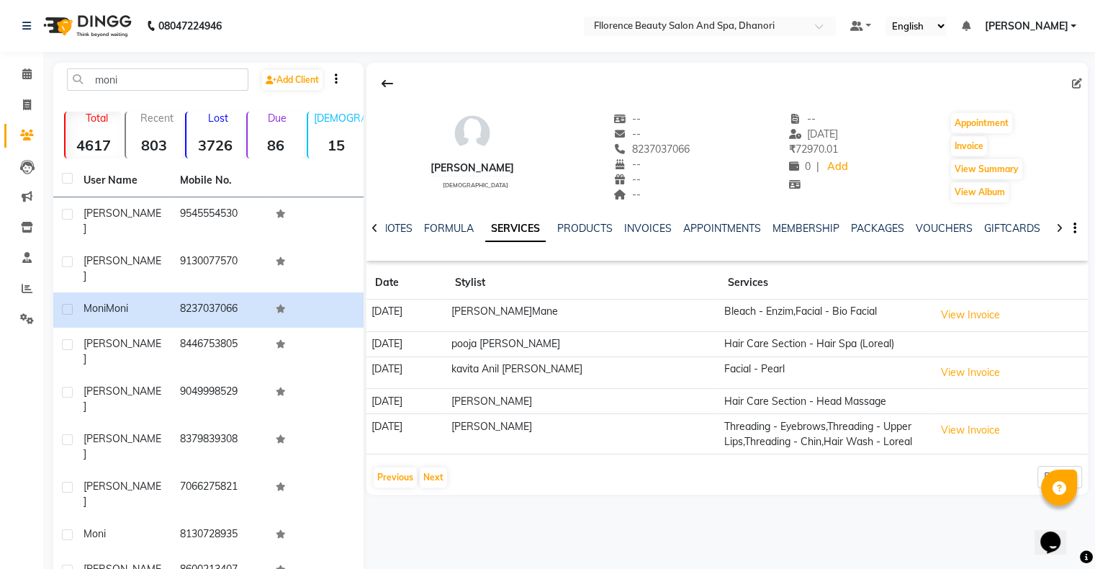
click at [948, 382] on td "View Invoice" at bounding box center [1008, 372] width 158 height 32
click at [961, 375] on button "View Invoice" at bounding box center [970, 372] width 72 height 22
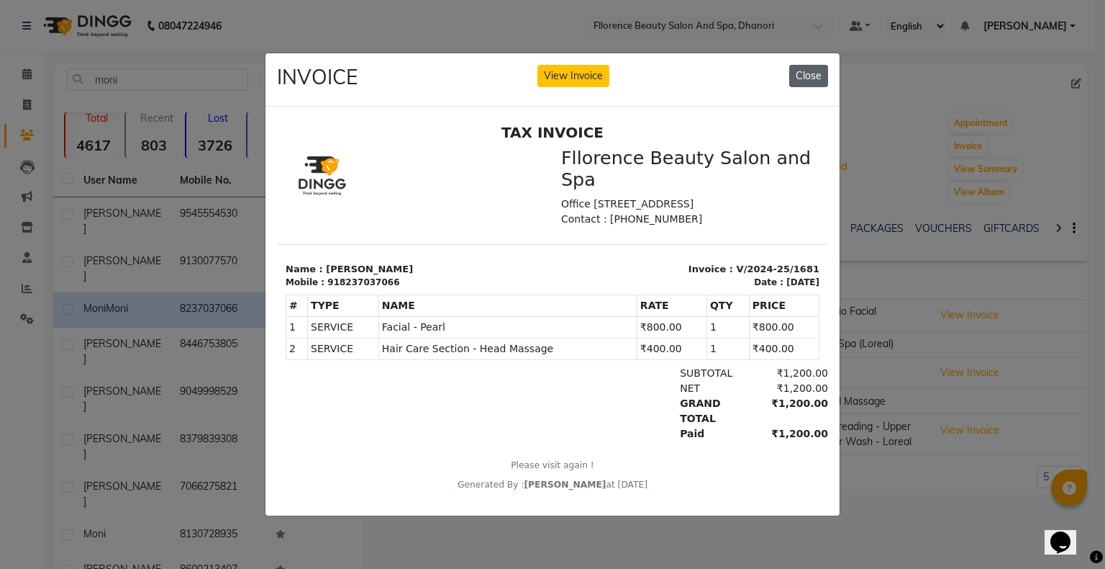
click at [800, 73] on button "Close" at bounding box center [808, 76] width 39 height 22
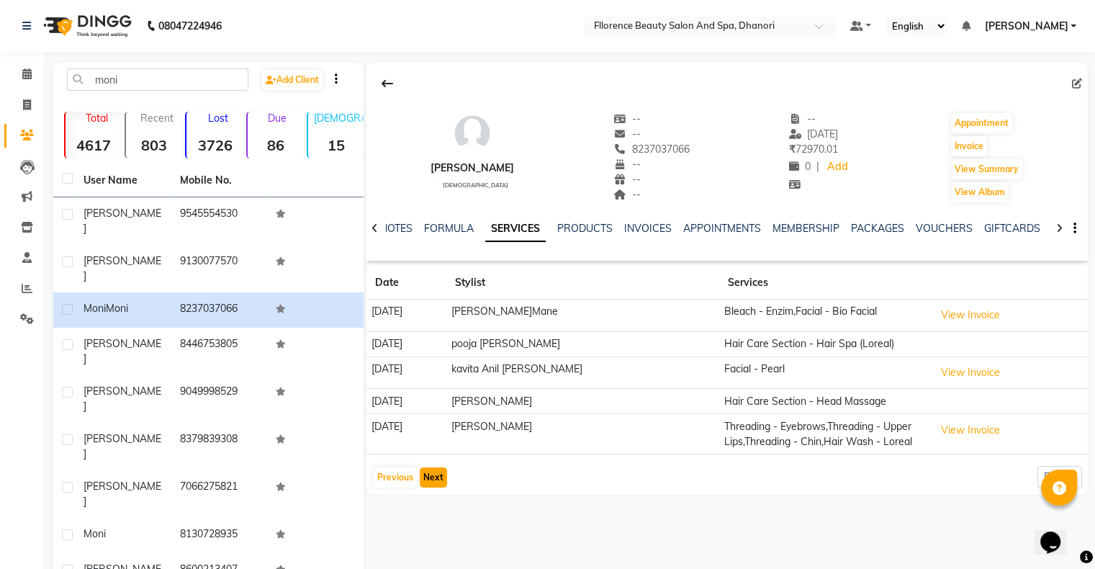
click at [438, 476] on button "Next" at bounding box center [433, 477] width 27 height 20
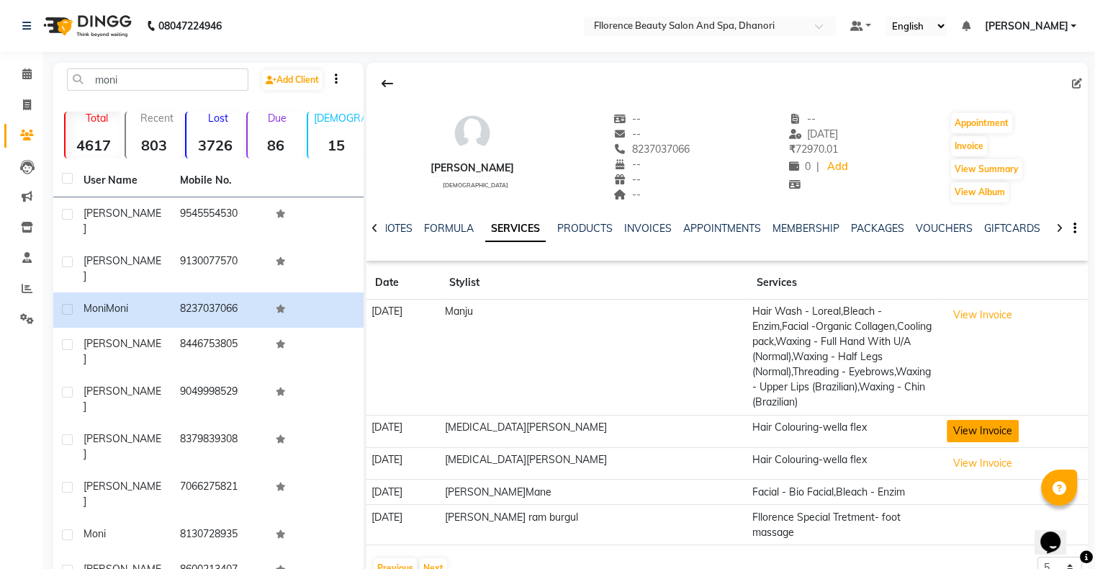
click at [964, 421] on button "View Invoice" at bounding box center [982, 431] width 72 height 22
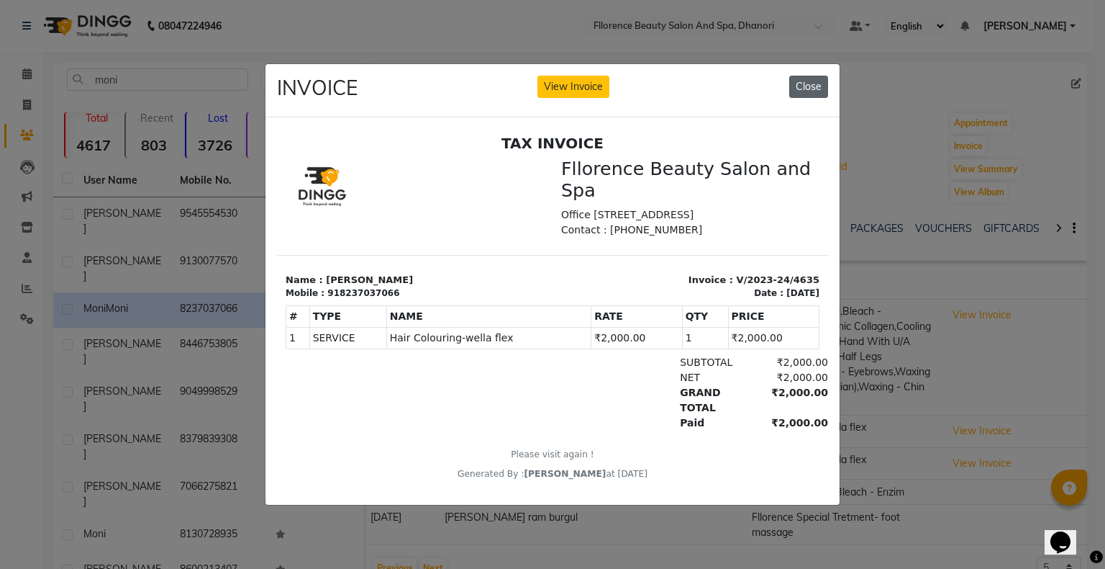
click at [805, 79] on button "Close" at bounding box center [808, 87] width 39 height 22
